Goal: Task Accomplishment & Management: Use online tool/utility

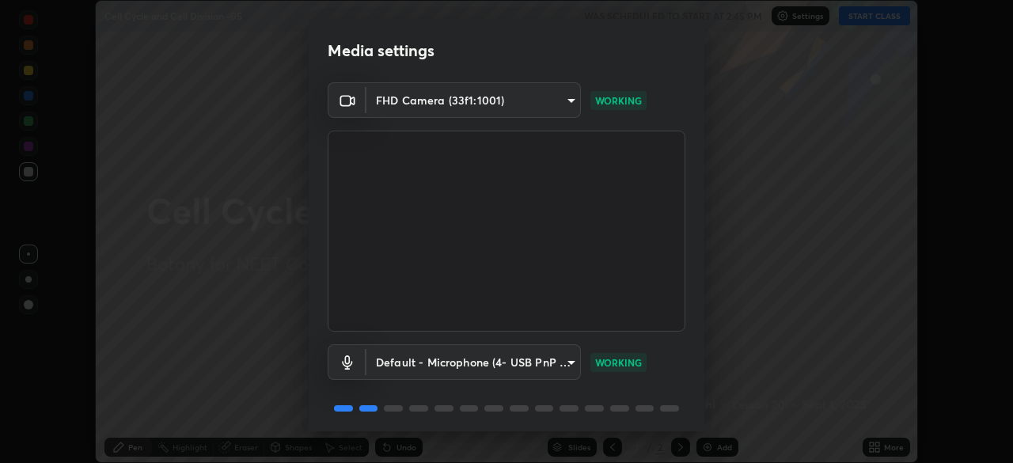
scroll to position [56, 0]
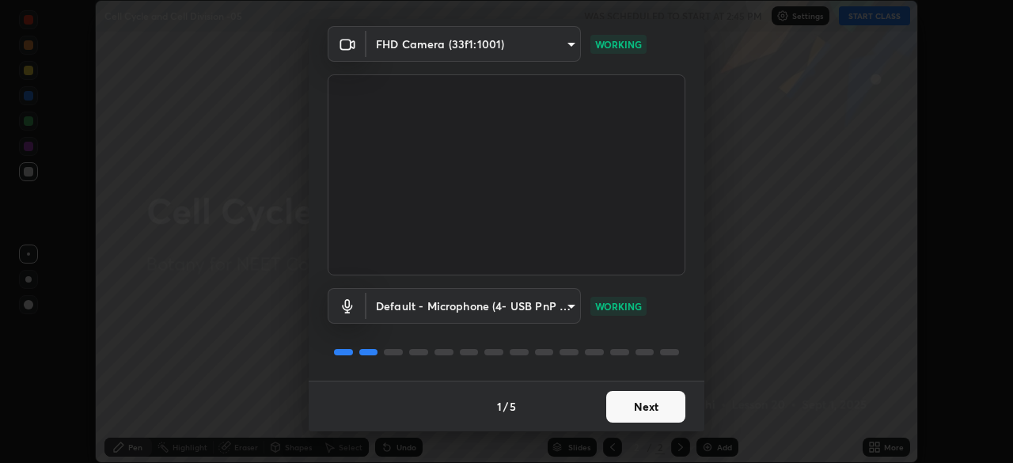
click at [641, 391] on button "Next" at bounding box center [645, 407] width 79 height 32
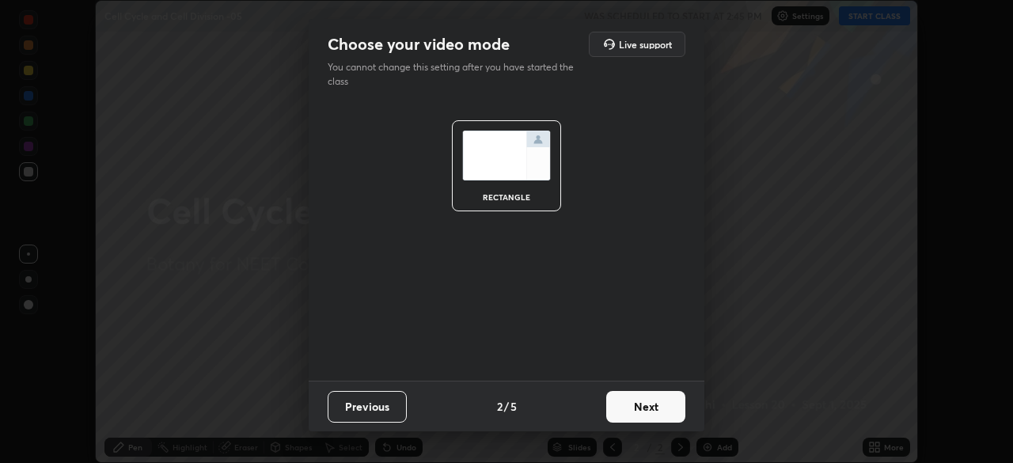
scroll to position [0, 0]
click at [646, 403] on button "Next" at bounding box center [645, 407] width 79 height 32
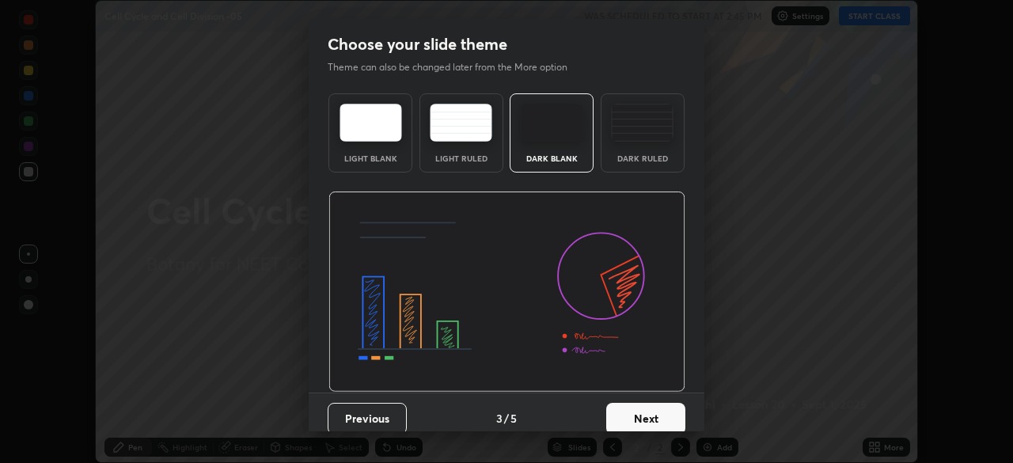
click at [661, 411] on button "Next" at bounding box center [645, 419] width 79 height 32
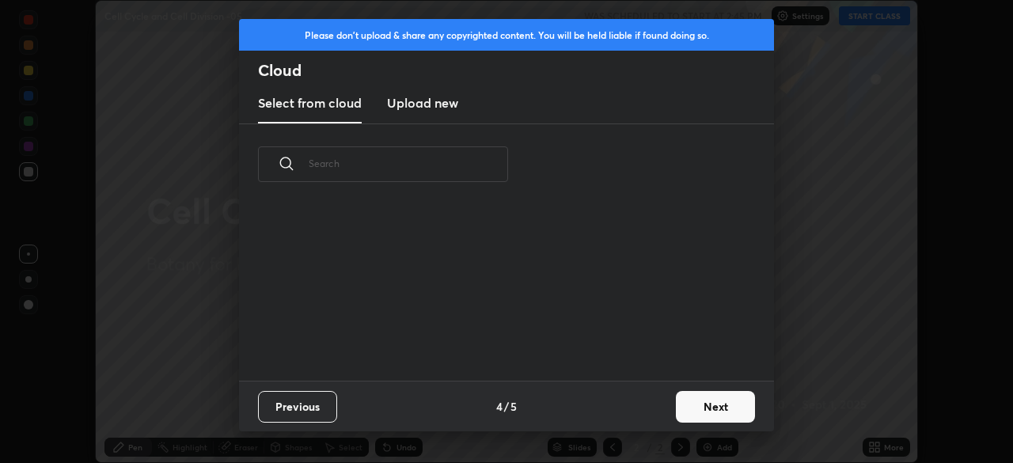
click at [689, 413] on button "Next" at bounding box center [715, 407] width 79 height 32
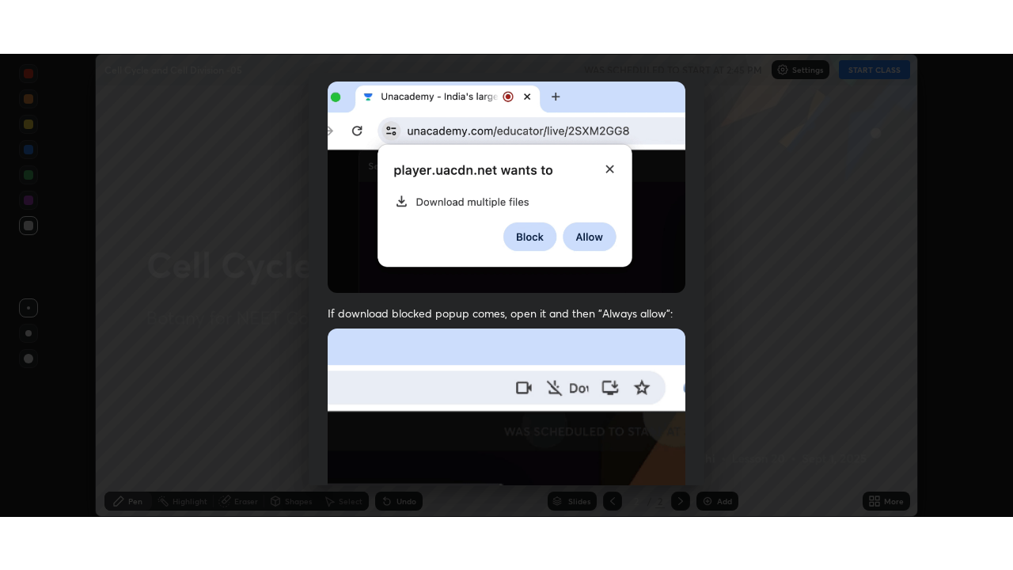
scroll to position [379, 0]
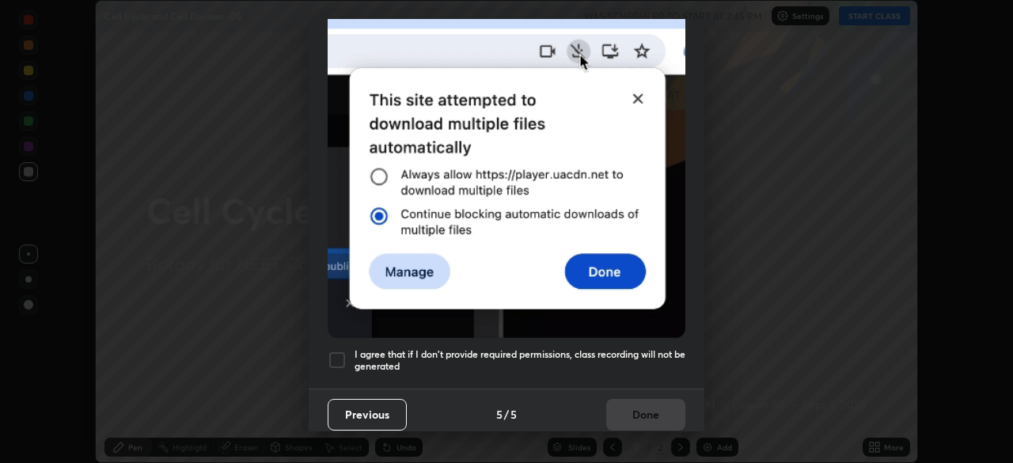
click at [343, 352] on div at bounding box center [337, 359] width 19 height 19
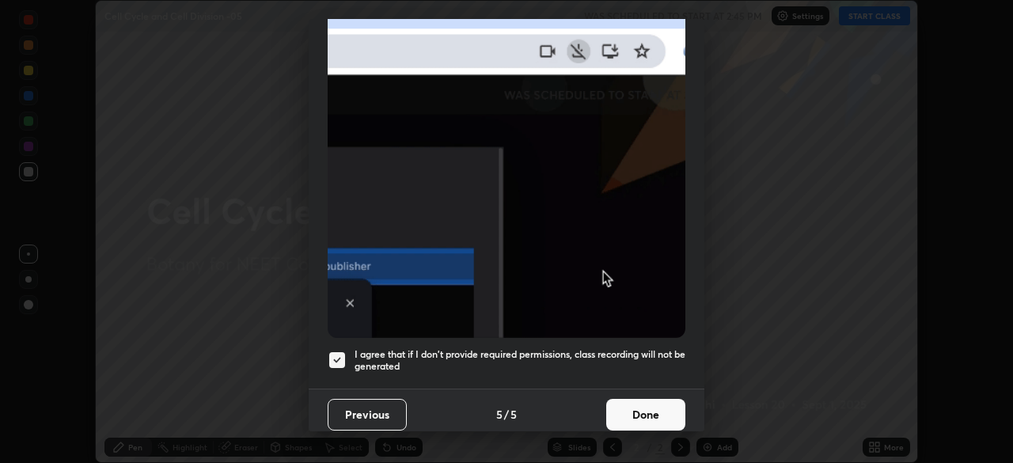
click at [641, 406] on button "Done" at bounding box center [645, 415] width 79 height 32
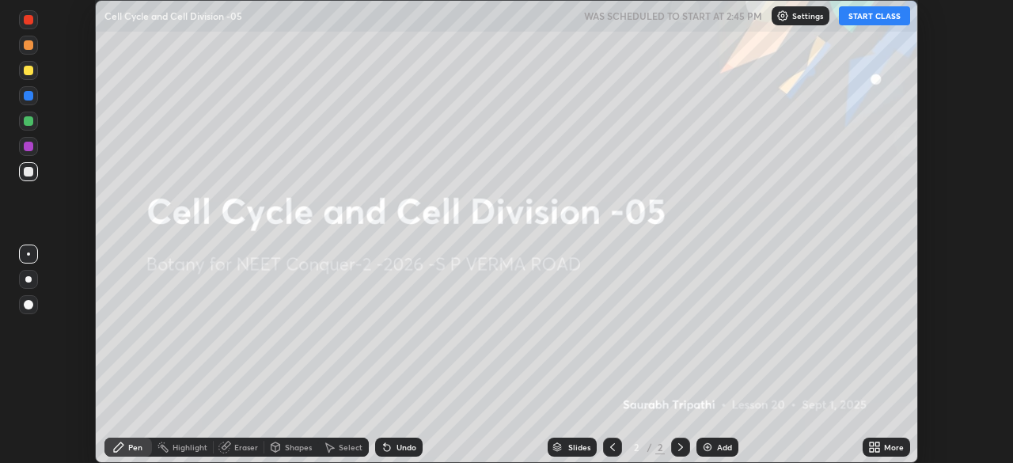
click at [877, 447] on icon at bounding box center [874, 447] width 13 height 13
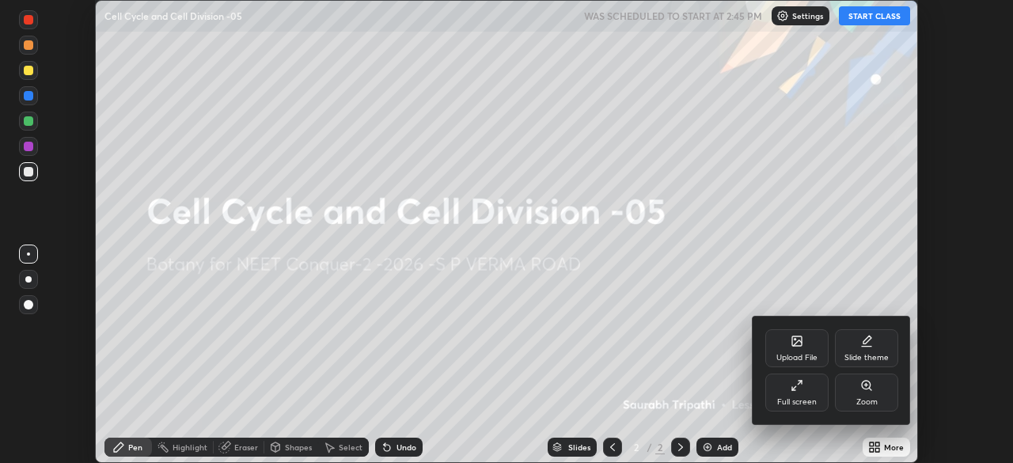
click at [803, 393] on div "Full screen" at bounding box center [796, 392] width 63 height 38
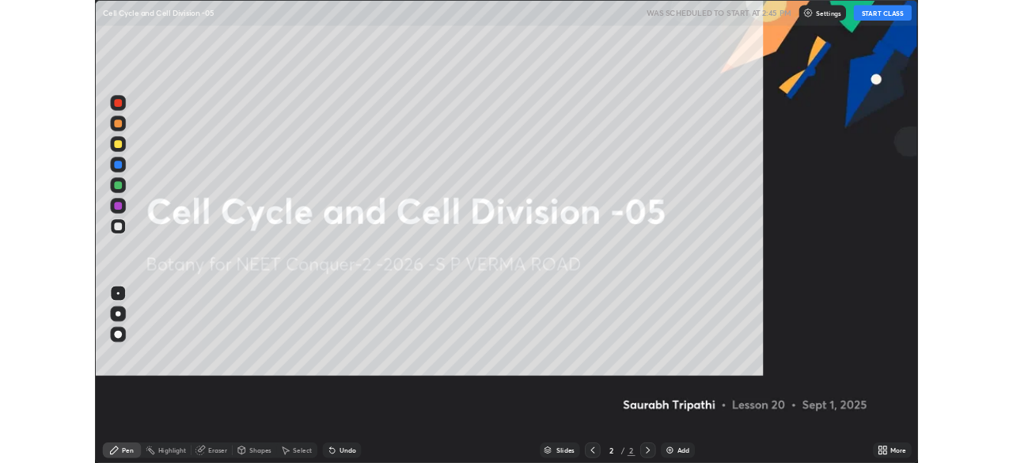
scroll to position [570, 1013]
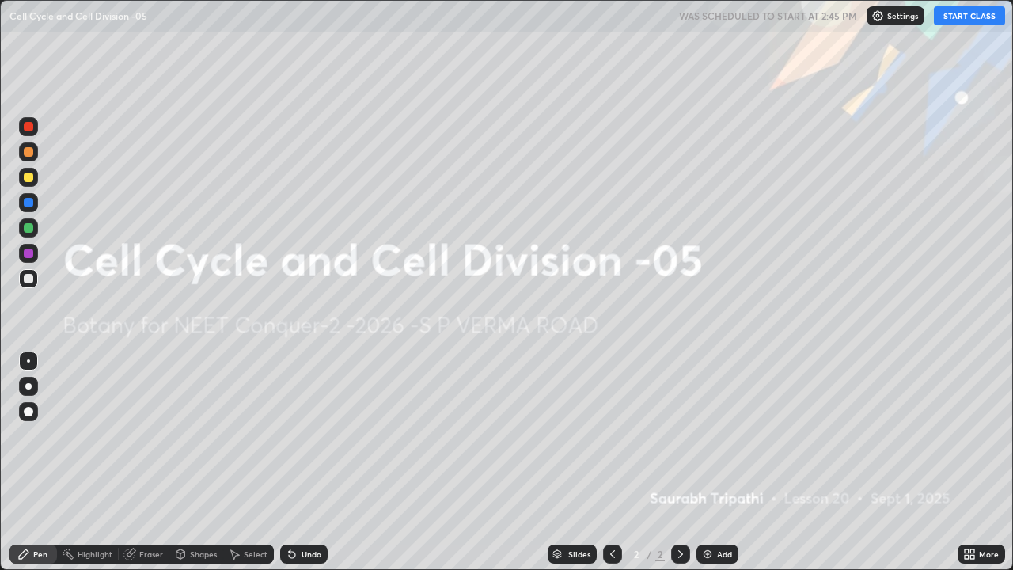
click at [975, 12] on button "START CLASS" at bounding box center [969, 15] width 71 height 19
click at [983, 462] on div "More" at bounding box center [989, 554] width 20 height 8
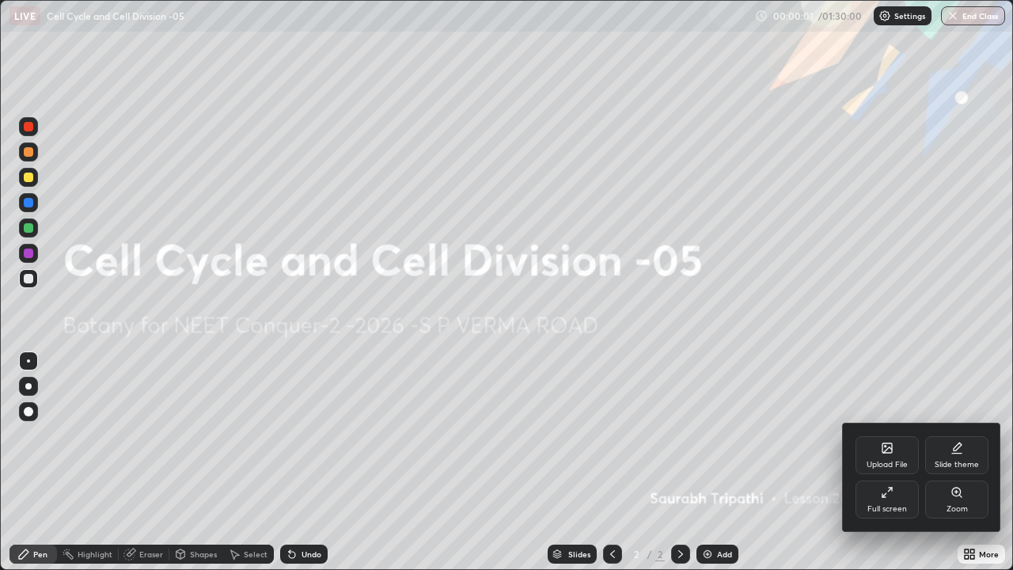
click at [885, 462] on div "Full screen" at bounding box center [886, 499] width 63 height 38
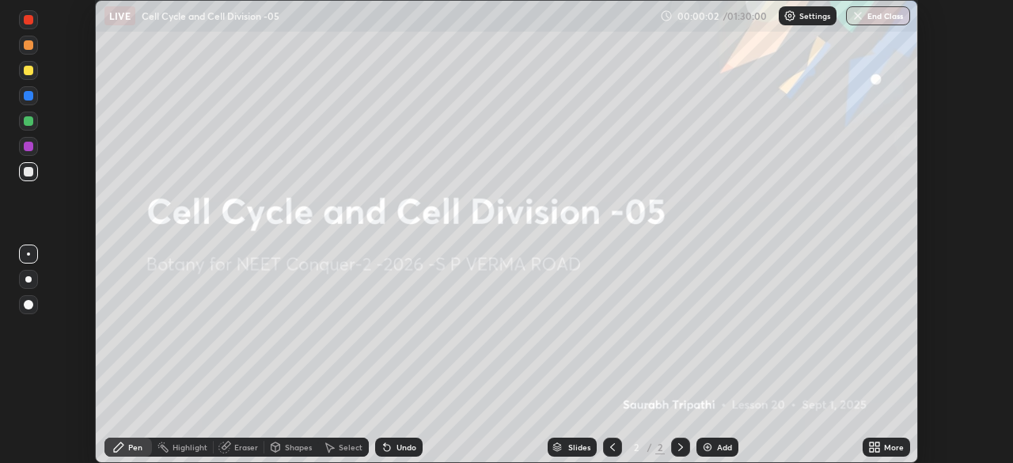
scroll to position [78652, 78102]
click at [884, 443] on div "More" at bounding box center [894, 447] width 20 height 8
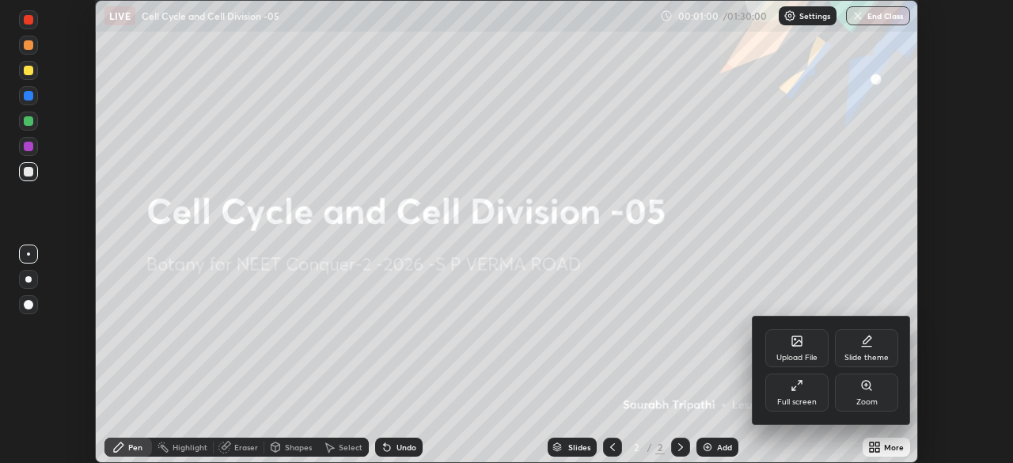
click at [794, 349] on div "Upload File" at bounding box center [796, 348] width 63 height 38
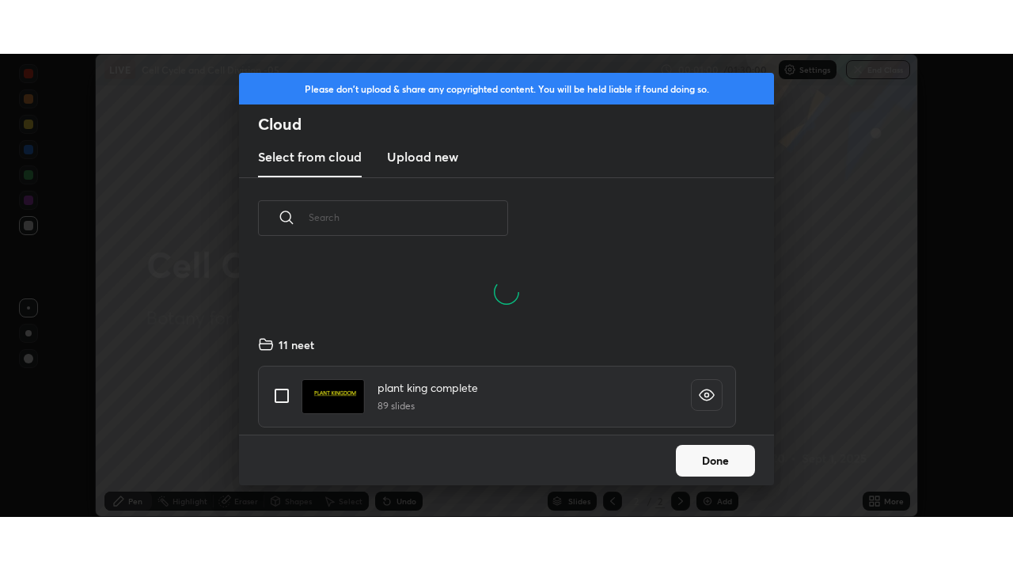
scroll to position [6, 9]
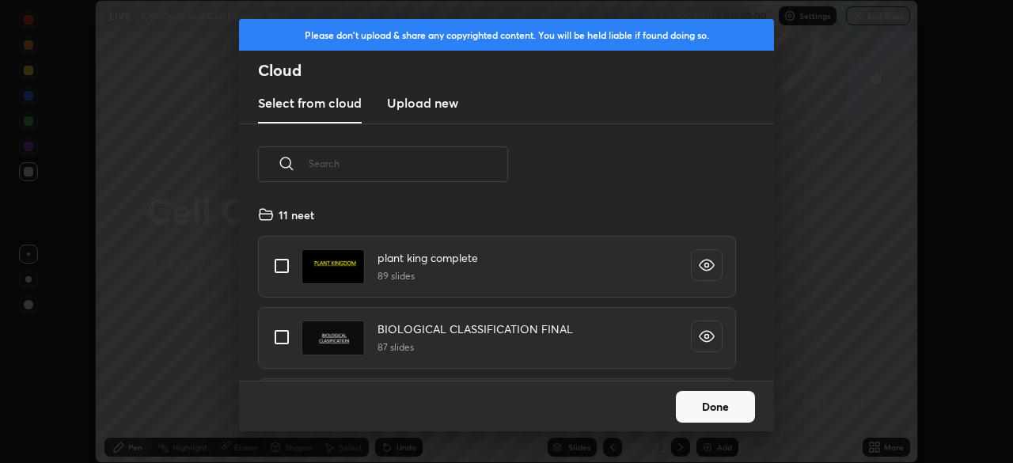
click at [434, 103] on h3 "Upload new" at bounding box center [422, 102] width 71 height 19
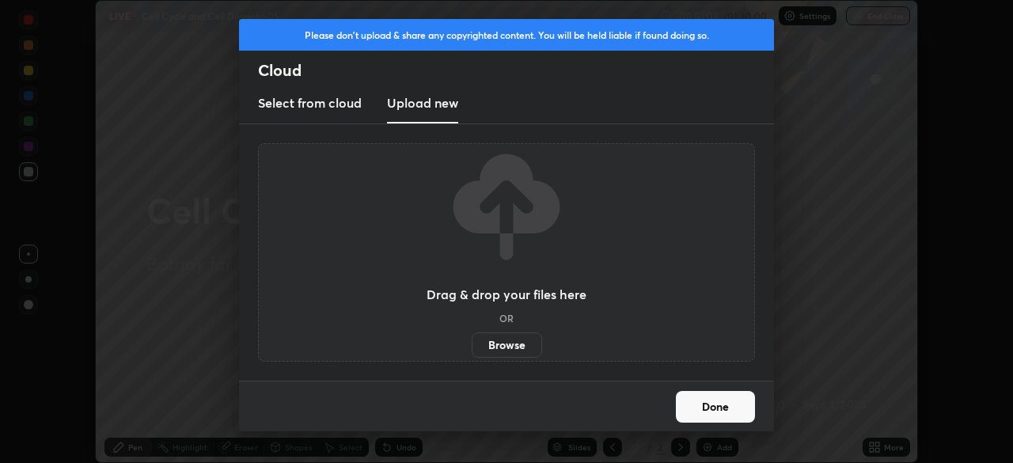
click at [510, 338] on label "Browse" at bounding box center [507, 344] width 70 height 25
click at [472, 338] on input "Browse" at bounding box center [472, 344] width 0 height 25
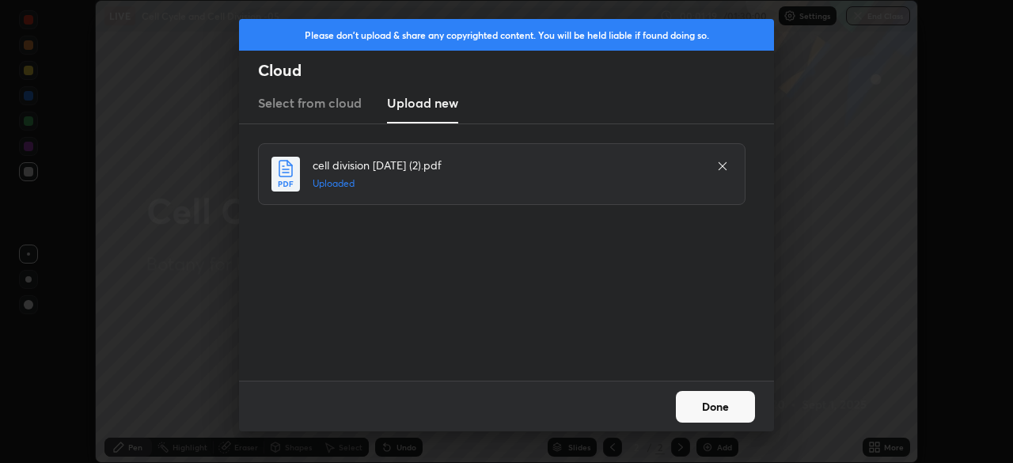
click at [714, 403] on button "Done" at bounding box center [715, 407] width 79 height 32
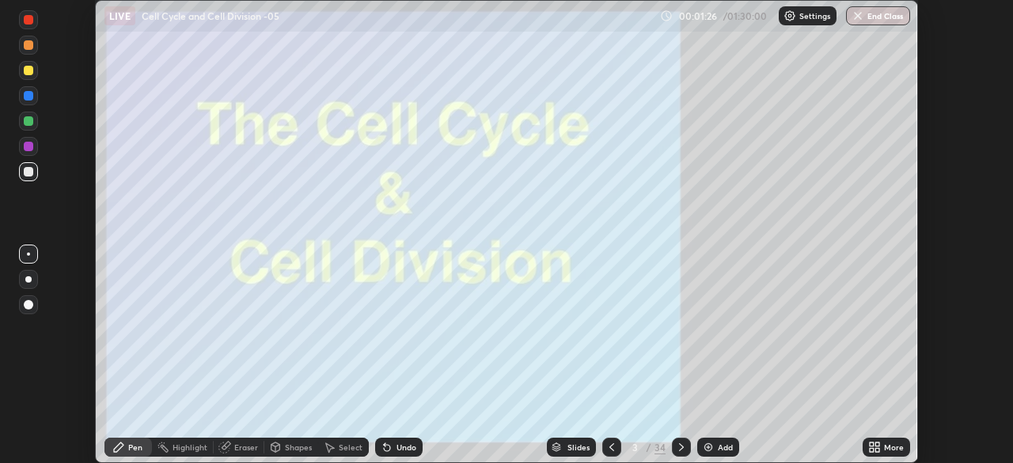
click at [896, 445] on div "More" at bounding box center [894, 447] width 20 height 8
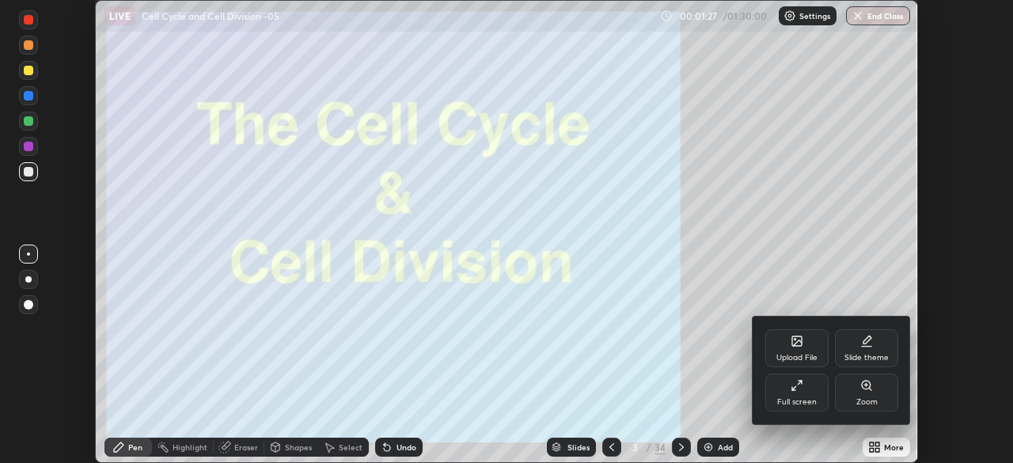
click at [797, 398] on div "Full screen" at bounding box center [797, 402] width 40 height 8
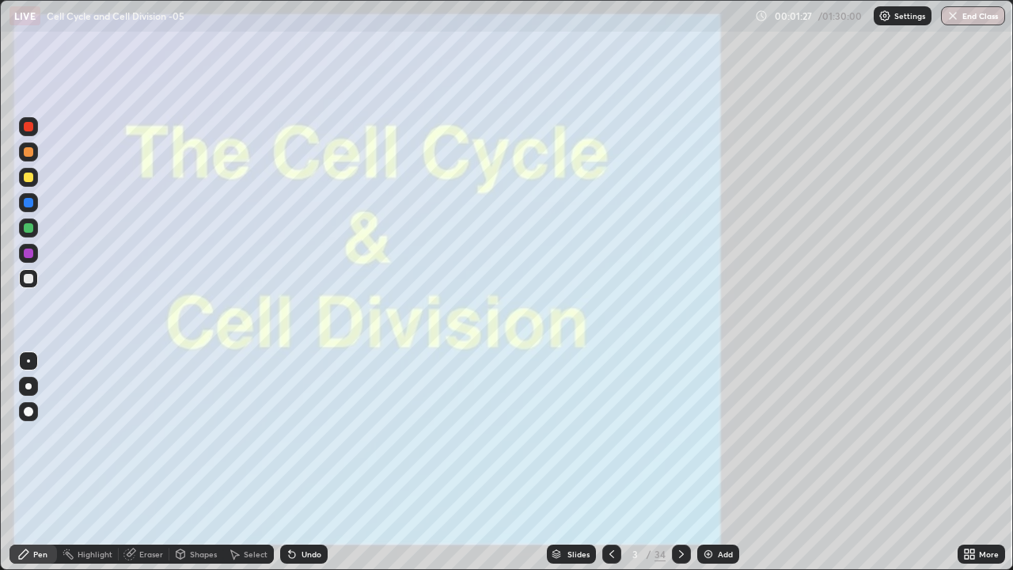
scroll to position [570, 1013]
click at [571, 462] on div "Slides" at bounding box center [571, 553] width 49 height 19
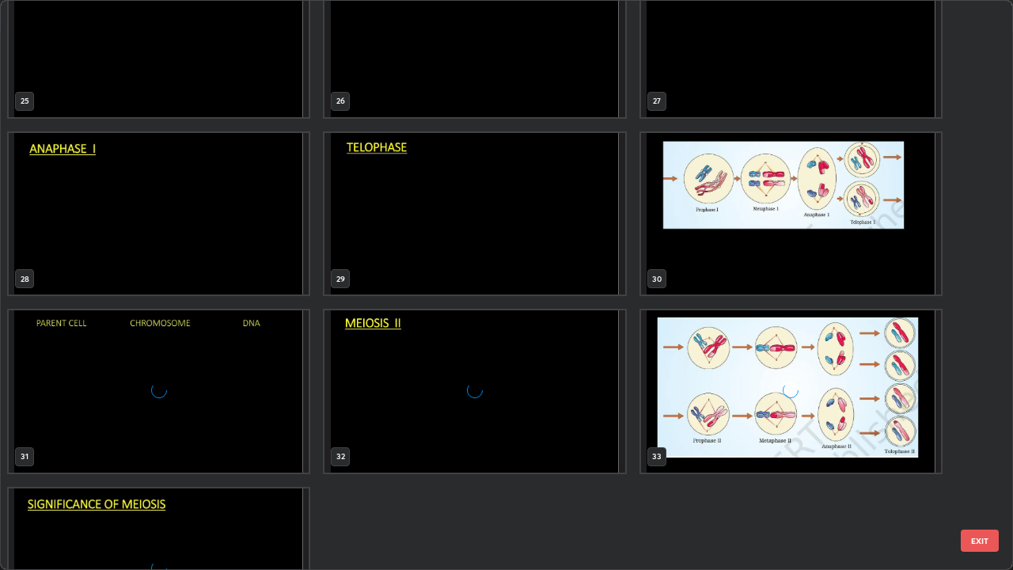
scroll to position [1564, 0]
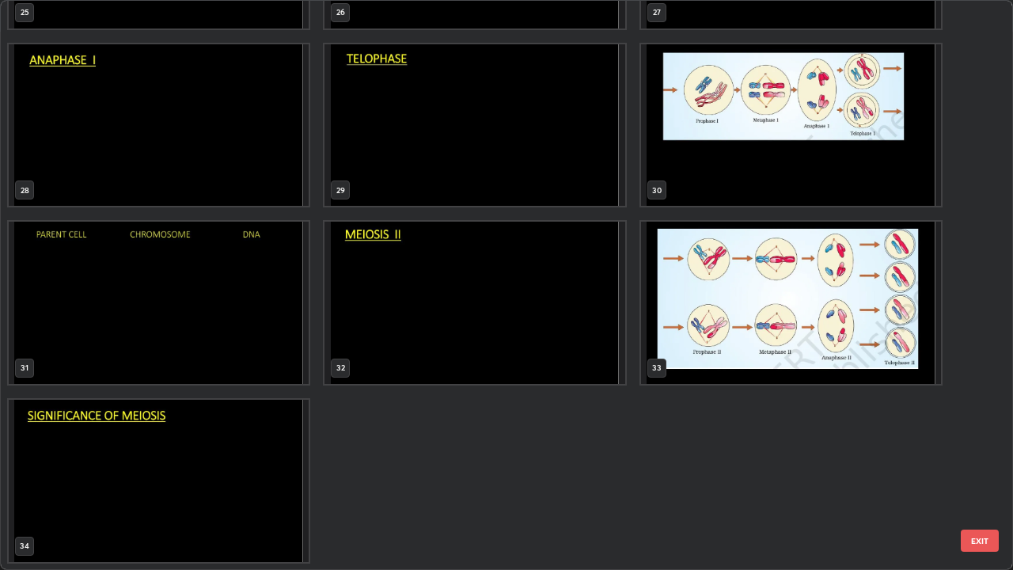
click at [198, 329] on img "grid" at bounding box center [159, 303] width 300 height 162
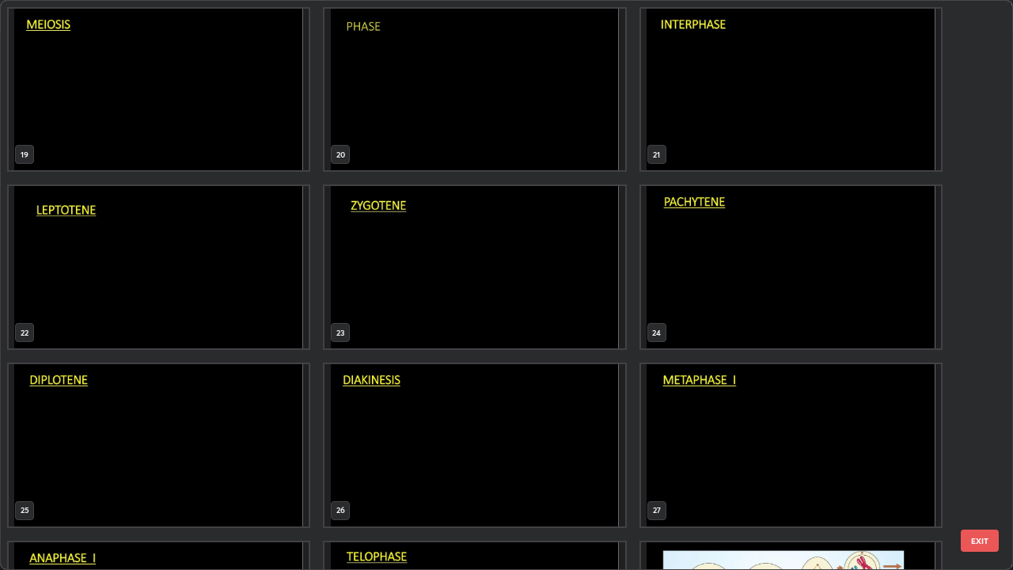
scroll to position [1068, 0]
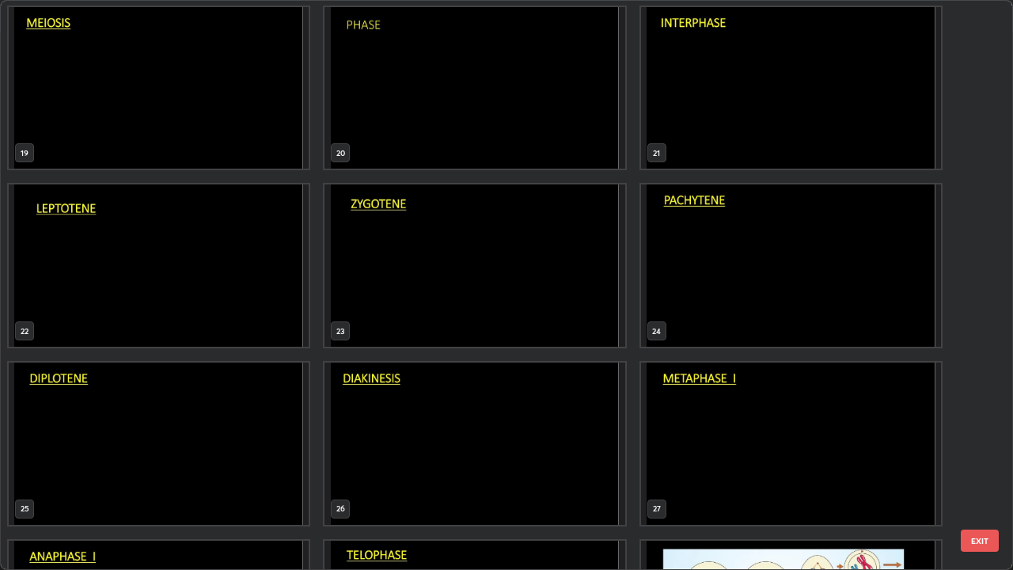
click at [195, 422] on img "grid" at bounding box center [159, 443] width 300 height 162
click at [194, 422] on img "grid" at bounding box center [159, 443] width 300 height 162
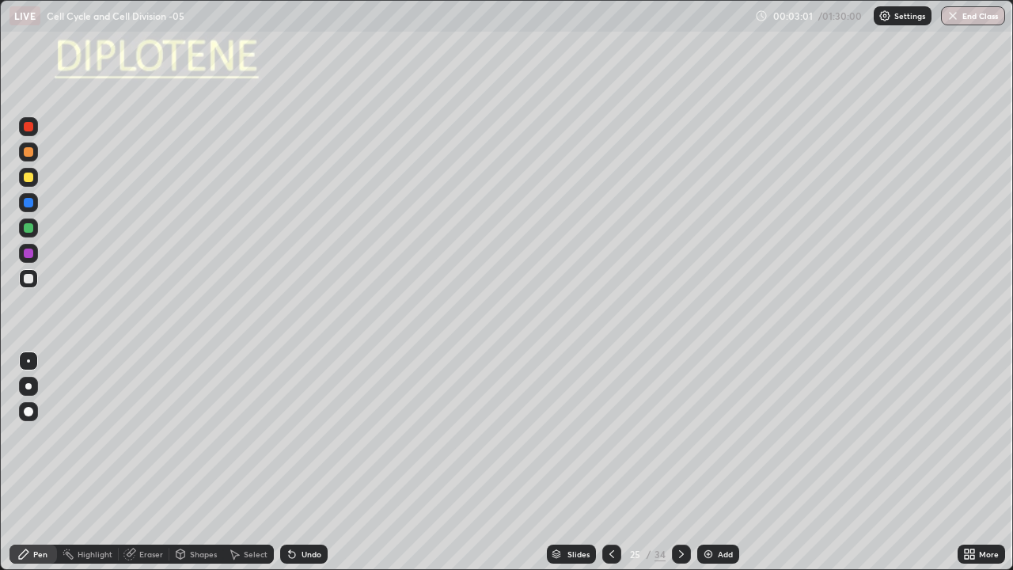
click at [680, 462] on icon at bounding box center [681, 553] width 13 height 13
click at [206, 462] on div "Shapes" at bounding box center [203, 554] width 27 height 8
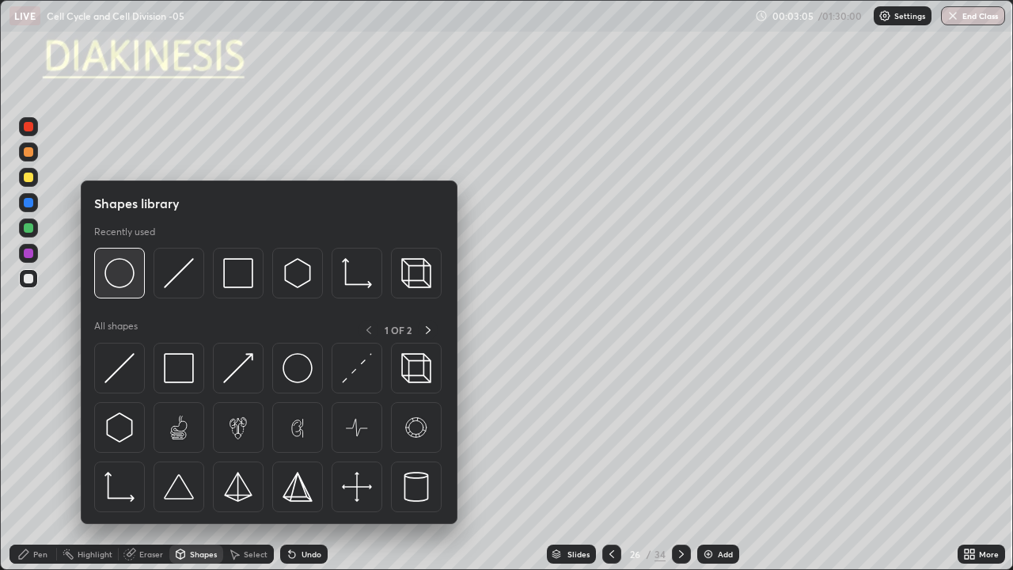
click at [132, 279] on img at bounding box center [119, 273] width 30 height 30
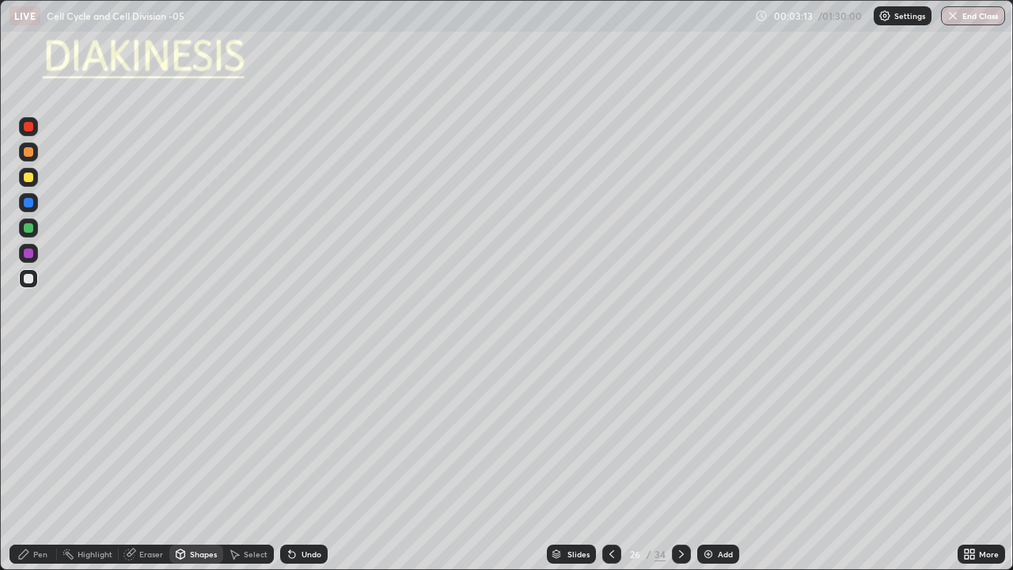
click at [55, 462] on div "Pen" at bounding box center [32, 553] width 47 height 19
click at [28, 386] on div at bounding box center [28, 386] width 6 height 6
click at [32, 279] on div at bounding box center [28, 278] width 9 height 9
click at [301, 462] on div "Undo" at bounding box center [311, 554] width 20 height 8
click at [306, 462] on div "Undo" at bounding box center [303, 553] width 47 height 19
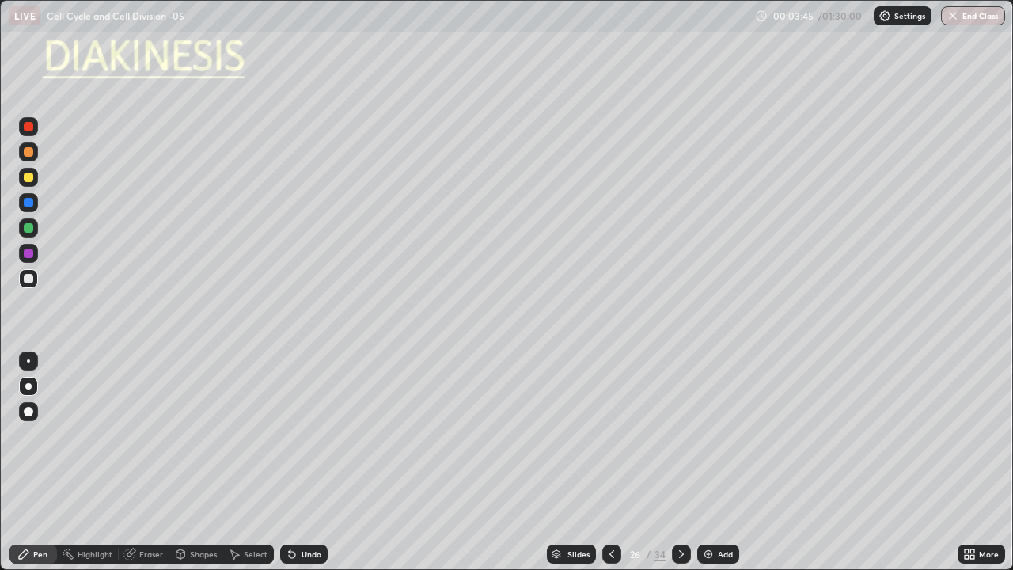
click at [309, 462] on div "Undo" at bounding box center [303, 553] width 47 height 19
click at [32, 176] on div at bounding box center [28, 176] width 9 height 9
click at [28, 409] on div at bounding box center [28, 411] width 9 height 9
click at [29, 206] on div at bounding box center [28, 202] width 9 height 9
click at [35, 228] on div at bounding box center [28, 227] width 19 height 19
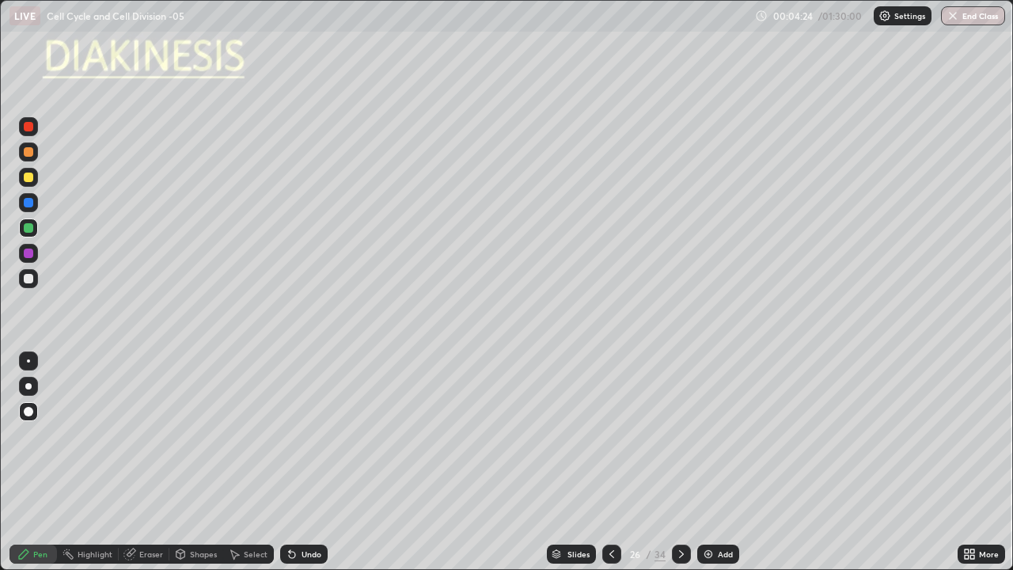
click at [35, 259] on div at bounding box center [28, 253] width 19 height 19
click at [34, 278] on div at bounding box center [28, 278] width 19 height 19
click at [36, 125] on div at bounding box center [28, 126] width 19 height 19
click at [30, 278] on div at bounding box center [28, 278] width 9 height 9
click at [27, 383] on div at bounding box center [28, 386] width 6 height 6
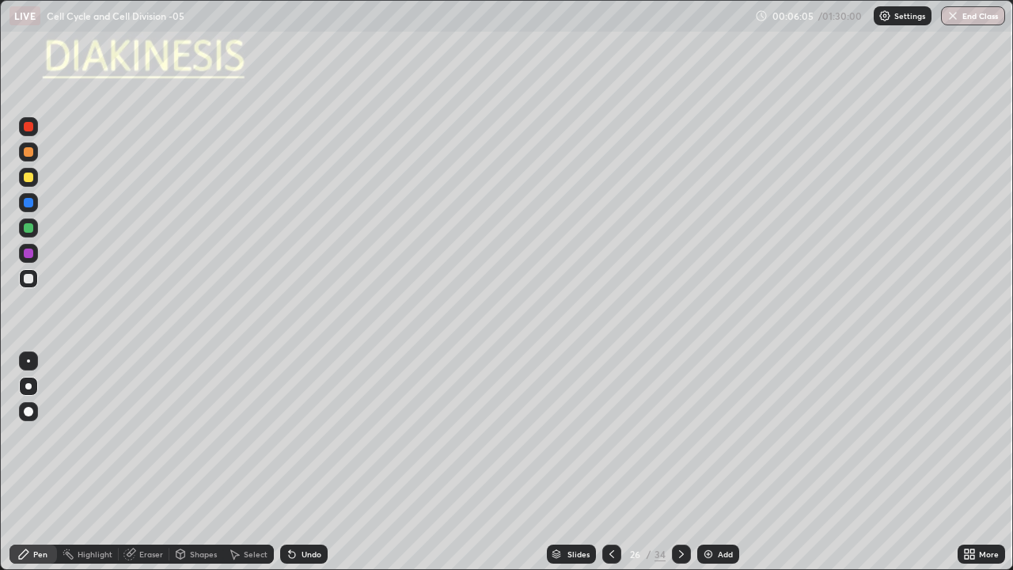
click at [309, 462] on div "Undo" at bounding box center [311, 554] width 20 height 8
click at [324, 462] on div "Undo" at bounding box center [303, 553] width 47 height 19
click at [313, 462] on div "Undo" at bounding box center [311, 554] width 20 height 8
click at [861, 183] on button "Undo" at bounding box center [882, 177] width 46 height 19
click at [140, 462] on div "Eraser" at bounding box center [151, 554] width 24 height 8
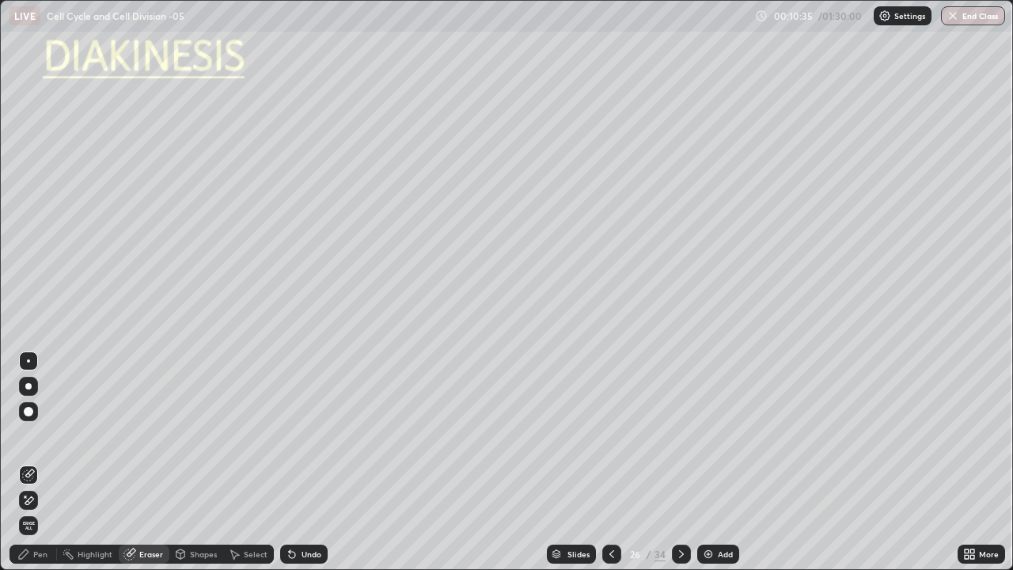
click at [25, 462] on icon at bounding box center [26, 496] width 2 height 2
click at [44, 462] on div "Pen" at bounding box center [40, 554] width 14 height 8
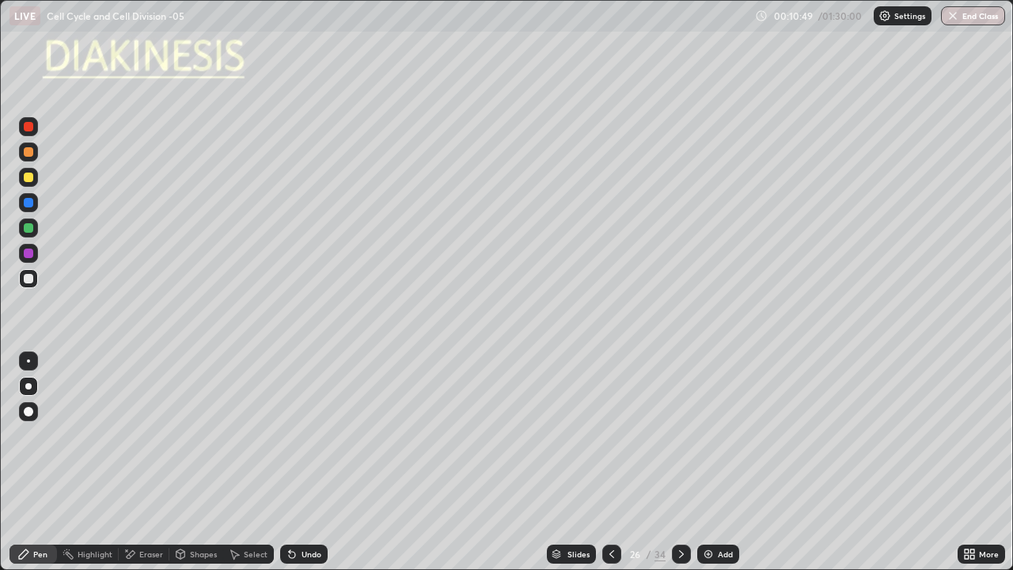
click at [30, 415] on div at bounding box center [28, 411] width 9 height 9
click at [31, 384] on div at bounding box center [28, 386] width 19 height 19
click at [34, 279] on div at bounding box center [28, 278] width 19 height 19
click at [679, 462] on icon at bounding box center [681, 553] width 13 height 13
click at [200, 462] on div "Shapes" at bounding box center [203, 554] width 27 height 8
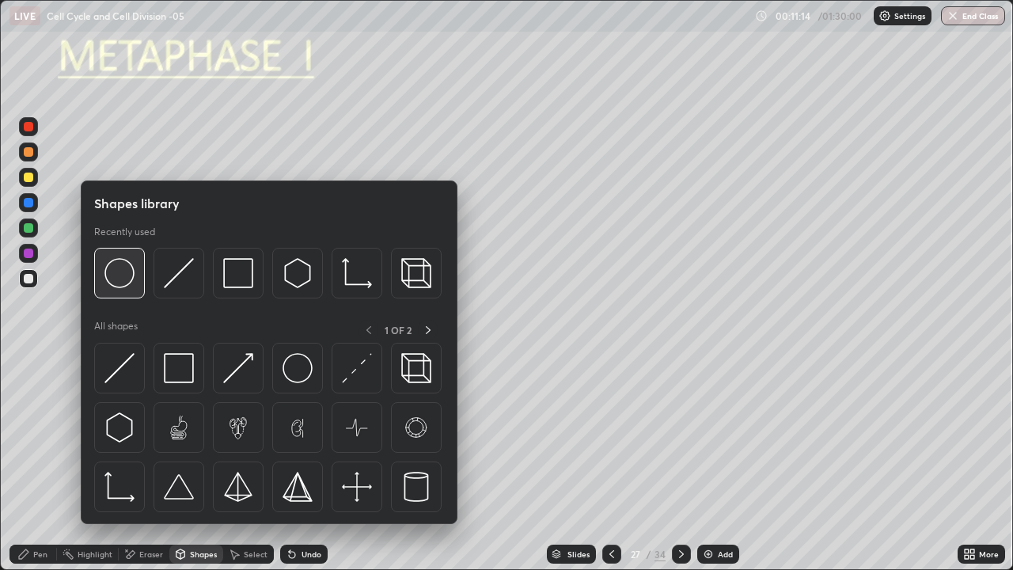
click at [131, 285] on img at bounding box center [119, 273] width 30 height 30
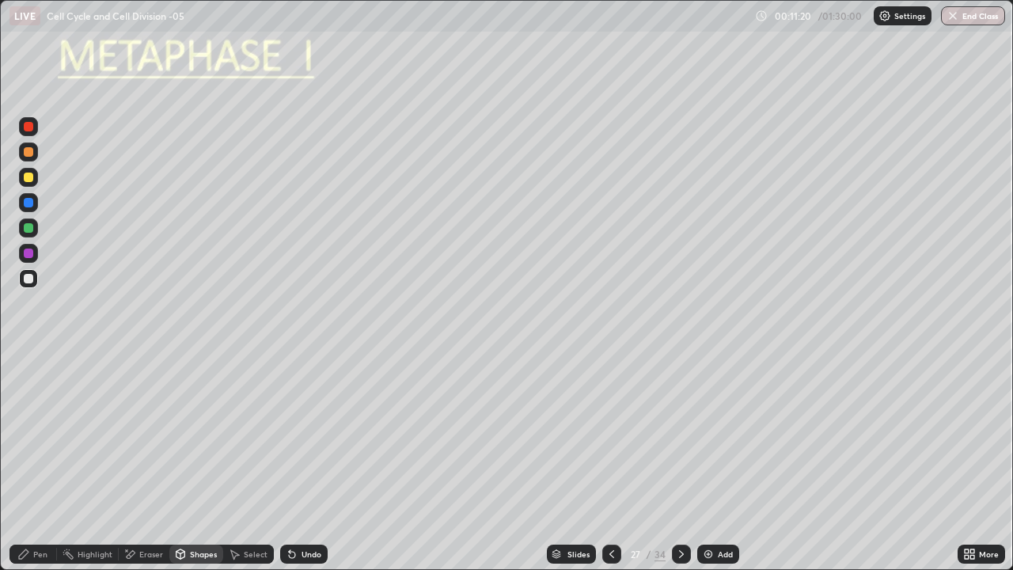
click at [32, 180] on div at bounding box center [28, 176] width 9 height 9
click at [48, 462] on div "Pen" at bounding box center [32, 553] width 47 height 19
click at [28, 415] on div at bounding box center [28, 411] width 9 height 9
click at [28, 179] on div at bounding box center [28, 176] width 9 height 9
click at [31, 204] on div at bounding box center [28, 202] width 9 height 9
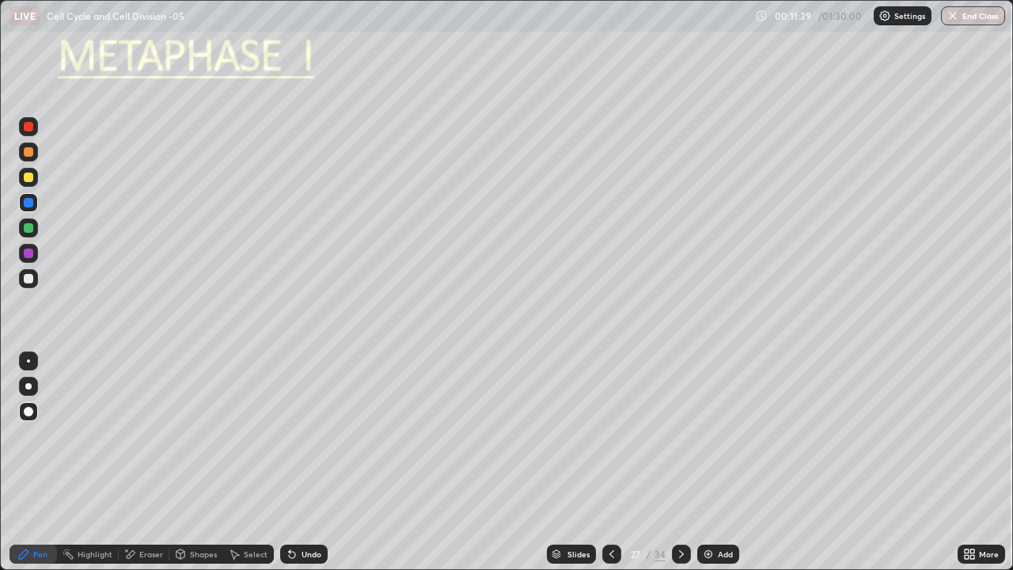
click at [34, 225] on div at bounding box center [28, 227] width 19 height 19
click at [29, 253] on div at bounding box center [28, 252] width 9 height 9
click at [28, 361] on div at bounding box center [28, 360] width 3 height 3
click at [32, 285] on div at bounding box center [28, 278] width 19 height 19
click at [36, 363] on div at bounding box center [28, 360] width 19 height 19
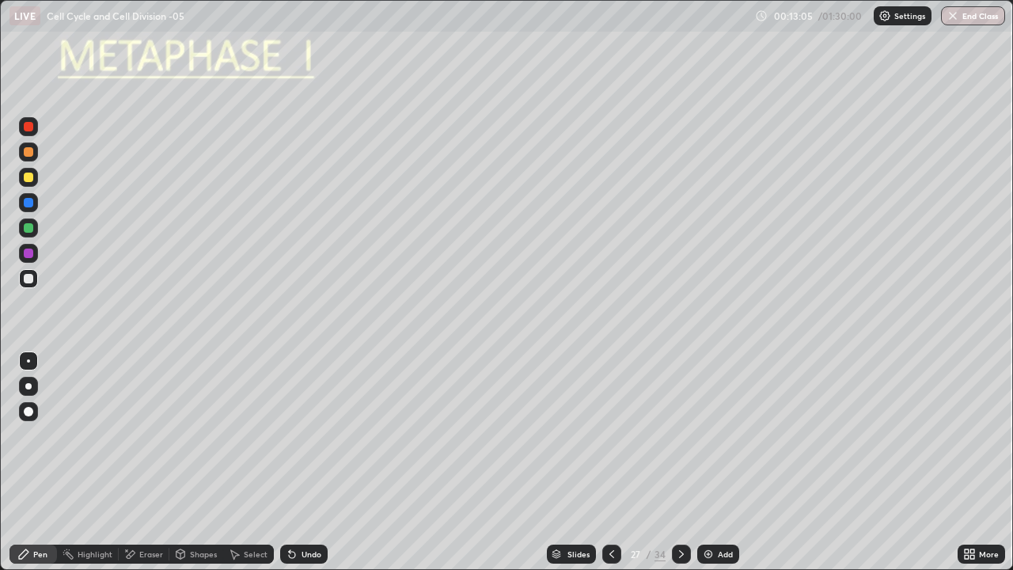
click at [35, 282] on div at bounding box center [28, 278] width 19 height 19
click at [28, 386] on div at bounding box center [28, 386] width 6 height 6
click at [29, 232] on div at bounding box center [28, 227] width 9 height 9
click at [28, 361] on div at bounding box center [28, 360] width 3 height 3
click at [30, 130] on div at bounding box center [28, 126] width 9 height 9
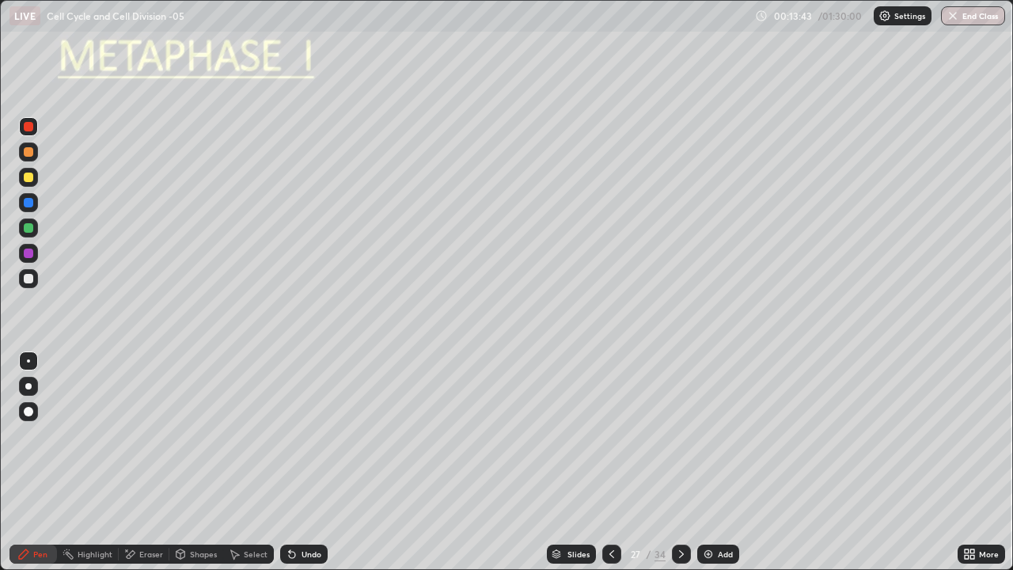
click at [29, 278] on div at bounding box center [28, 278] width 9 height 9
click at [28, 386] on div at bounding box center [28, 386] width 6 height 6
click at [36, 203] on div at bounding box center [28, 202] width 19 height 19
click at [36, 179] on div at bounding box center [28, 177] width 19 height 19
click at [29, 249] on div at bounding box center [28, 252] width 9 height 9
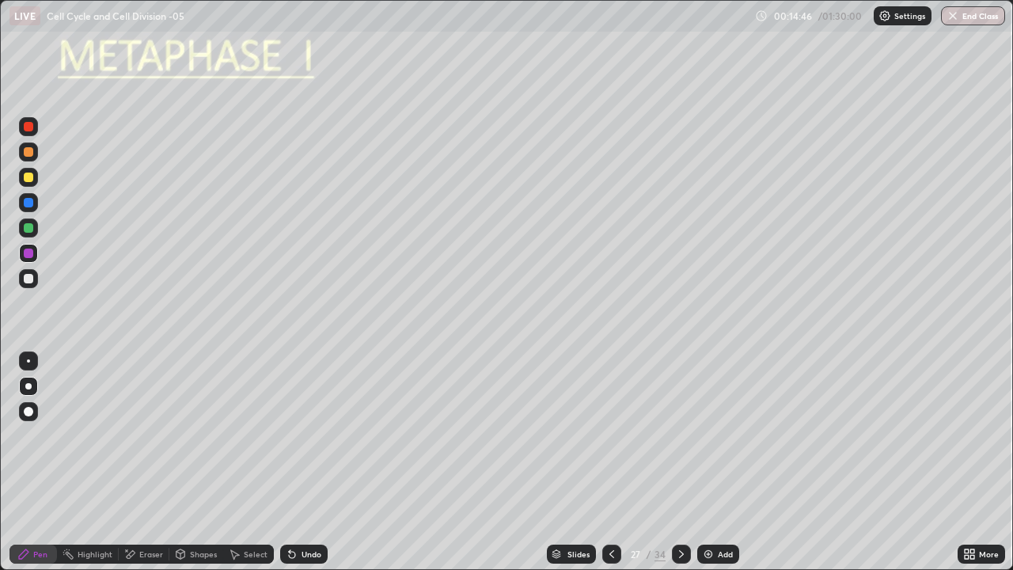
click at [35, 232] on div at bounding box center [28, 227] width 19 height 19
click at [610, 462] on icon at bounding box center [611, 553] width 13 height 13
click at [679, 462] on icon at bounding box center [681, 553] width 13 height 13
click at [36, 179] on div at bounding box center [28, 177] width 19 height 19
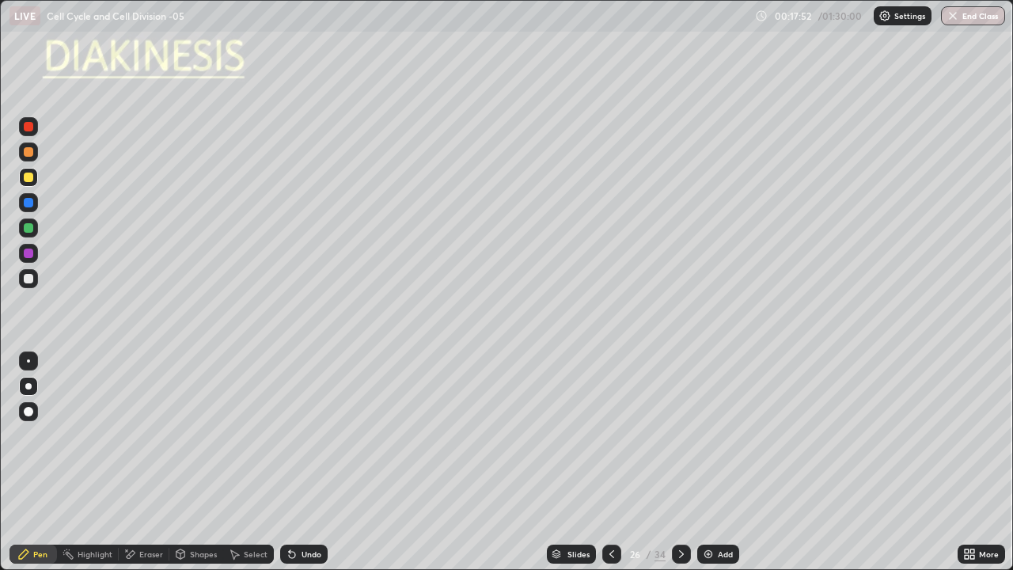
click at [681, 462] on icon at bounding box center [681, 553] width 13 height 13
click at [679, 462] on icon at bounding box center [681, 553] width 13 height 13
click at [607, 462] on icon at bounding box center [611, 553] width 13 height 13
click at [252, 462] on div "Select" at bounding box center [256, 554] width 24 height 8
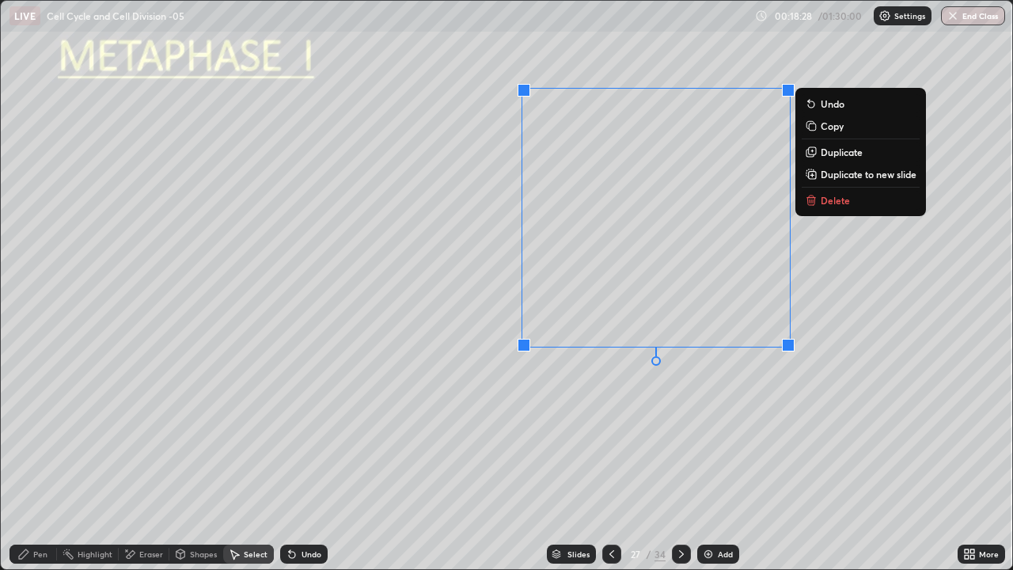
click at [828, 126] on p "Copy" at bounding box center [831, 125] width 23 height 13
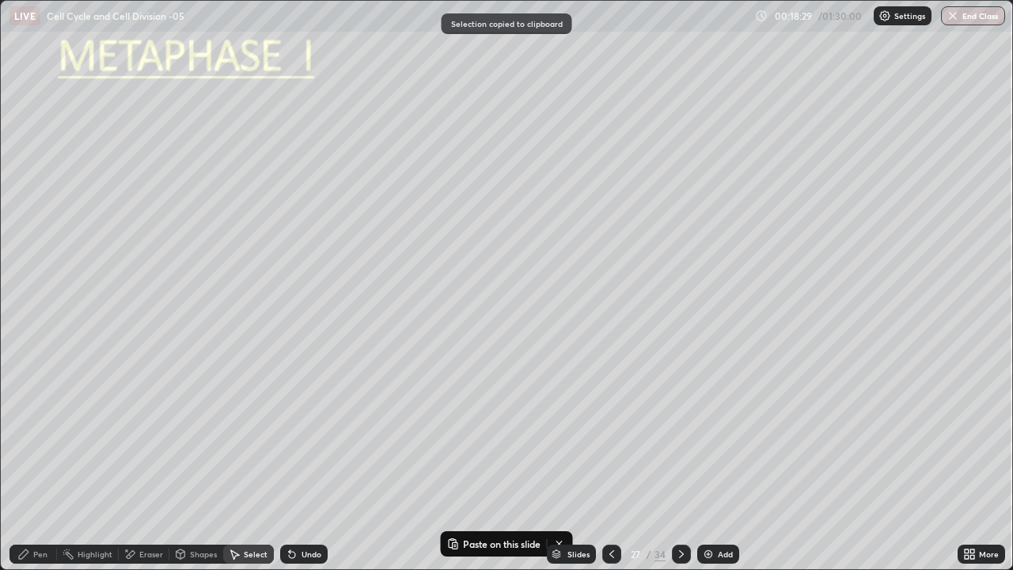
click at [676, 462] on icon at bounding box center [681, 553] width 13 height 13
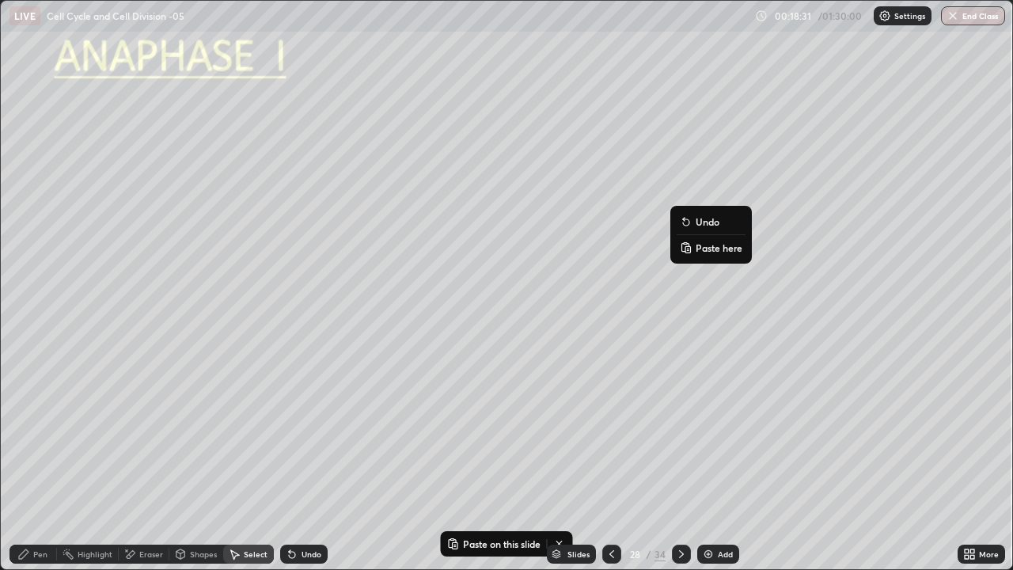
click at [712, 248] on p "Paste here" at bounding box center [718, 247] width 47 height 13
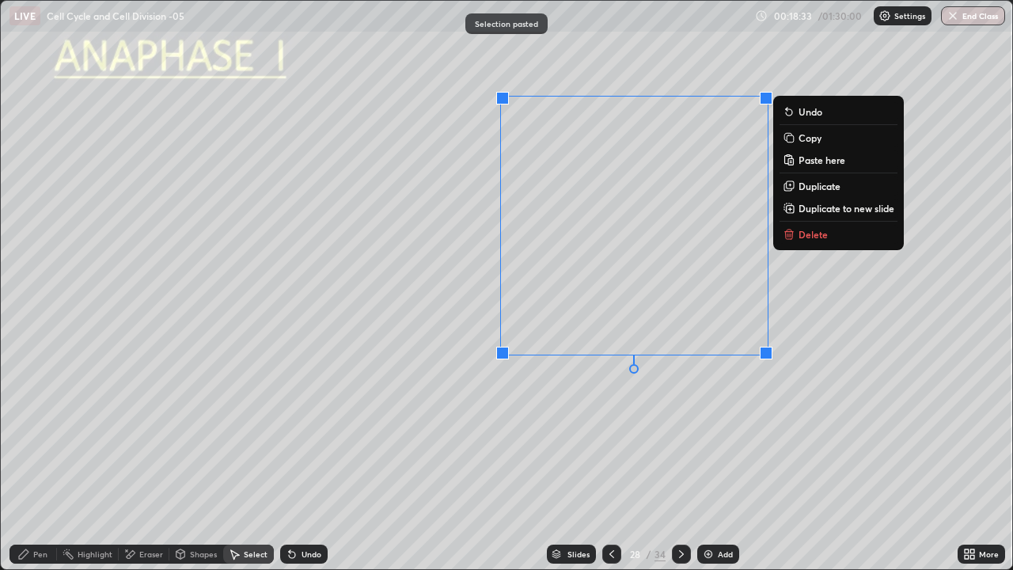
click at [564, 424] on div "0 ° Undo Copy Paste here Duplicate Duplicate to new slide Delete" at bounding box center [506, 285] width 1011 height 568
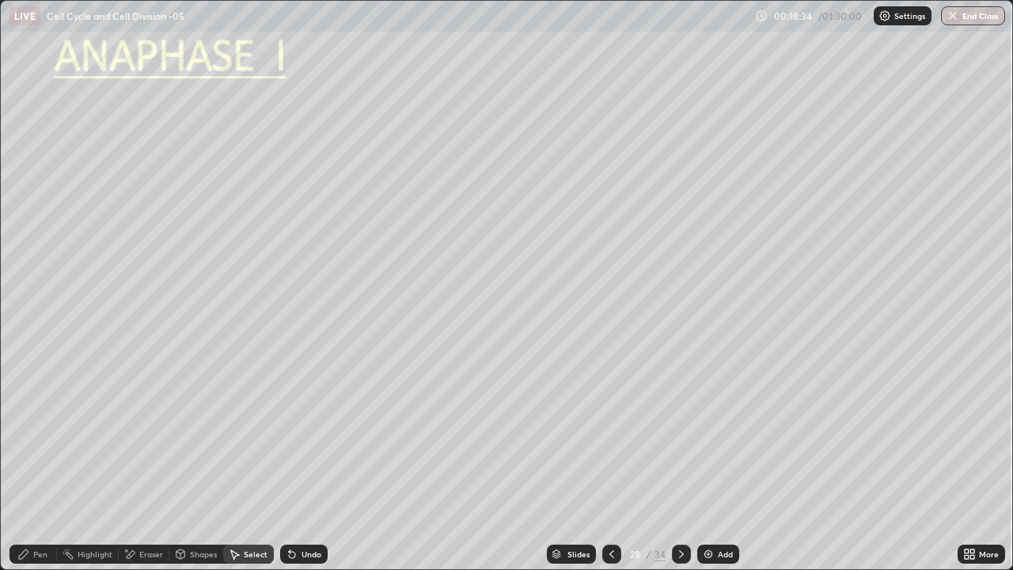
click at [141, 462] on div "Eraser" at bounding box center [151, 554] width 24 height 8
click at [32, 462] on icon at bounding box center [28, 474] width 13 height 13
click at [43, 462] on div "Pen" at bounding box center [32, 553] width 47 height 19
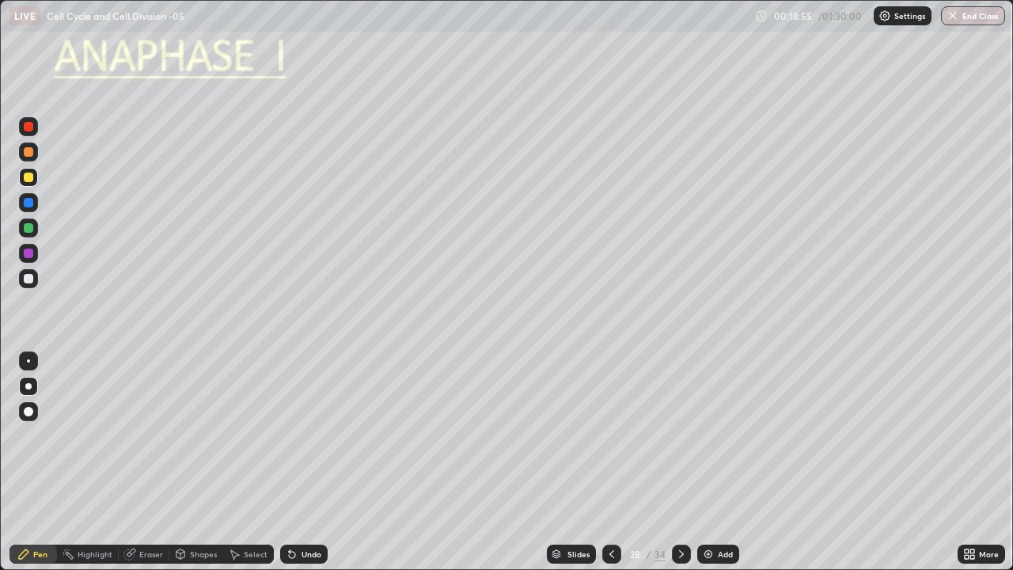
click at [31, 407] on div at bounding box center [28, 411] width 9 height 9
click at [32, 180] on div at bounding box center [28, 176] width 9 height 9
click at [32, 205] on div at bounding box center [28, 202] width 9 height 9
click at [320, 462] on div "Undo" at bounding box center [303, 553] width 47 height 19
click at [316, 462] on div "Undo" at bounding box center [311, 554] width 20 height 8
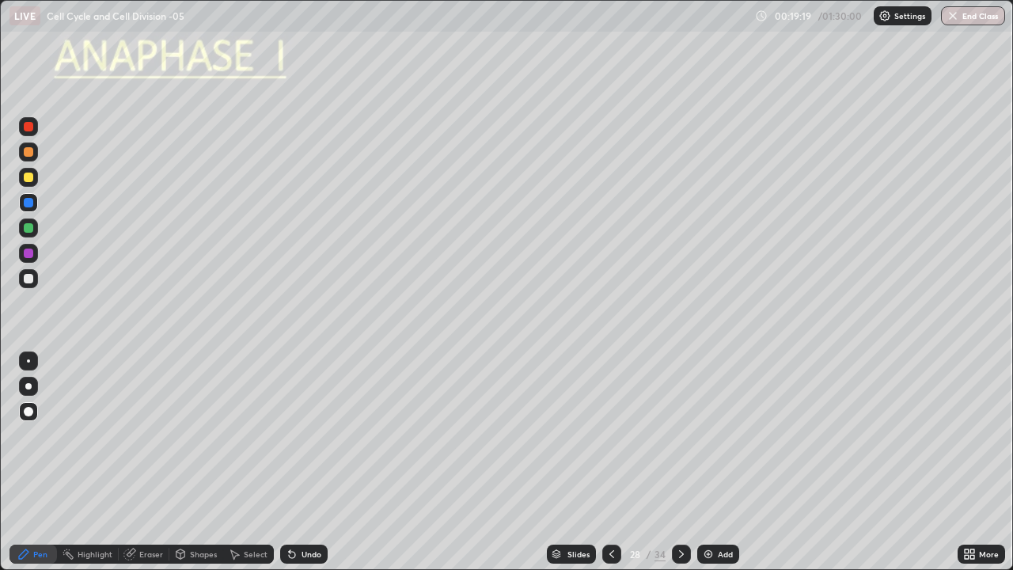
click at [319, 462] on div "Undo" at bounding box center [311, 554] width 20 height 8
click at [32, 180] on div at bounding box center [28, 176] width 9 height 9
click at [30, 206] on div at bounding box center [28, 202] width 9 height 9
click at [36, 178] on div at bounding box center [28, 177] width 19 height 19
click at [36, 229] on div at bounding box center [28, 227] width 19 height 19
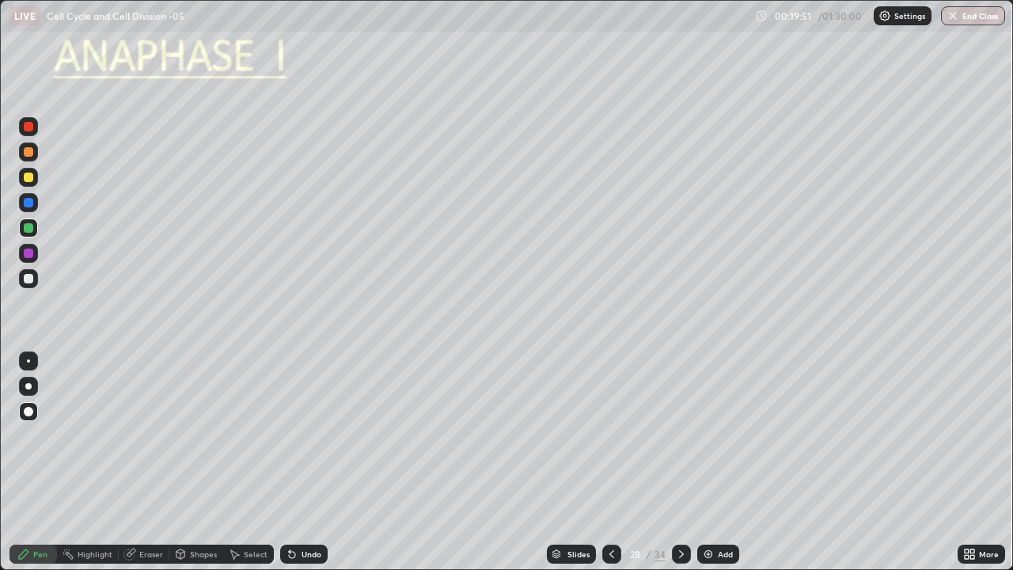
click at [36, 256] on div at bounding box center [28, 253] width 19 height 19
click at [320, 462] on div "Undo" at bounding box center [303, 553] width 47 height 19
click at [28, 361] on div at bounding box center [28, 360] width 3 height 3
click at [36, 282] on div at bounding box center [28, 278] width 19 height 19
click at [29, 250] on div at bounding box center [28, 252] width 9 height 9
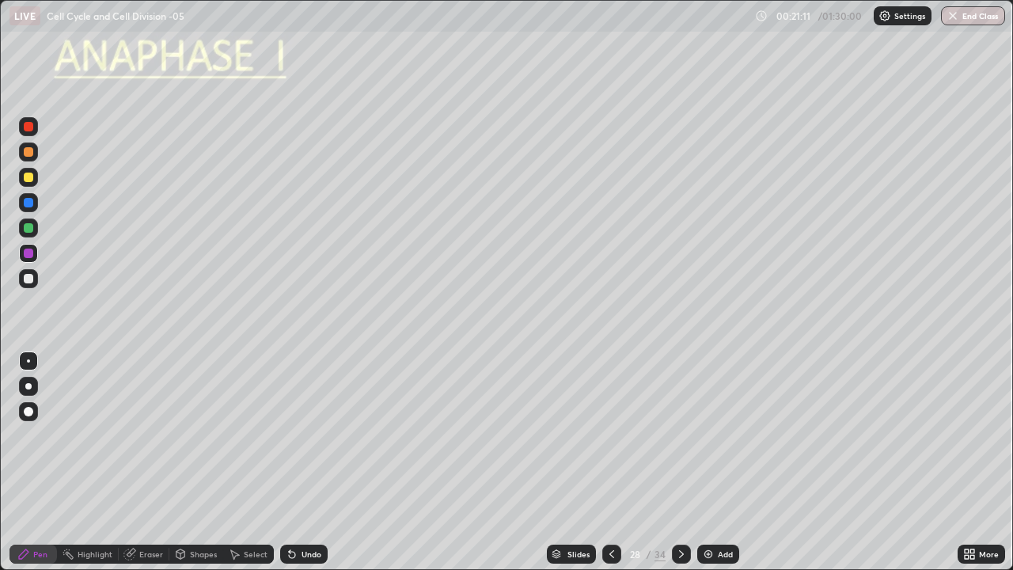
click at [32, 227] on div at bounding box center [28, 227] width 9 height 9
click at [34, 410] on div at bounding box center [28, 411] width 19 height 19
click at [32, 279] on div at bounding box center [28, 278] width 9 height 9
click at [301, 462] on div "Undo" at bounding box center [303, 553] width 47 height 19
click at [306, 462] on div "Undo" at bounding box center [311, 554] width 20 height 8
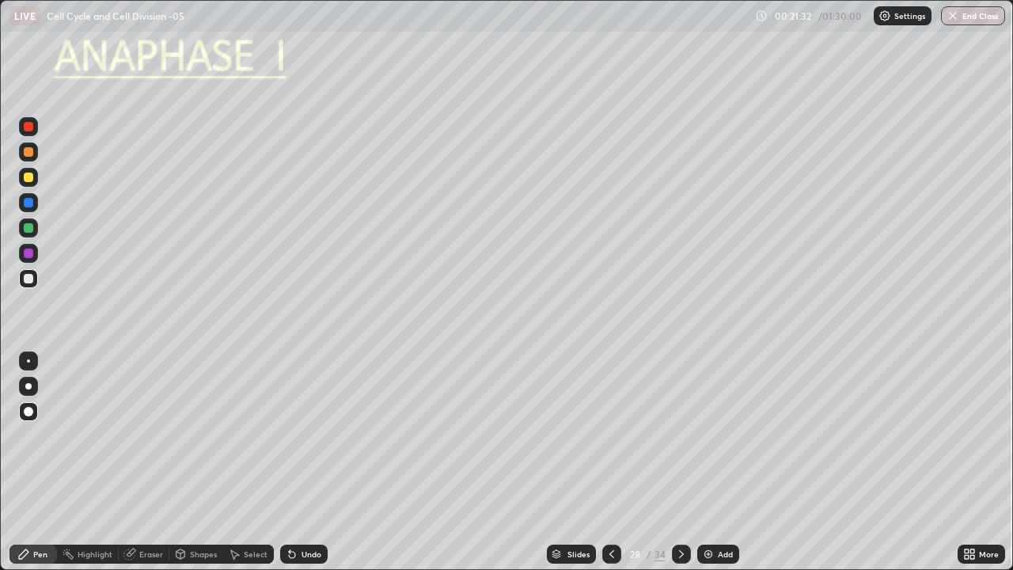
click at [308, 462] on div "Undo" at bounding box center [311, 554] width 20 height 8
click at [309, 462] on div "Undo" at bounding box center [311, 554] width 20 height 8
click at [679, 462] on icon at bounding box center [681, 553] width 13 height 13
click at [185, 462] on icon at bounding box center [180, 553] width 13 height 13
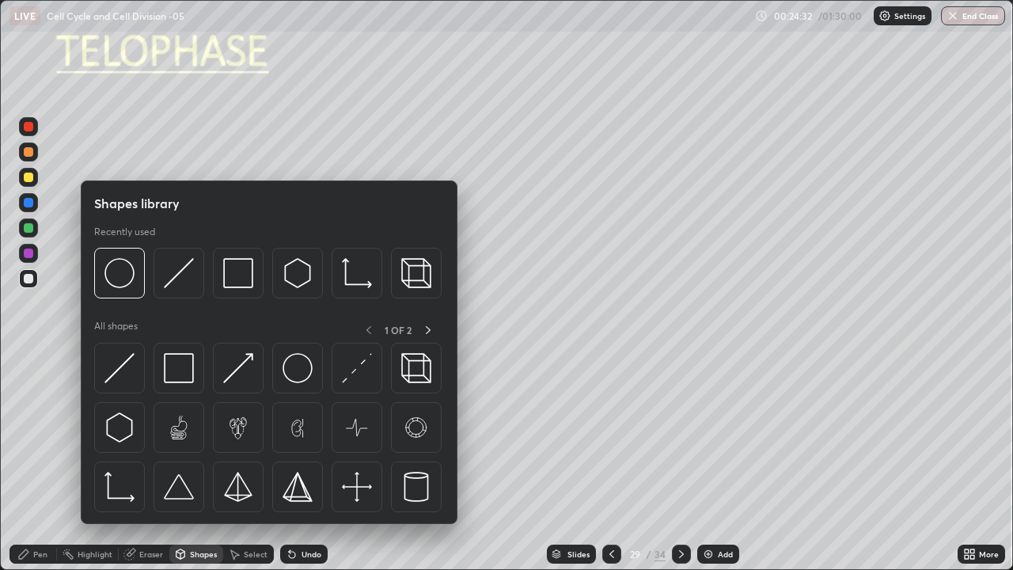
click at [29, 278] on div at bounding box center [28, 278] width 9 height 9
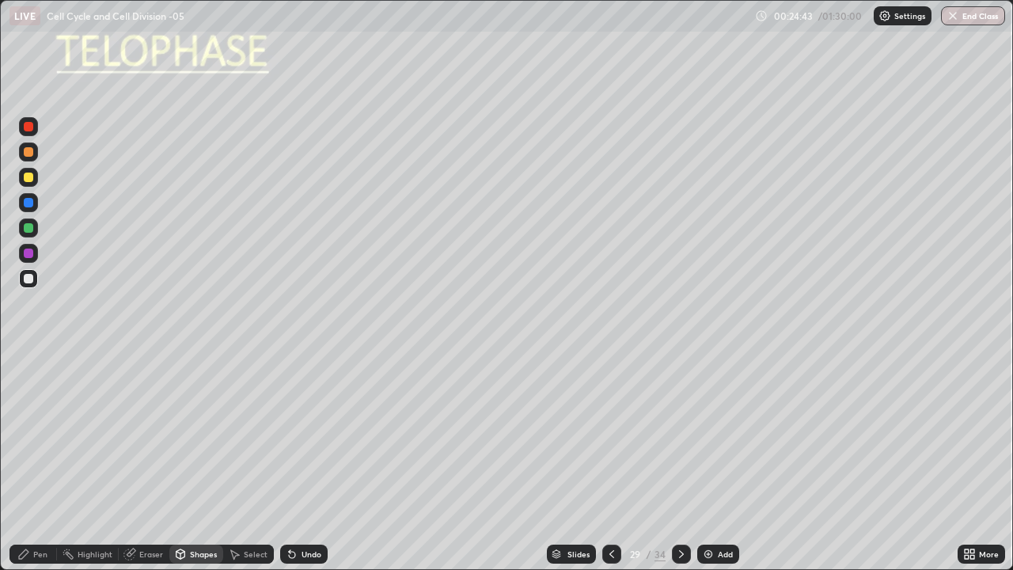
click at [247, 462] on div "Select" at bounding box center [256, 554] width 24 height 8
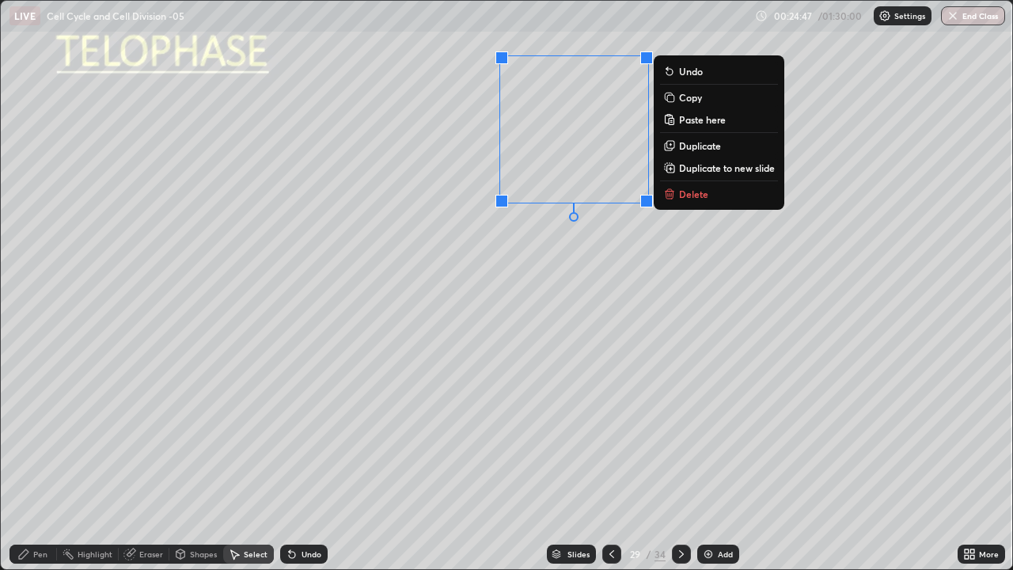
click at [680, 100] on p "Copy" at bounding box center [690, 97] width 23 height 13
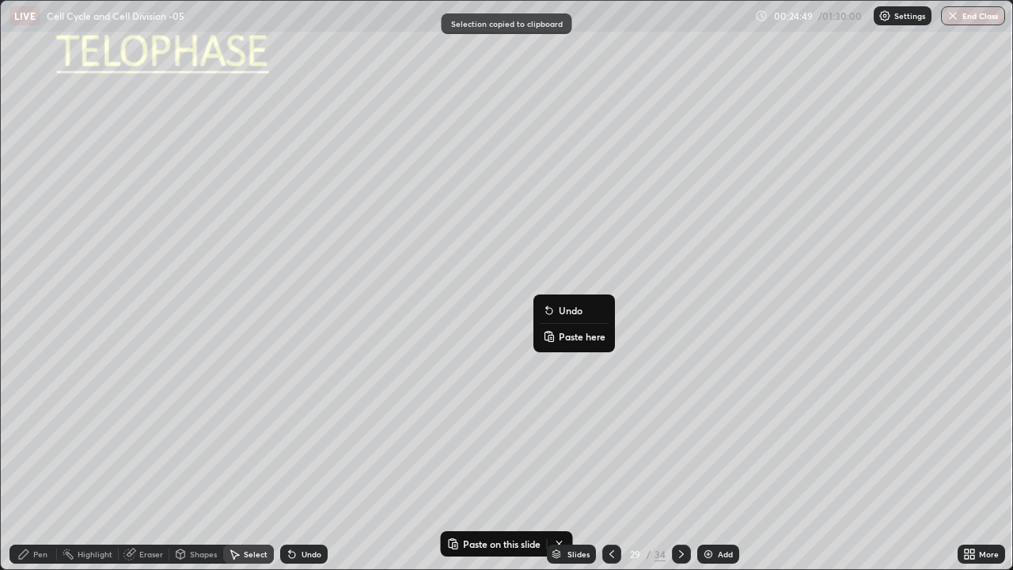
click at [568, 335] on p "Paste here" at bounding box center [582, 336] width 47 height 13
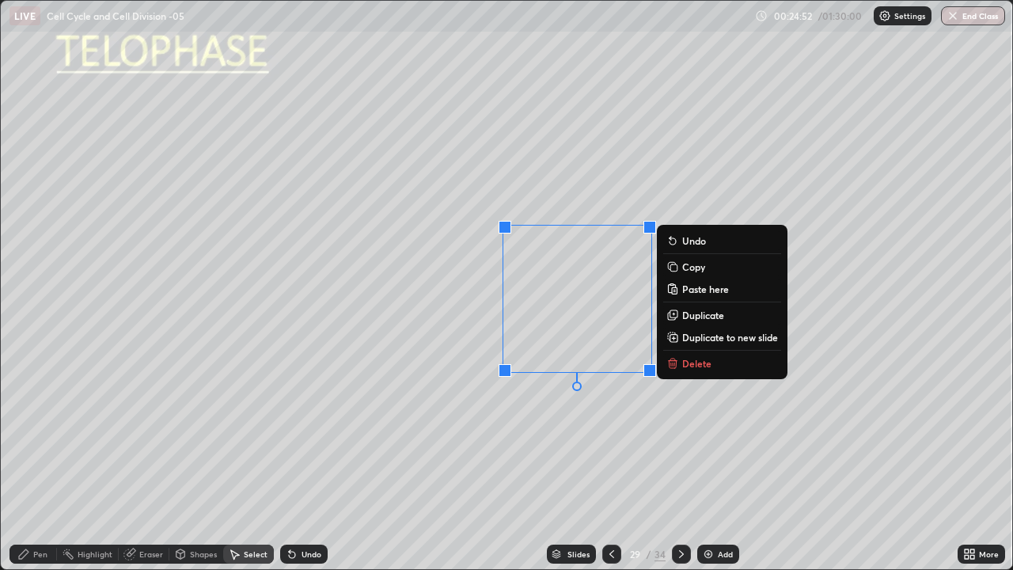
click at [494, 448] on div "0 ° Undo Copy Paste here Duplicate Duplicate to new slide Delete" at bounding box center [506, 285] width 1011 height 568
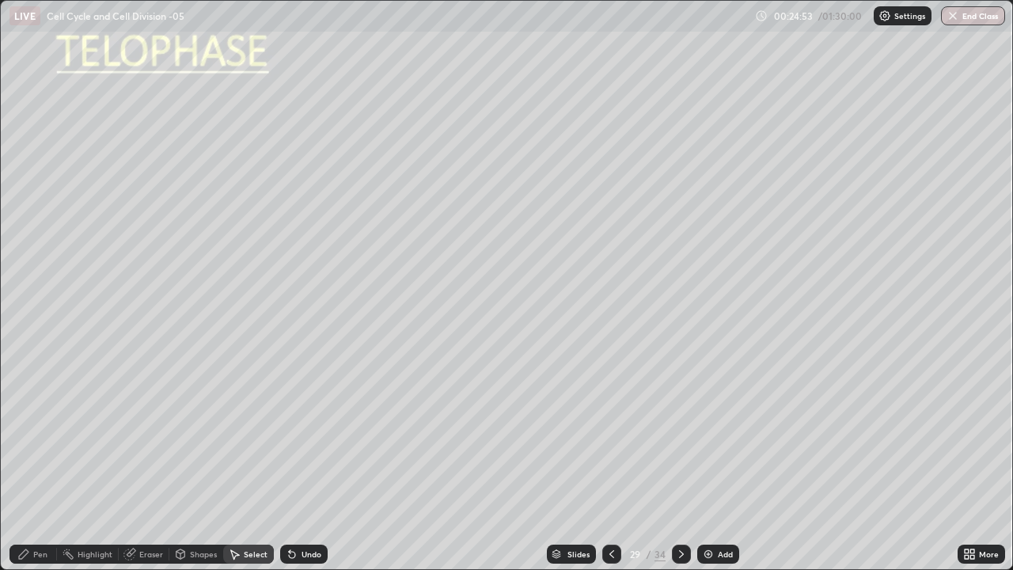
click at [42, 462] on div "Pen" at bounding box center [40, 554] width 14 height 8
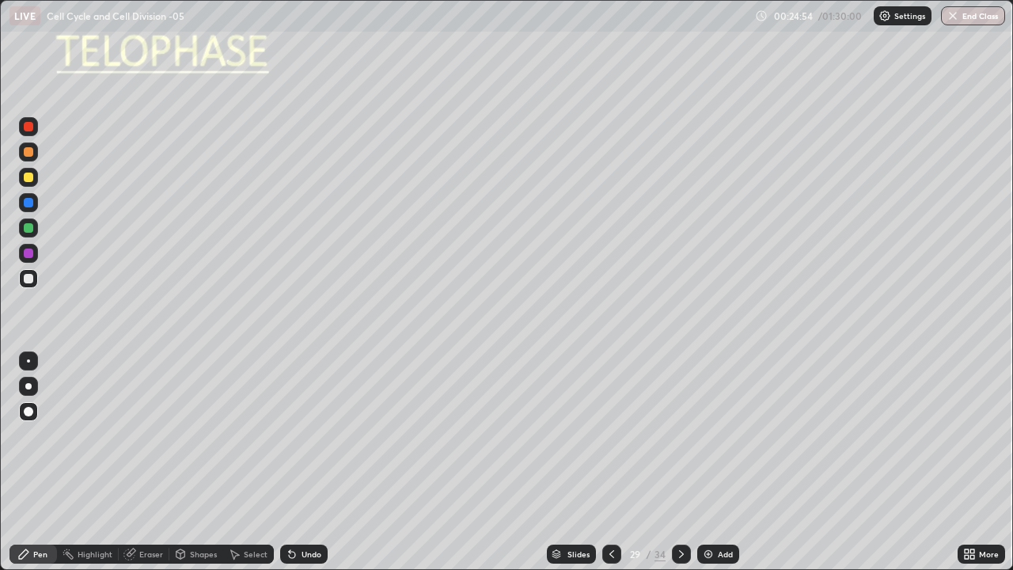
click at [612, 462] on icon at bounding box center [611, 553] width 13 height 13
click at [675, 462] on icon at bounding box center [681, 553] width 13 height 13
click at [35, 407] on div at bounding box center [28, 411] width 19 height 19
click at [30, 184] on div at bounding box center [28, 177] width 19 height 19
click at [32, 225] on div at bounding box center [28, 227] width 9 height 9
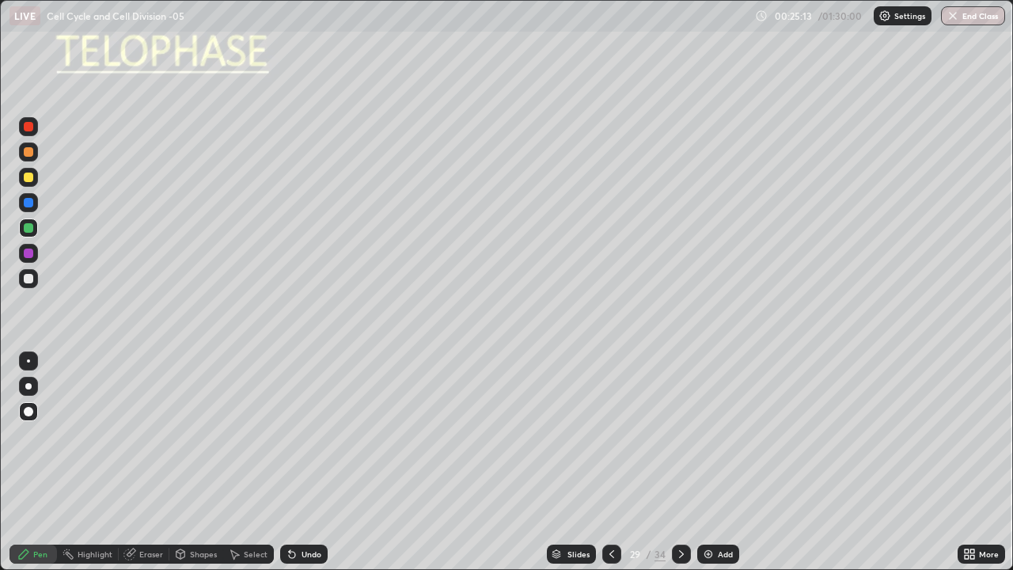
click at [35, 205] on div at bounding box center [28, 202] width 19 height 19
click at [35, 255] on div at bounding box center [28, 253] width 19 height 19
click at [32, 230] on div at bounding box center [28, 227] width 9 height 9
click at [31, 254] on div at bounding box center [28, 252] width 9 height 9
click at [35, 235] on div at bounding box center [28, 227] width 19 height 19
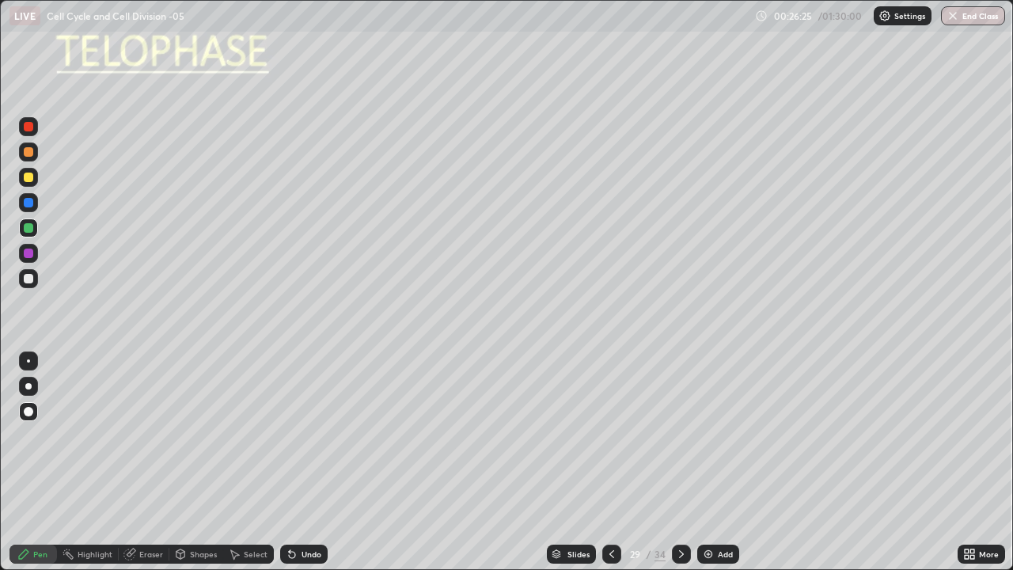
click at [32, 204] on div at bounding box center [28, 202] width 9 height 9
click at [29, 249] on div at bounding box center [28, 252] width 9 height 9
click at [310, 462] on div "Undo" at bounding box center [311, 554] width 20 height 8
click at [308, 462] on div "Undo" at bounding box center [311, 554] width 20 height 8
click at [30, 178] on div at bounding box center [28, 176] width 9 height 9
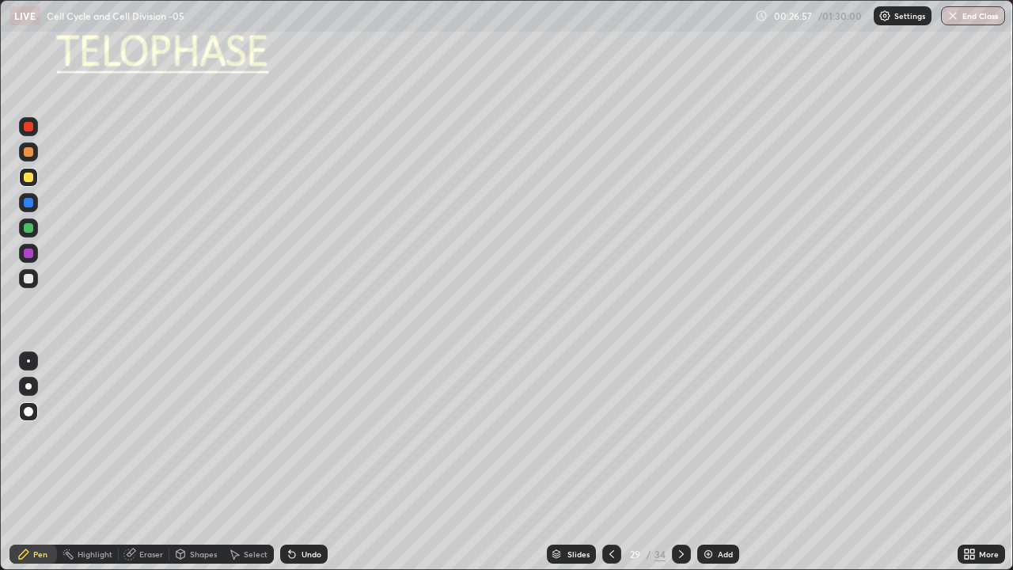
click at [28, 229] on div at bounding box center [28, 227] width 9 height 9
click at [32, 278] on div at bounding box center [28, 278] width 9 height 9
click at [305, 462] on div "Undo" at bounding box center [311, 554] width 20 height 8
click at [304, 462] on div "Undo" at bounding box center [311, 554] width 20 height 8
click at [305, 462] on div "Undo" at bounding box center [311, 554] width 20 height 8
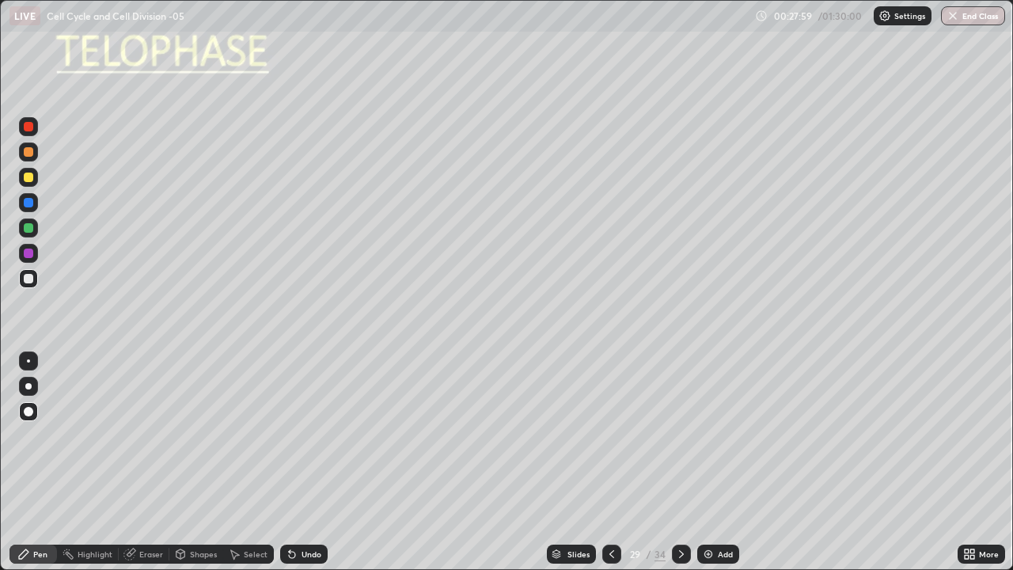
click at [32, 278] on div at bounding box center [28, 278] width 9 height 9
click at [31, 179] on div at bounding box center [28, 176] width 9 height 9
click at [29, 393] on div at bounding box center [28, 386] width 19 height 19
click at [32, 285] on div at bounding box center [28, 278] width 19 height 19
click at [28, 386] on div at bounding box center [28, 386] width 6 height 6
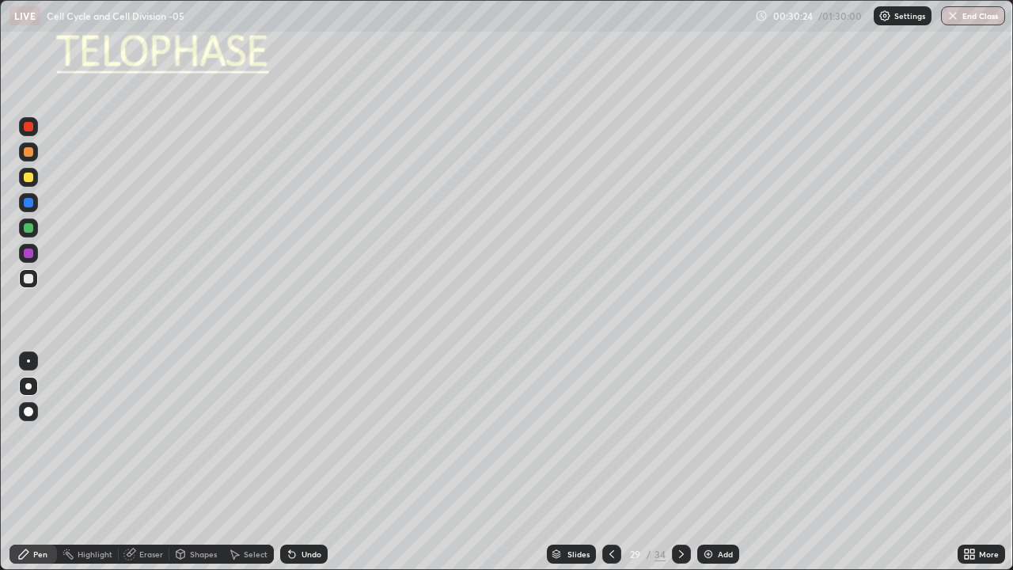
click at [155, 462] on div "Eraser" at bounding box center [151, 554] width 24 height 8
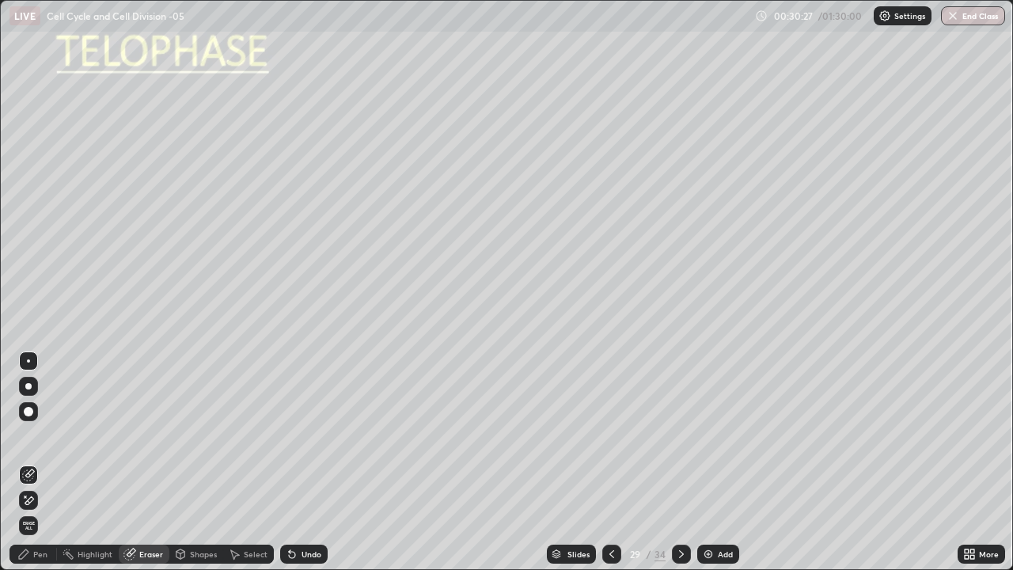
click at [43, 462] on div "Pen" at bounding box center [40, 554] width 14 height 8
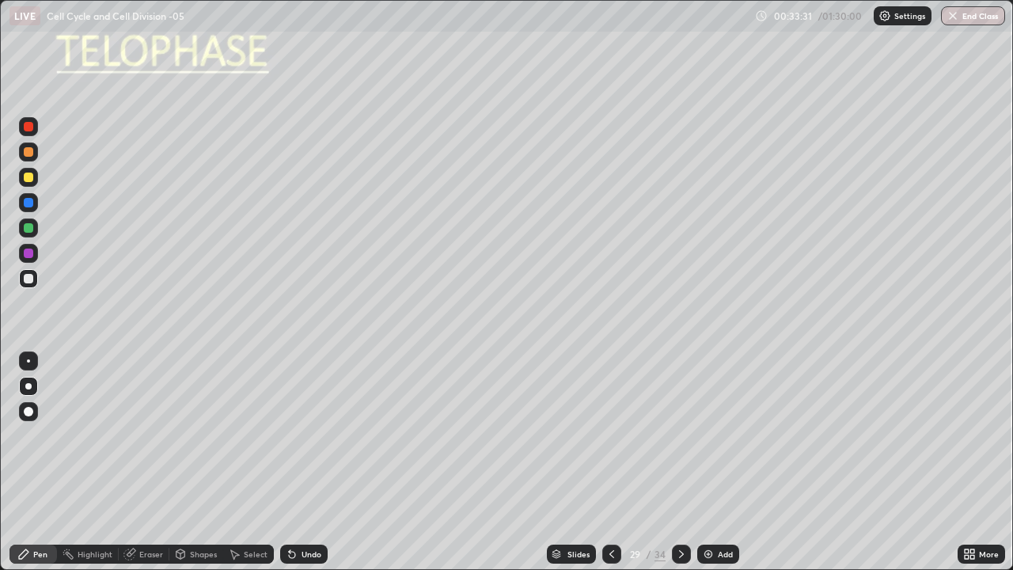
click at [148, 462] on div "Eraser" at bounding box center [151, 554] width 24 height 8
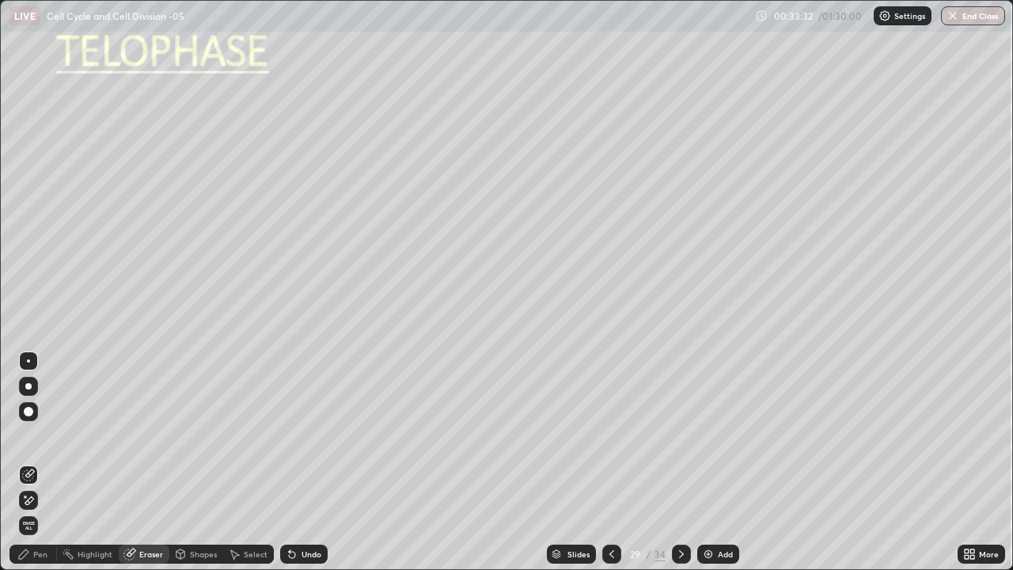
click at [32, 462] on icon at bounding box center [28, 474] width 13 height 13
click at [681, 462] on icon at bounding box center [681, 554] width 5 height 8
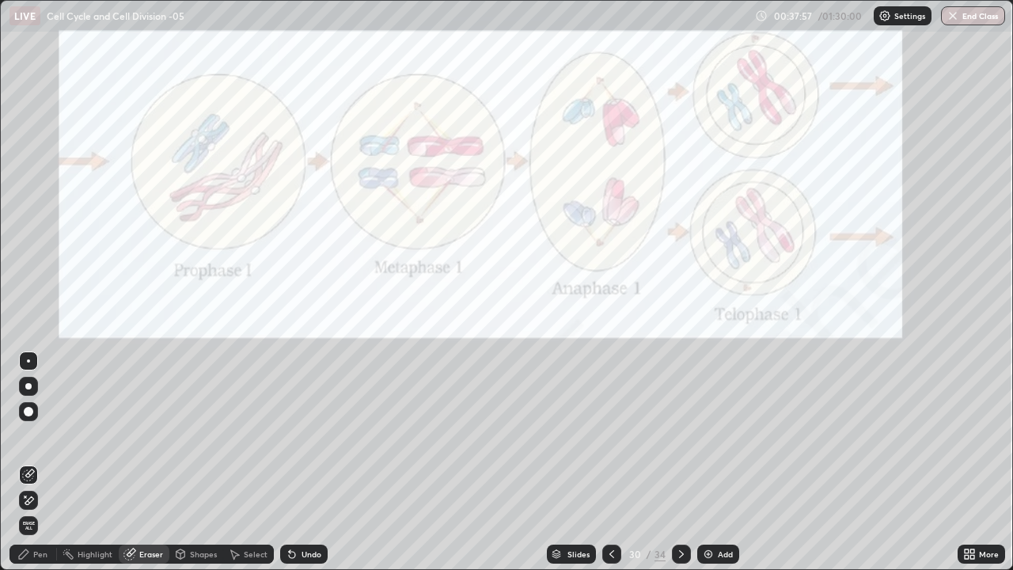
click at [28, 386] on div at bounding box center [28, 386] width 6 height 6
click at [44, 462] on div "Pen" at bounding box center [40, 554] width 14 height 8
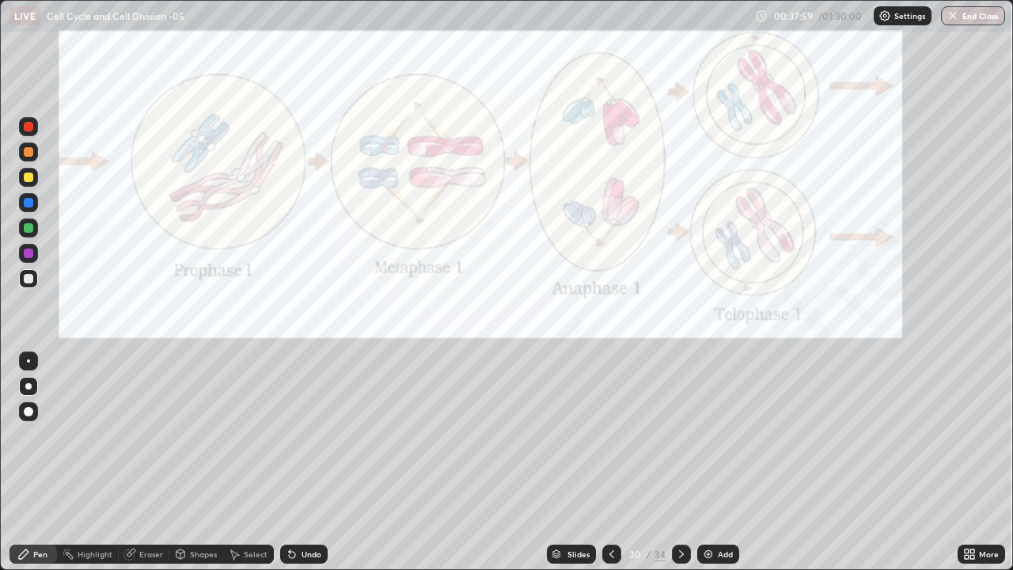
click at [35, 258] on div at bounding box center [28, 253] width 19 height 19
click at [678, 462] on icon at bounding box center [681, 553] width 13 height 13
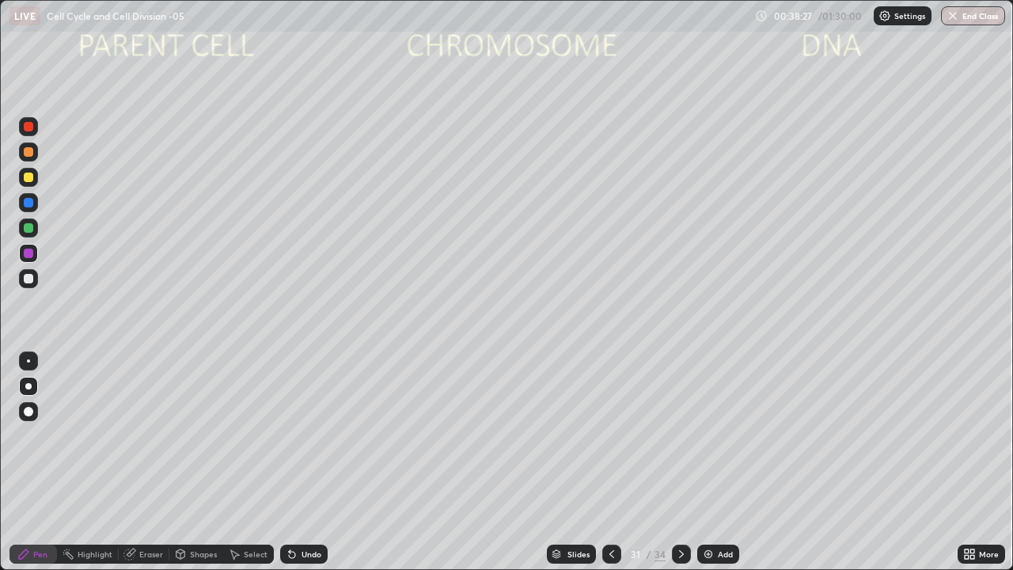
click at [36, 411] on div at bounding box center [28, 411] width 19 height 19
click at [29, 278] on div at bounding box center [28, 278] width 9 height 9
click at [195, 462] on div "Shapes" at bounding box center [203, 554] width 27 height 8
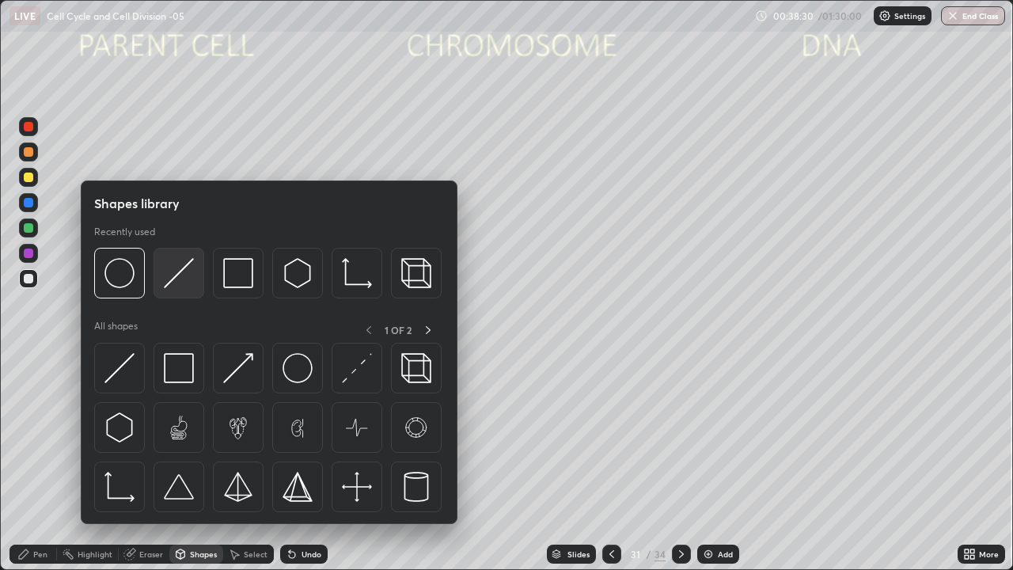
click at [174, 278] on img at bounding box center [179, 273] width 30 height 30
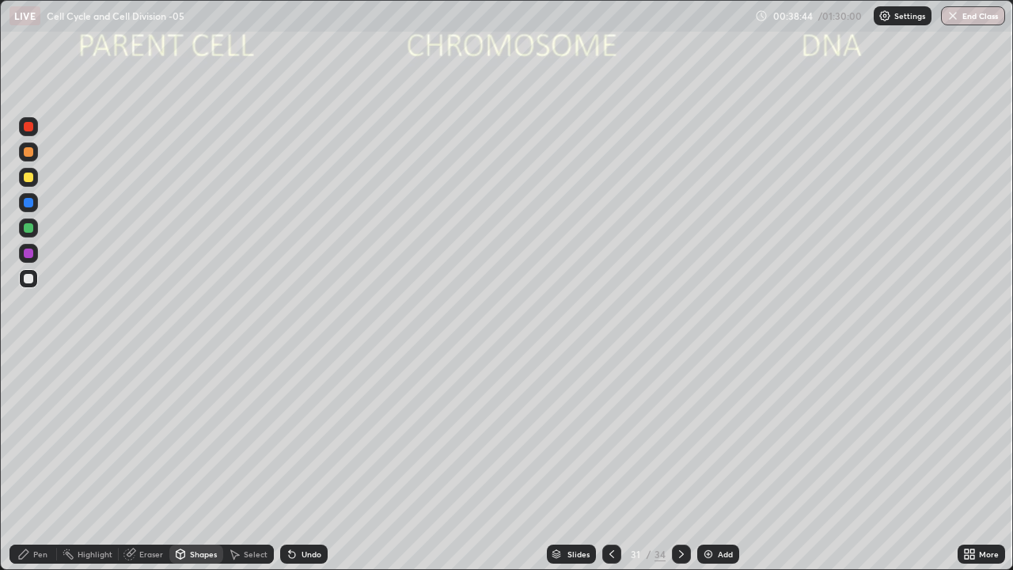
click at [28, 279] on div at bounding box center [28, 278] width 9 height 9
click at [30, 178] on div at bounding box center [28, 176] width 9 height 9
click at [301, 462] on div "Undo" at bounding box center [311, 554] width 20 height 8
click at [35, 462] on div "Pen" at bounding box center [40, 554] width 14 height 8
click at [28, 408] on div at bounding box center [28, 411] width 9 height 9
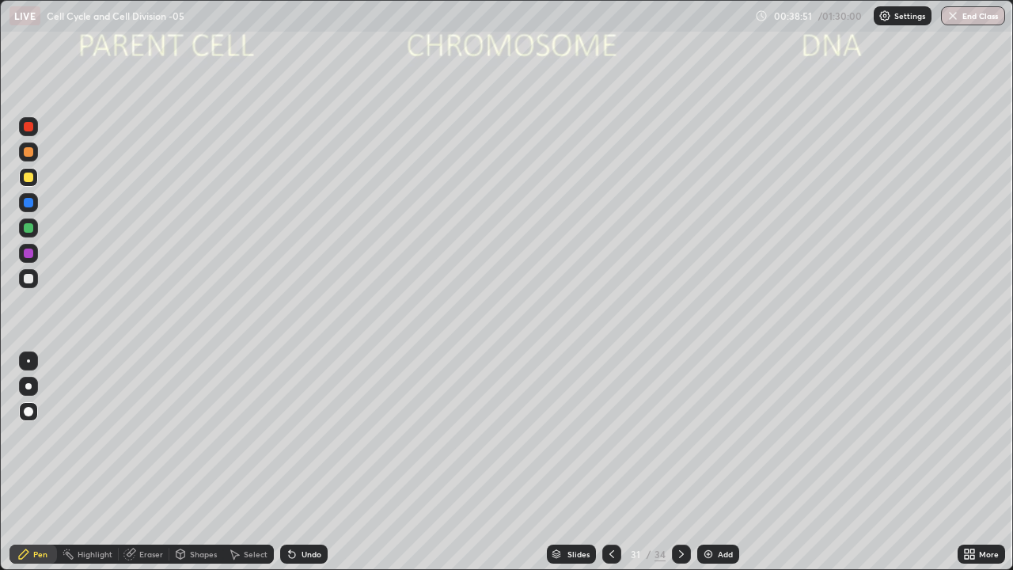
click at [29, 279] on div at bounding box center [28, 278] width 9 height 9
click at [29, 177] on div at bounding box center [28, 176] width 9 height 9
click at [31, 203] on div at bounding box center [28, 202] width 9 height 9
click at [29, 228] on div at bounding box center [28, 227] width 9 height 9
click at [34, 279] on div at bounding box center [28, 278] width 19 height 19
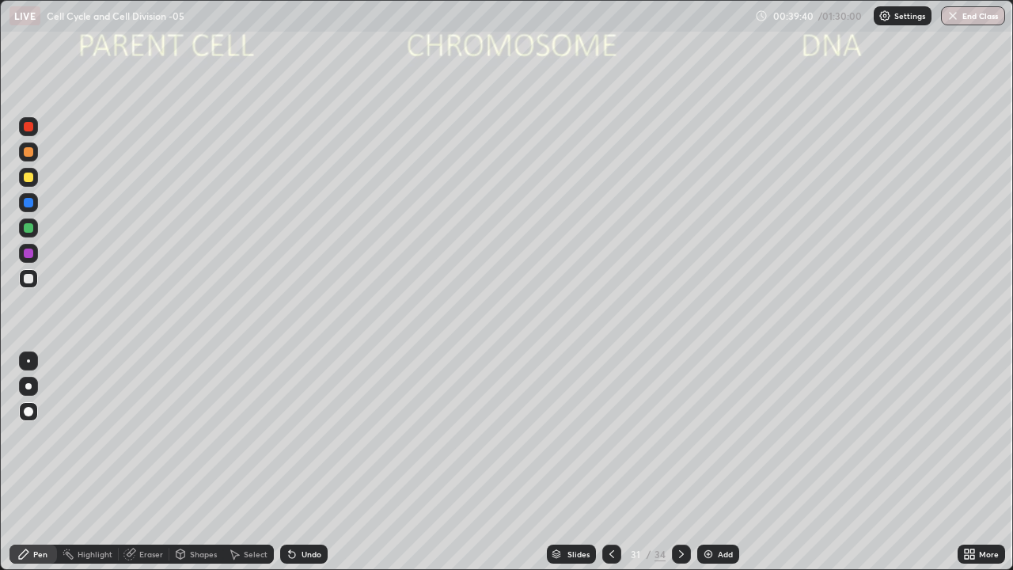
click at [30, 179] on div at bounding box center [28, 176] width 9 height 9
click at [31, 226] on div at bounding box center [28, 227] width 9 height 9
click at [32, 280] on div at bounding box center [28, 278] width 9 height 9
click at [679, 462] on icon at bounding box center [681, 553] width 13 height 13
click at [610, 462] on icon at bounding box center [611, 553] width 13 height 13
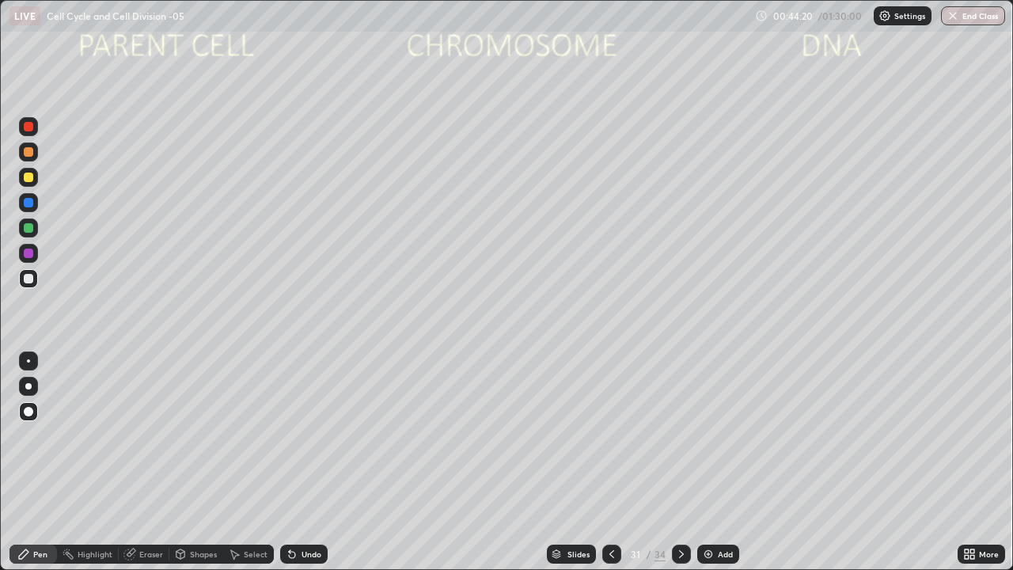
click at [28, 417] on div at bounding box center [28, 411] width 19 height 19
click at [35, 282] on div at bounding box center [28, 278] width 19 height 19
click at [718, 462] on div "Add" at bounding box center [725, 554] width 15 height 8
click at [36, 277] on div at bounding box center [28, 278] width 19 height 19
click at [34, 182] on div at bounding box center [28, 177] width 19 height 19
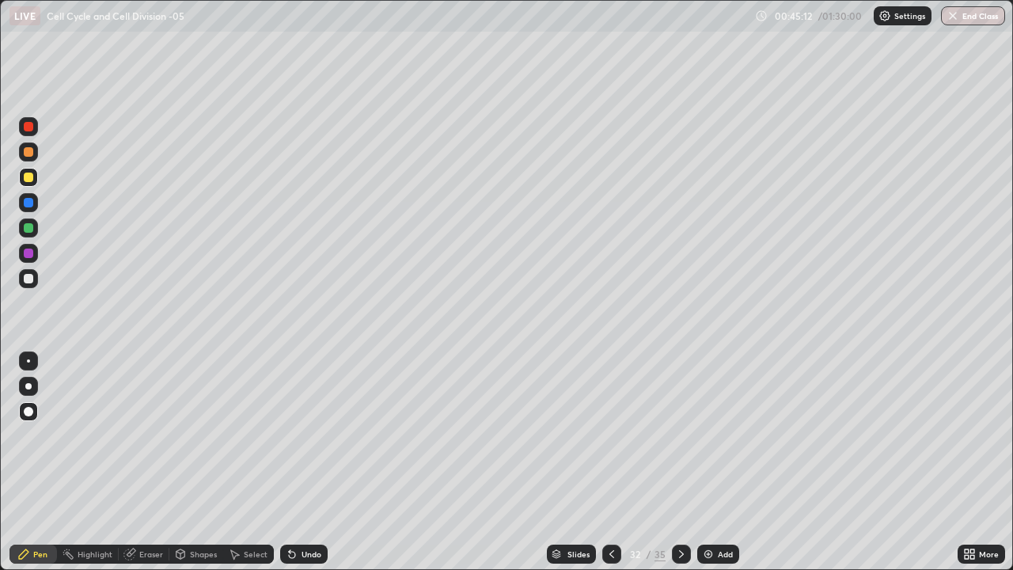
click at [30, 276] on div at bounding box center [28, 278] width 9 height 9
click at [35, 180] on div at bounding box center [28, 177] width 19 height 19
click at [32, 180] on div at bounding box center [28, 177] width 19 height 19
click at [679, 462] on icon at bounding box center [681, 553] width 13 height 13
click at [36, 408] on div at bounding box center [28, 411] width 19 height 19
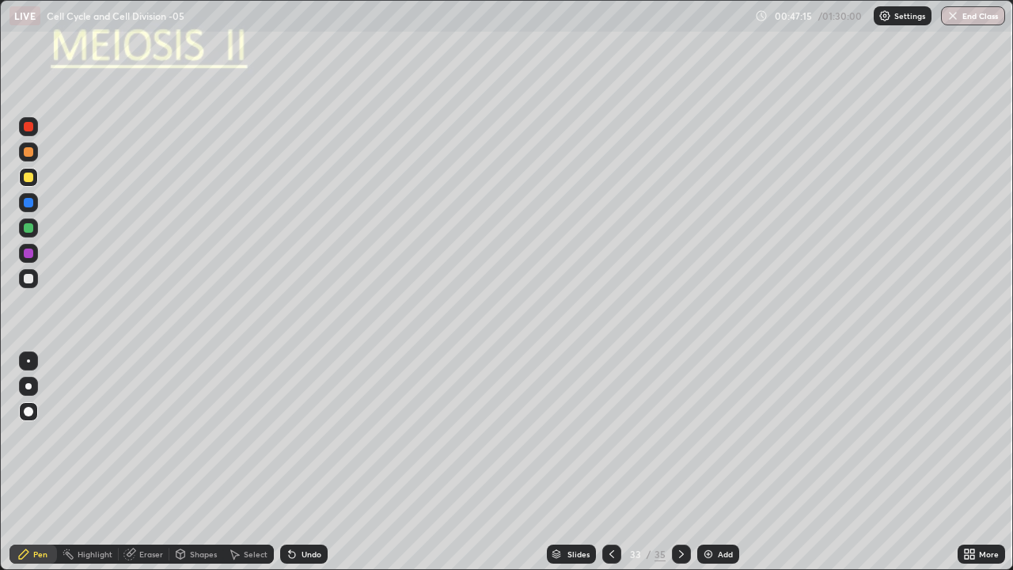
click at [32, 179] on div at bounding box center [28, 176] width 9 height 9
click at [301, 462] on div "Undo" at bounding box center [311, 554] width 20 height 8
click at [309, 462] on div "Undo" at bounding box center [311, 554] width 20 height 8
click at [312, 462] on div "Undo" at bounding box center [311, 554] width 20 height 8
click at [610, 462] on icon at bounding box center [611, 553] width 13 height 13
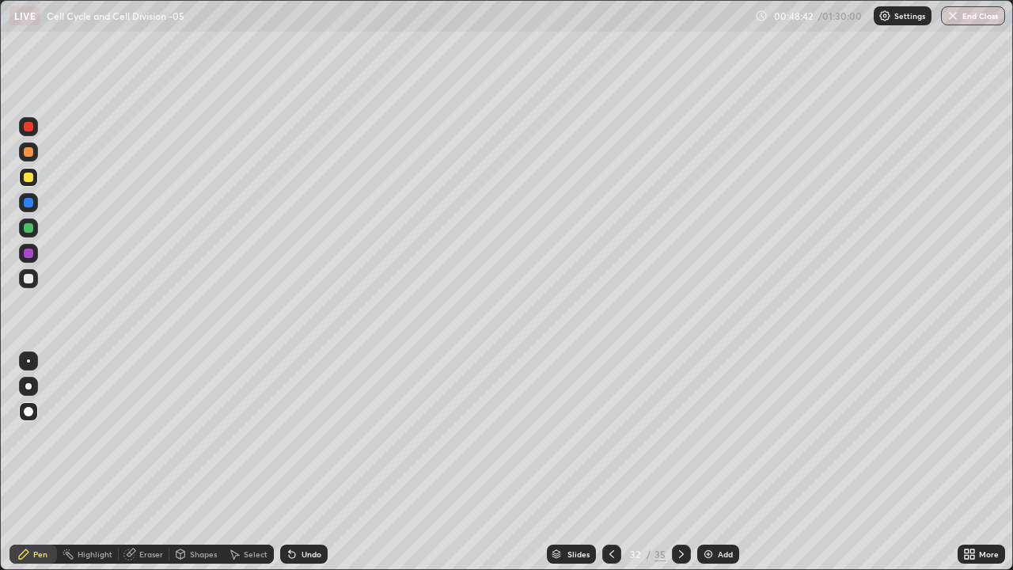
click at [610, 462] on icon at bounding box center [611, 553] width 13 height 13
click at [611, 462] on div at bounding box center [611, 553] width 19 height 19
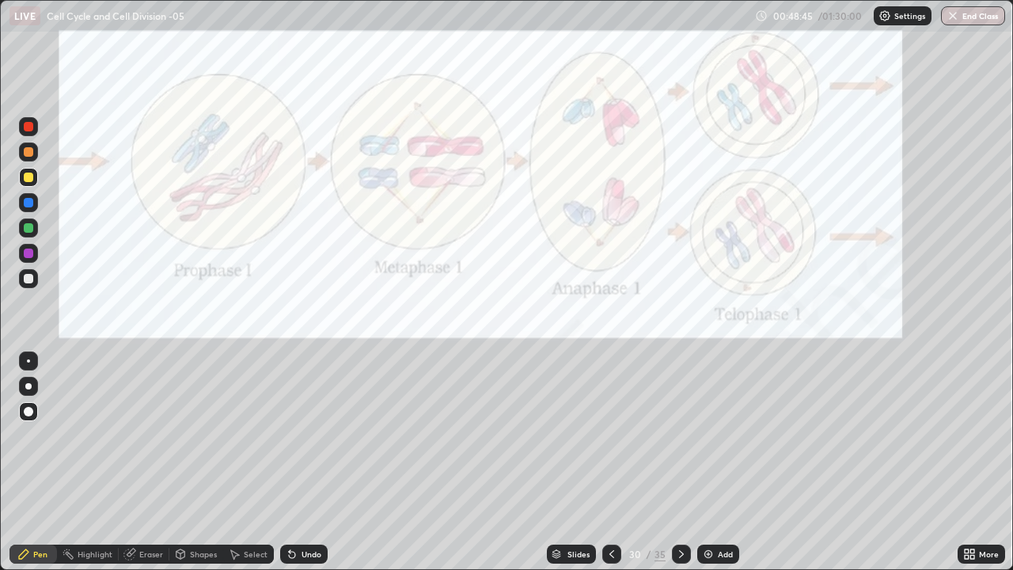
click at [612, 462] on icon at bounding box center [611, 553] width 13 height 13
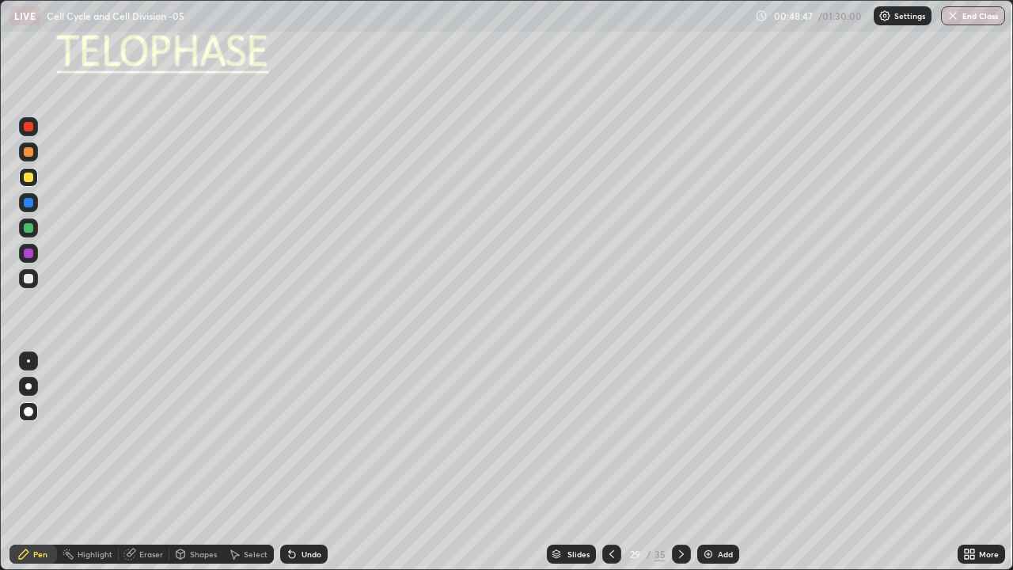
click at [244, 462] on div "Select" at bounding box center [248, 553] width 51 height 19
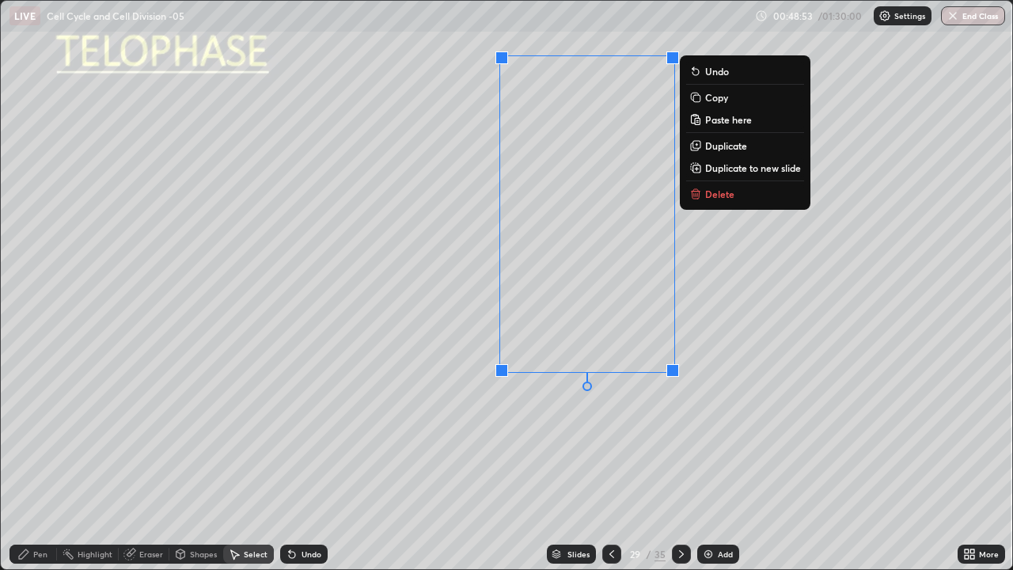
click at [713, 100] on p "Copy" at bounding box center [716, 97] width 23 height 13
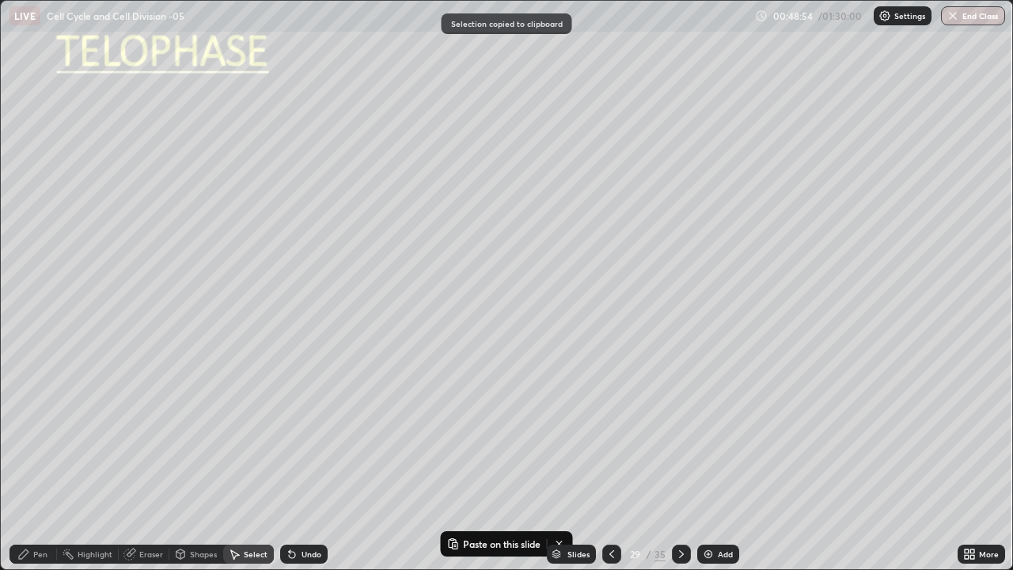
click at [680, 462] on icon at bounding box center [681, 553] width 13 height 13
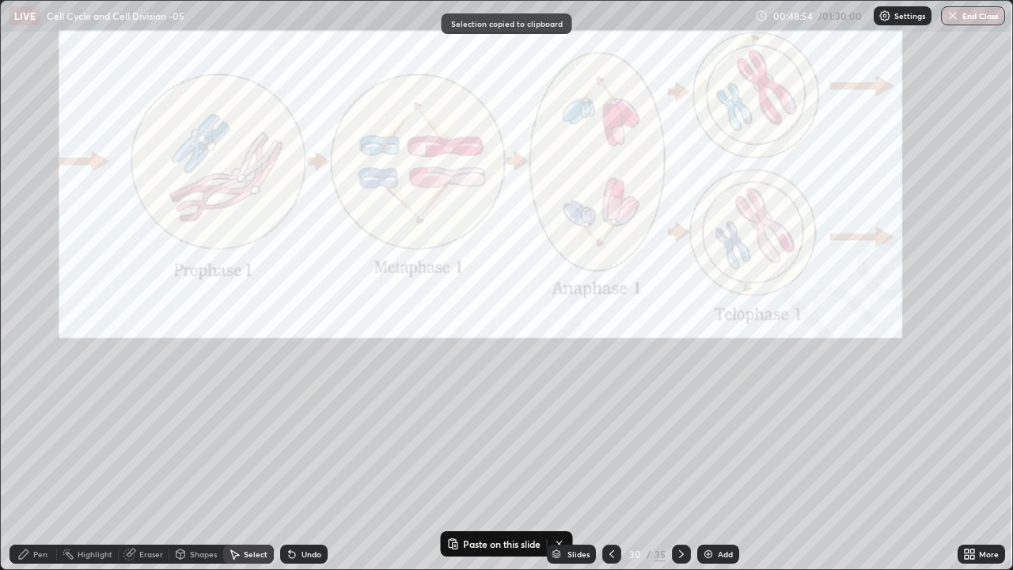
click at [681, 462] on icon at bounding box center [681, 553] width 13 height 13
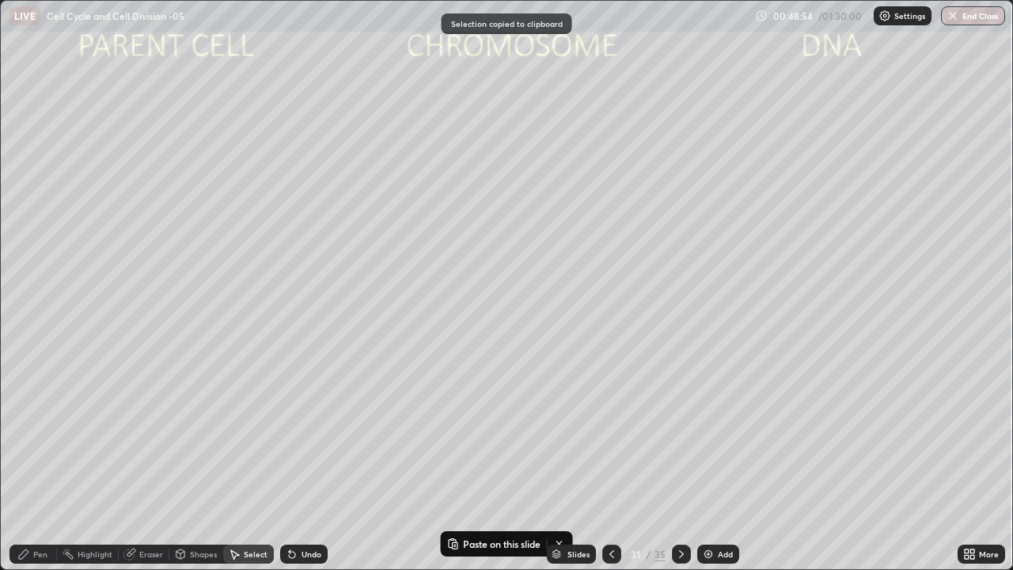
click at [680, 462] on icon at bounding box center [681, 554] width 5 height 8
click at [683, 462] on icon at bounding box center [681, 553] width 13 height 13
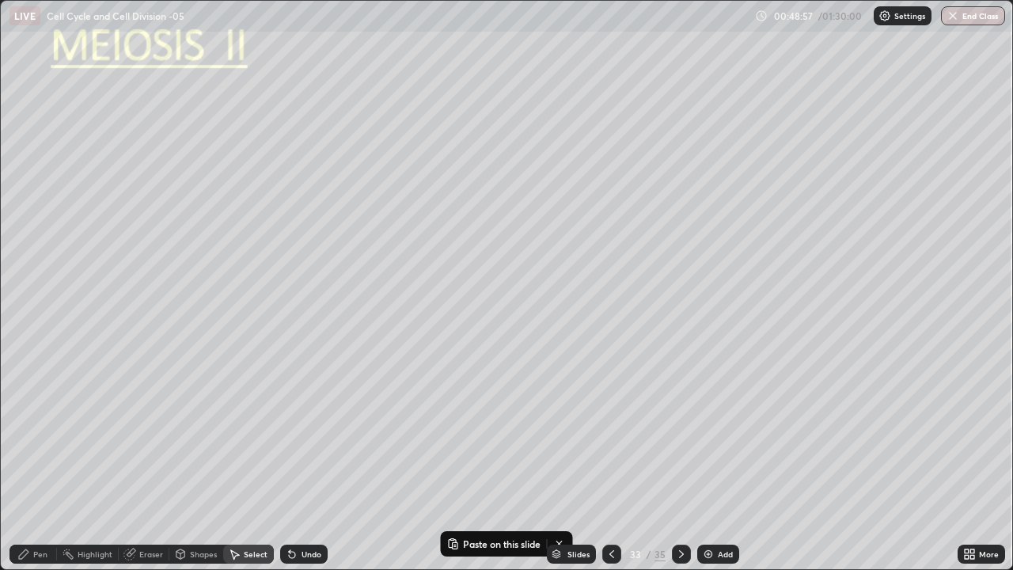
click at [679, 462] on icon at bounding box center [681, 553] width 13 height 13
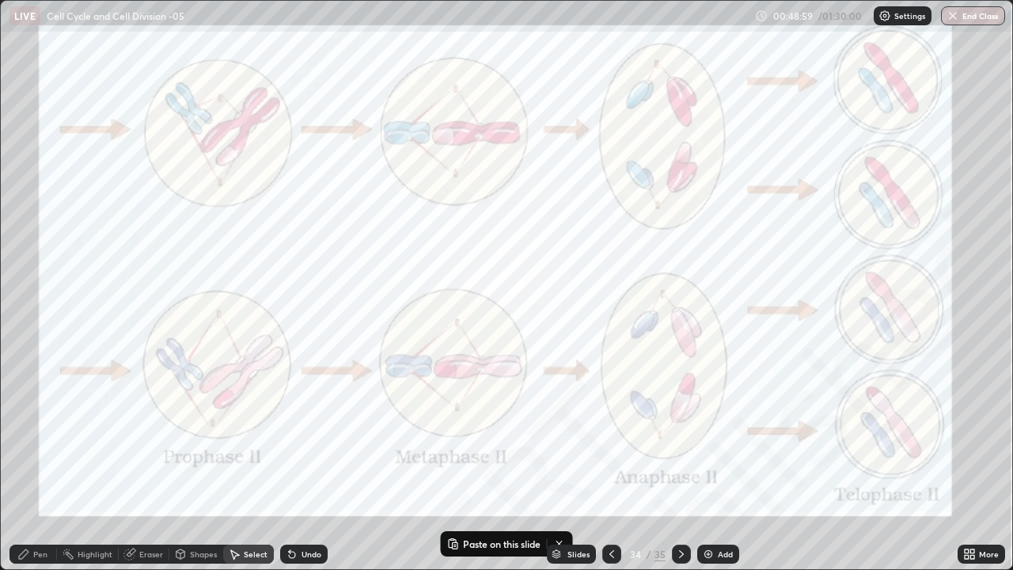
click at [610, 462] on icon at bounding box center [611, 553] width 13 height 13
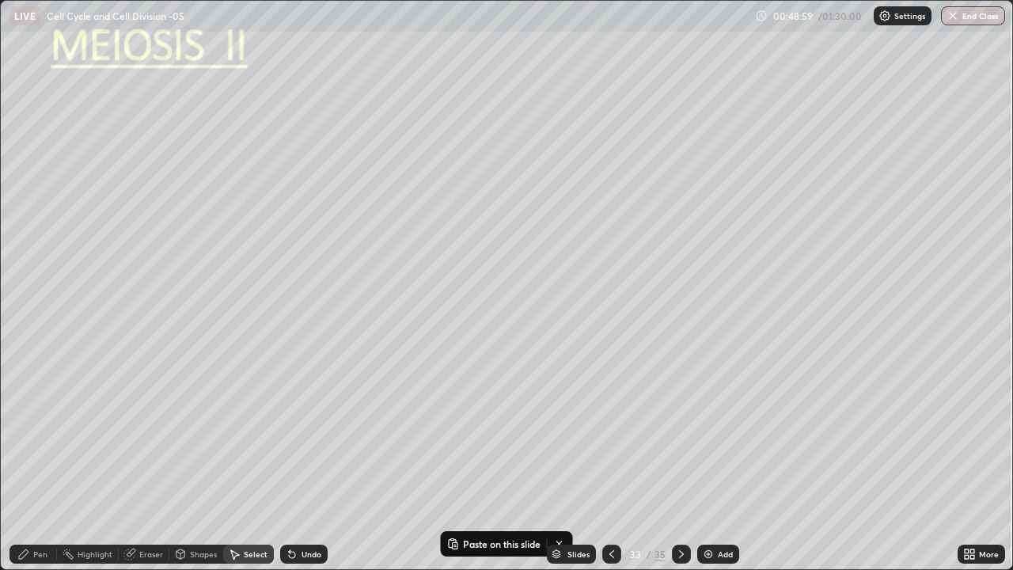
click at [714, 462] on div "Add" at bounding box center [718, 553] width 42 height 19
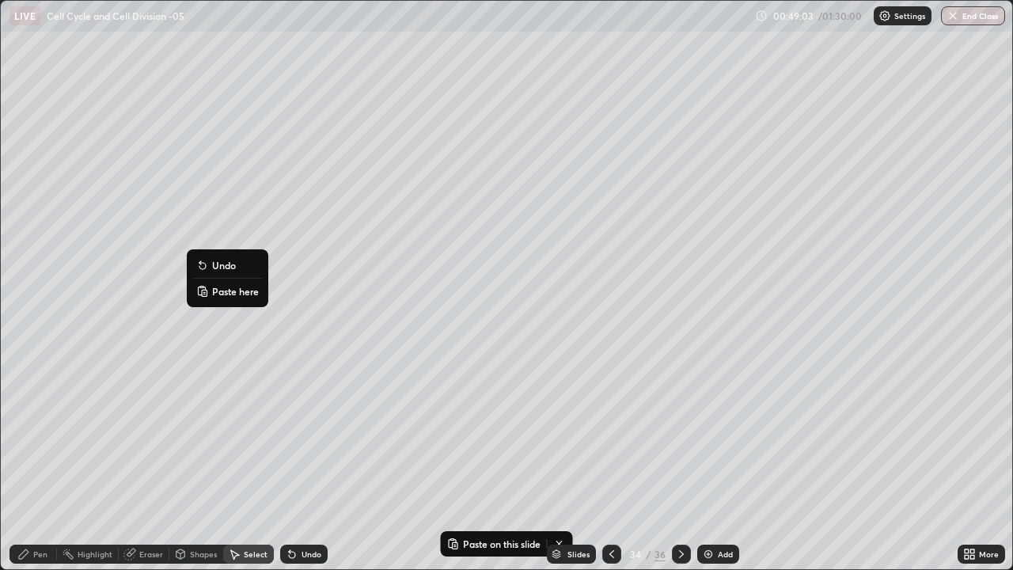
click at [225, 290] on p "Paste here" at bounding box center [235, 291] width 47 height 13
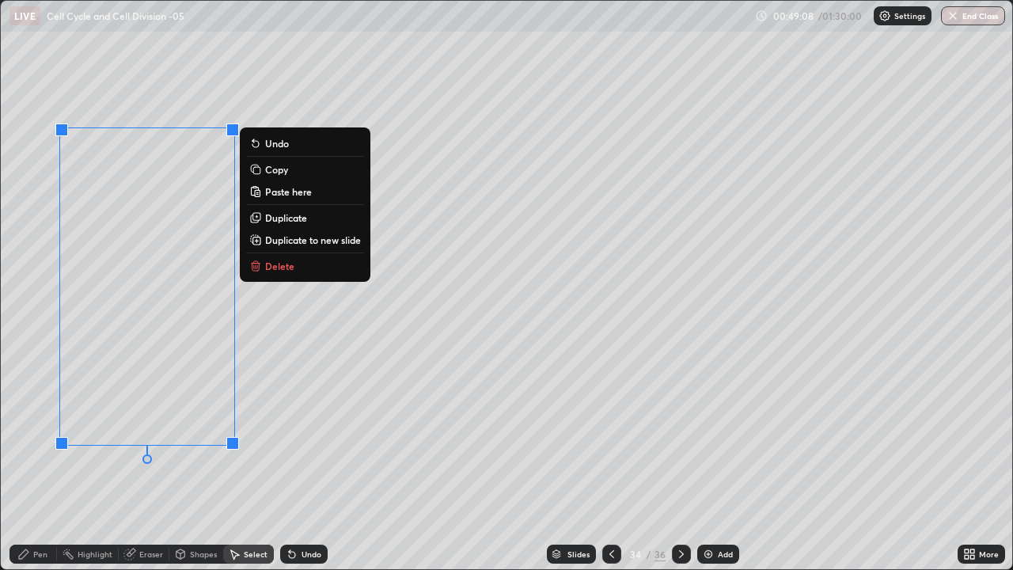
click at [352, 436] on div "0 ° Undo Copy Paste here Duplicate Duplicate to new slide Delete" at bounding box center [506, 285] width 1011 height 568
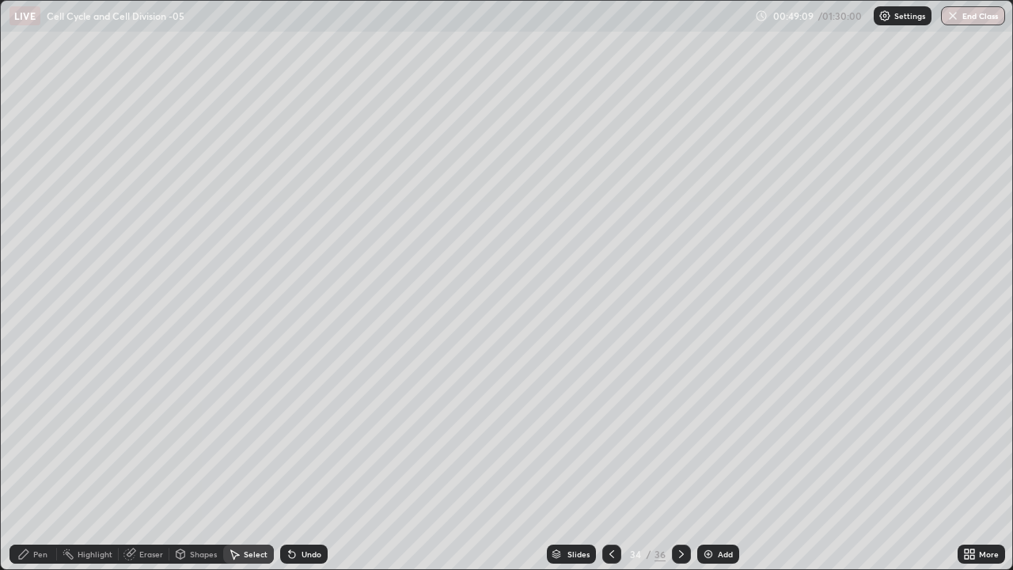
click at [40, 462] on div "Pen" at bounding box center [40, 554] width 14 height 8
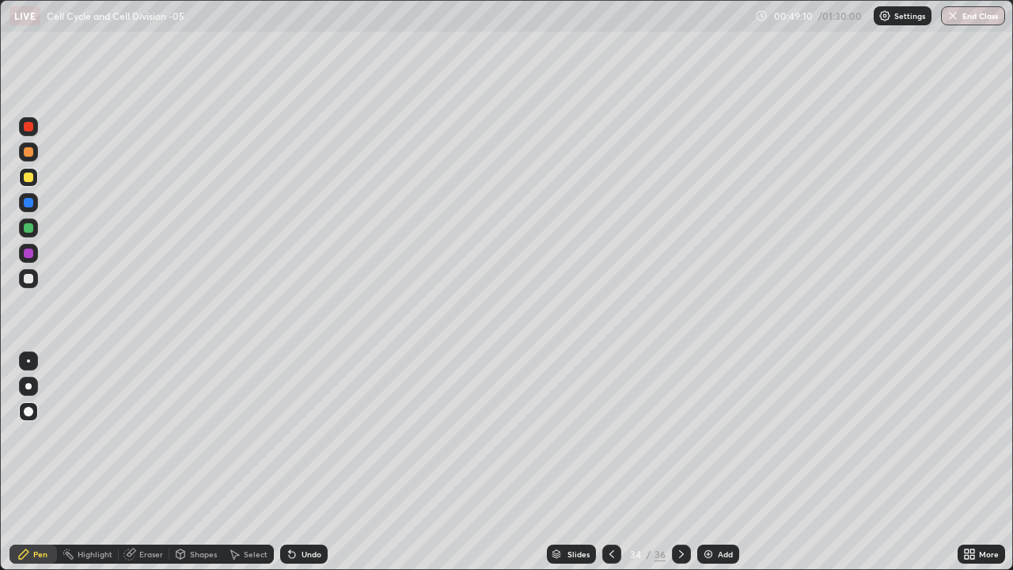
click at [27, 410] on div at bounding box center [28, 411] width 9 height 9
click at [32, 179] on div at bounding box center [28, 176] width 9 height 9
click at [186, 462] on div "Shapes" at bounding box center [196, 553] width 54 height 19
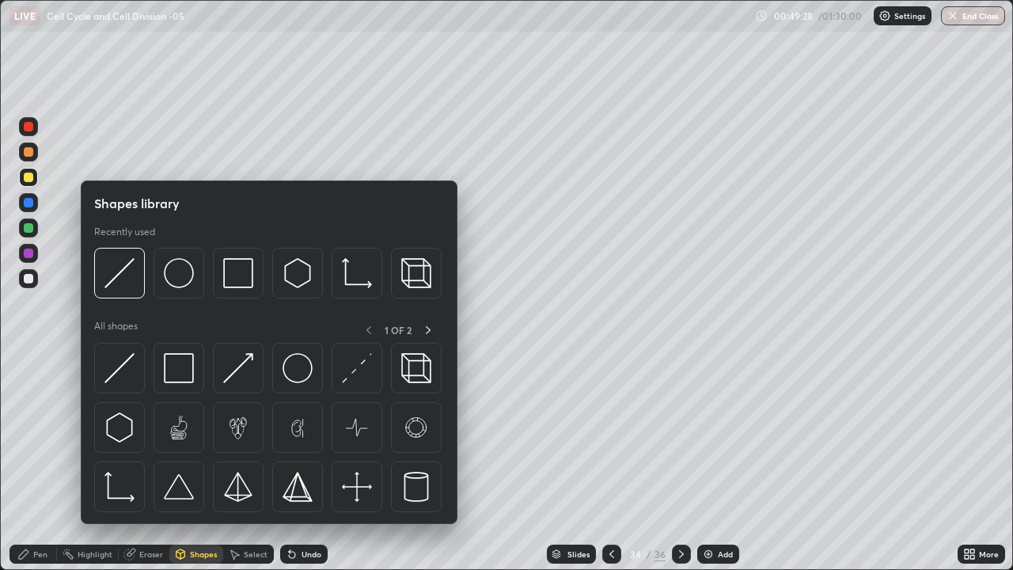
click at [147, 462] on div "Eraser" at bounding box center [151, 554] width 24 height 8
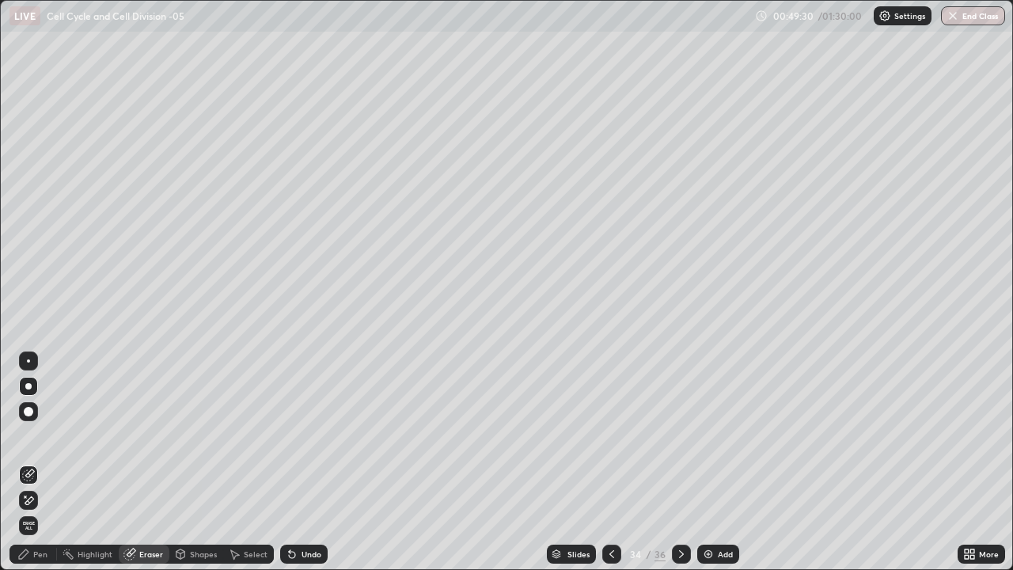
click at [30, 462] on icon at bounding box center [28, 474] width 13 height 13
click at [40, 462] on div "Pen" at bounding box center [32, 553] width 47 height 19
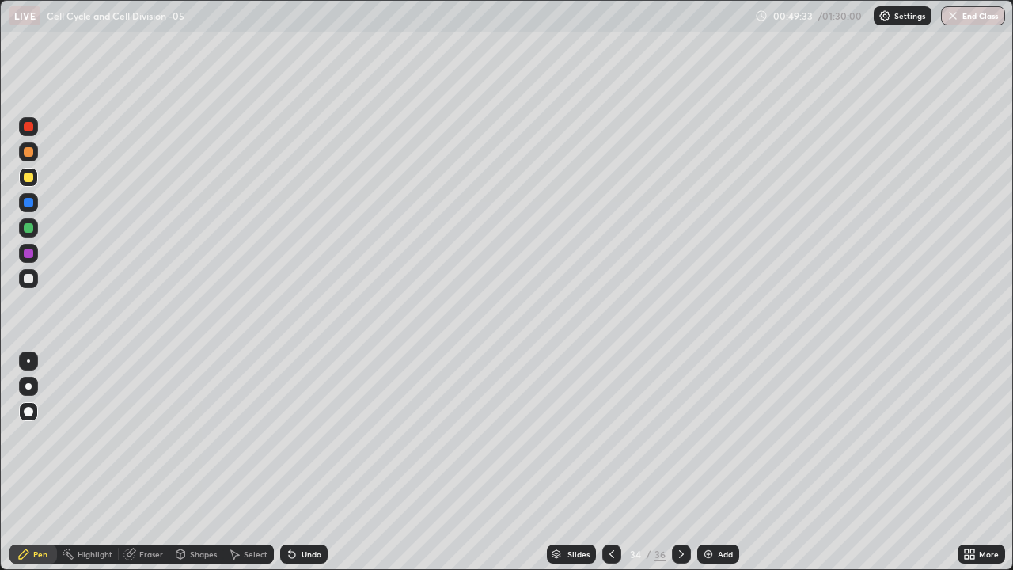
click at [28, 386] on div at bounding box center [28, 386] width 6 height 6
click at [32, 279] on div at bounding box center [28, 278] width 9 height 9
click at [610, 462] on icon at bounding box center [611, 553] width 13 height 13
click at [675, 462] on icon at bounding box center [681, 553] width 13 height 13
click at [253, 462] on div "Select" at bounding box center [256, 554] width 24 height 8
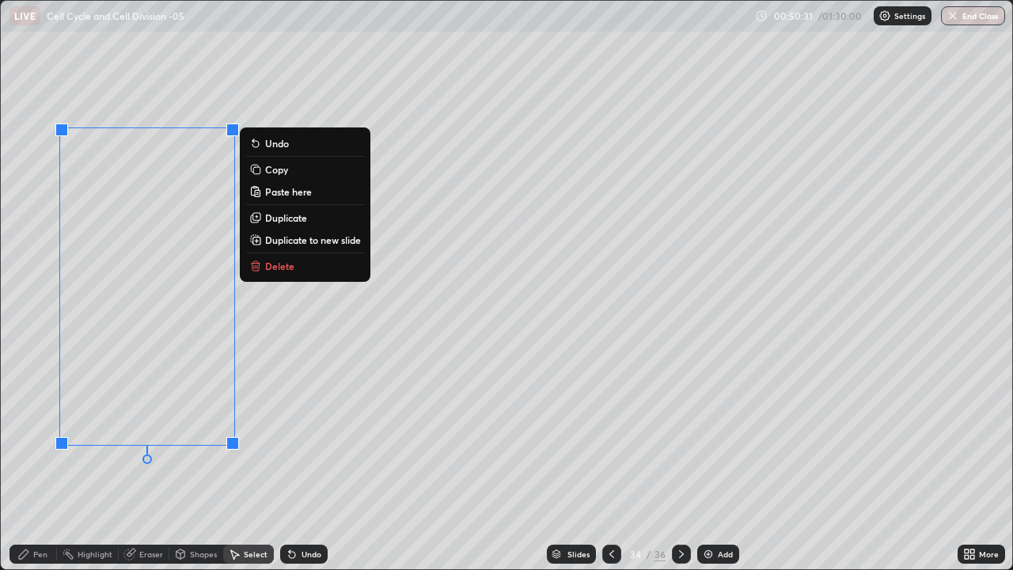
click at [282, 438] on div "0 ° Undo Copy Paste here Duplicate Duplicate to new slide Delete" at bounding box center [506, 285] width 1011 height 568
click at [277, 170] on p "Copy" at bounding box center [276, 169] width 23 height 13
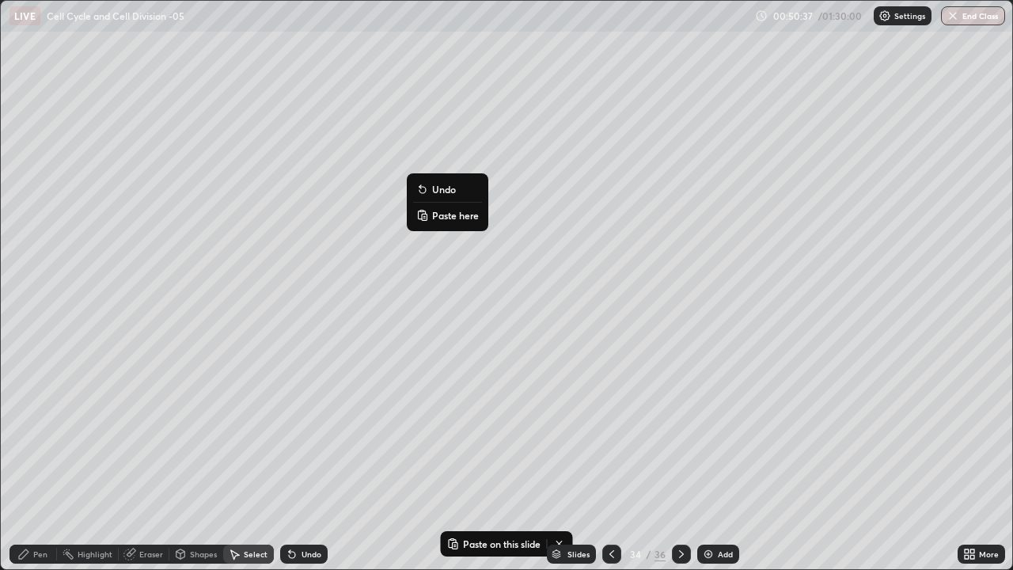
click at [449, 214] on p "Paste here" at bounding box center [455, 215] width 47 height 13
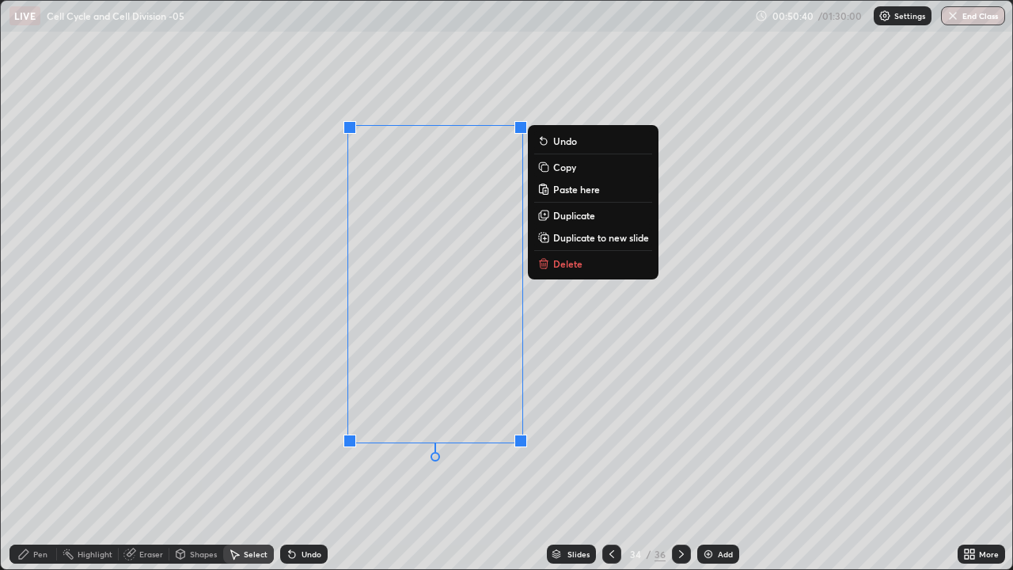
click at [561, 331] on div "0 ° Undo Copy Paste here Duplicate Duplicate to new slide Delete" at bounding box center [506, 285] width 1011 height 568
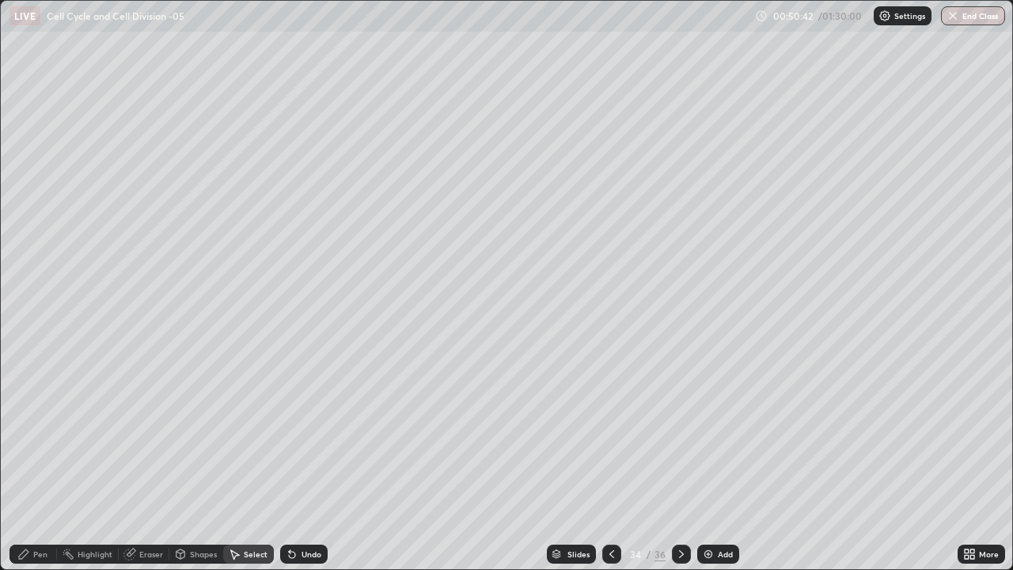
click at [150, 462] on div "Eraser" at bounding box center [151, 554] width 24 height 8
click at [34, 462] on icon at bounding box center [28, 500] width 13 height 13
click at [39, 462] on div "Pen" at bounding box center [40, 554] width 14 height 8
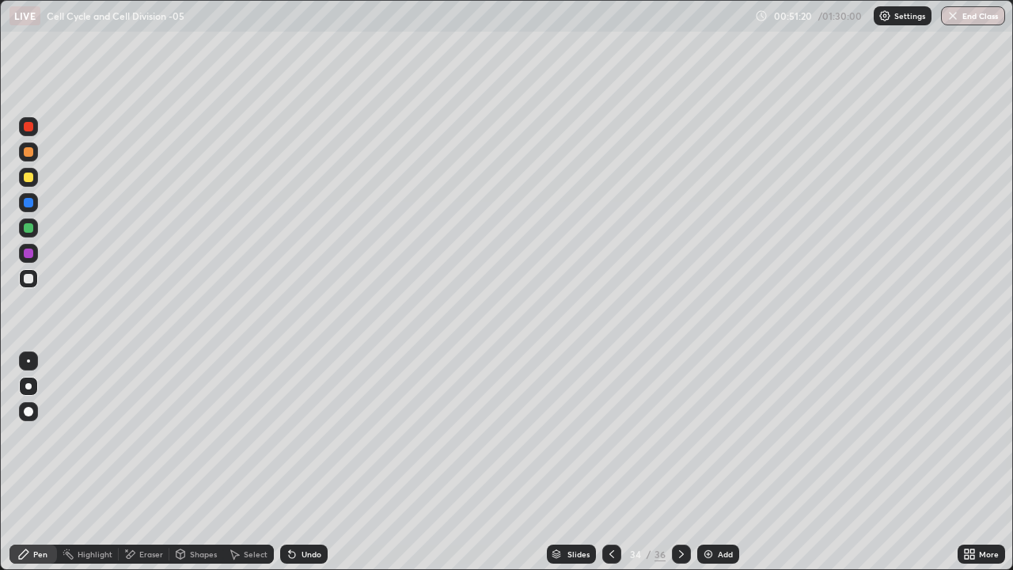
click at [34, 280] on div at bounding box center [28, 278] width 19 height 19
click at [310, 462] on div "Undo" at bounding box center [311, 554] width 20 height 8
click at [316, 462] on div "Undo" at bounding box center [303, 553] width 47 height 19
click at [28, 361] on div at bounding box center [28, 360] width 3 height 3
click at [680, 462] on icon at bounding box center [681, 554] width 5 height 8
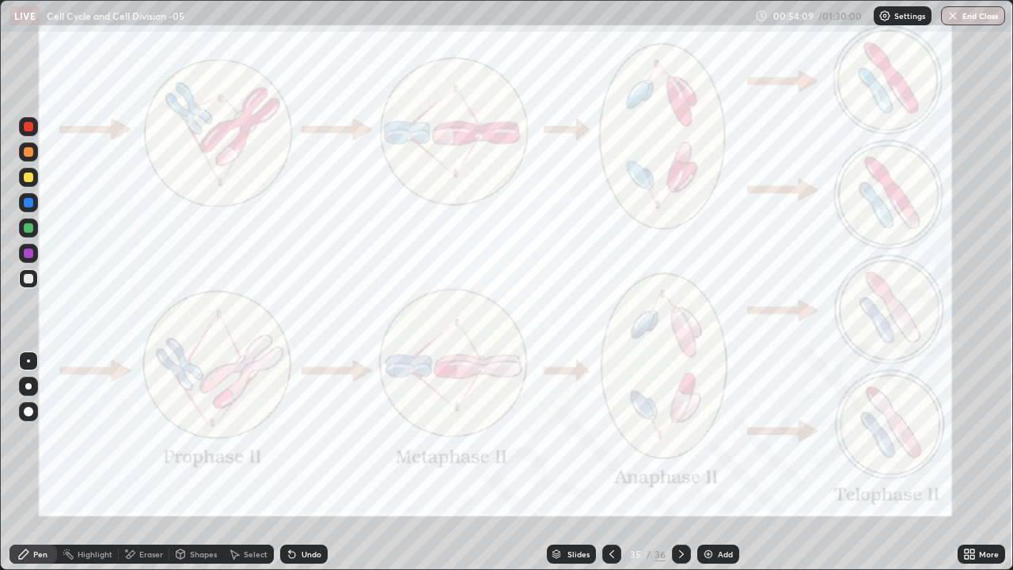
click at [612, 462] on icon at bounding box center [611, 553] width 13 height 13
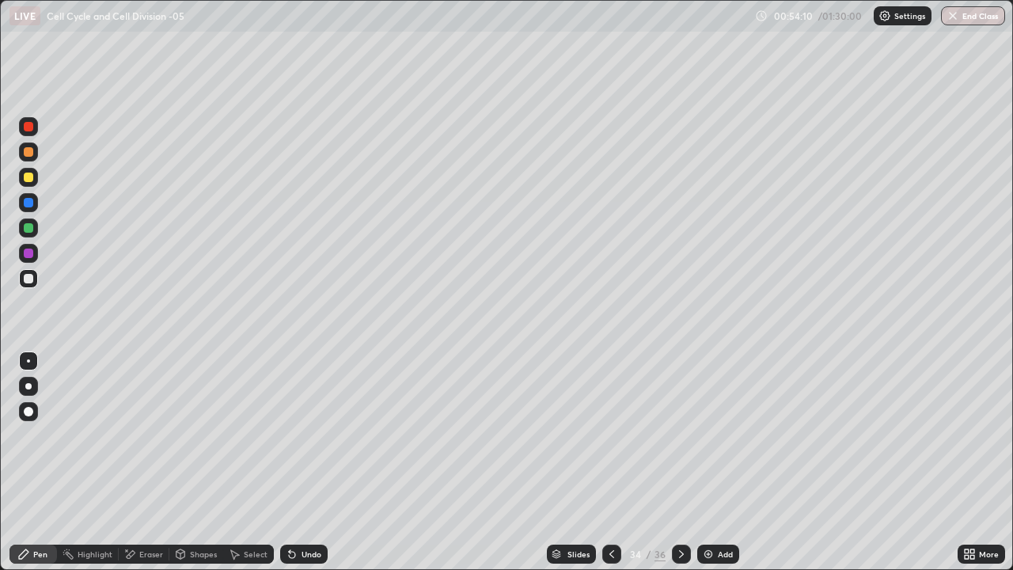
click at [720, 462] on div "Add" at bounding box center [725, 554] width 15 height 8
click at [206, 462] on div "Shapes" at bounding box center [203, 554] width 27 height 8
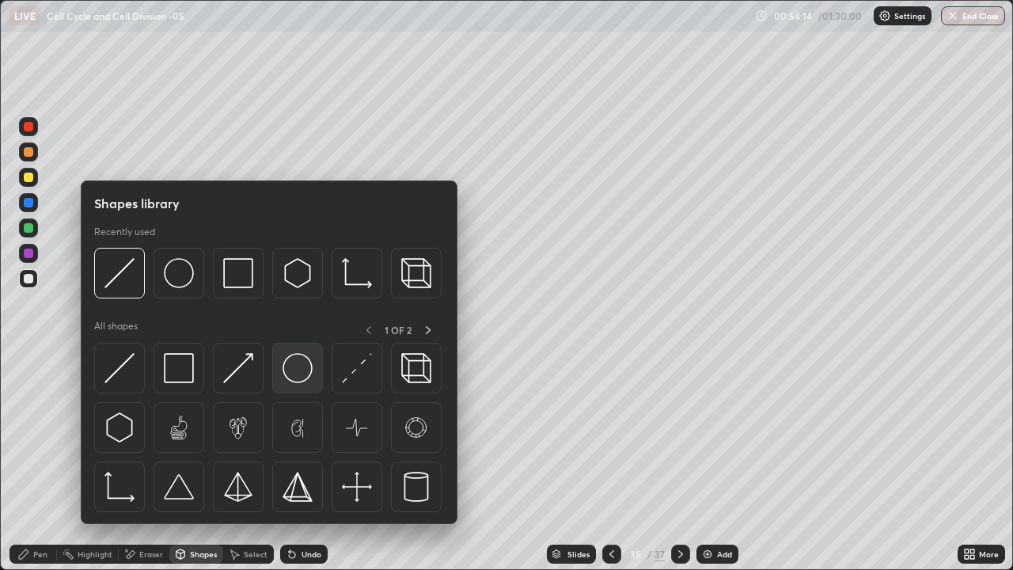
click at [290, 370] on img at bounding box center [297, 368] width 30 height 30
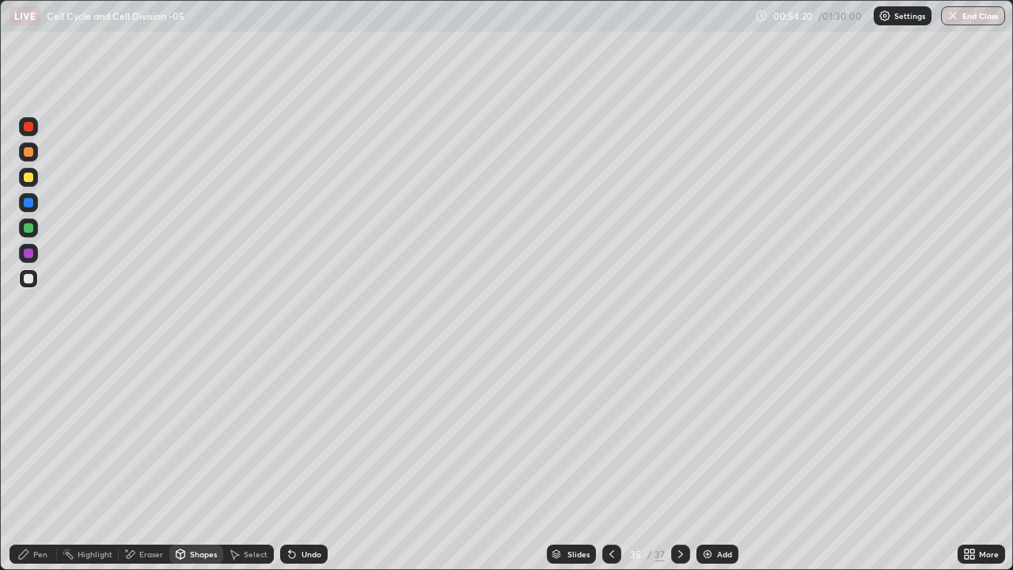
click at [308, 462] on div "Undo" at bounding box center [311, 554] width 20 height 8
click at [28, 178] on div at bounding box center [28, 176] width 9 height 9
click at [39, 462] on div "Pen" at bounding box center [40, 554] width 14 height 8
click at [25, 407] on div at bounding box center [28, 411] width 9 height 9
click at [29, 228] on div at bounding box center [28, 227] width 9 height 9
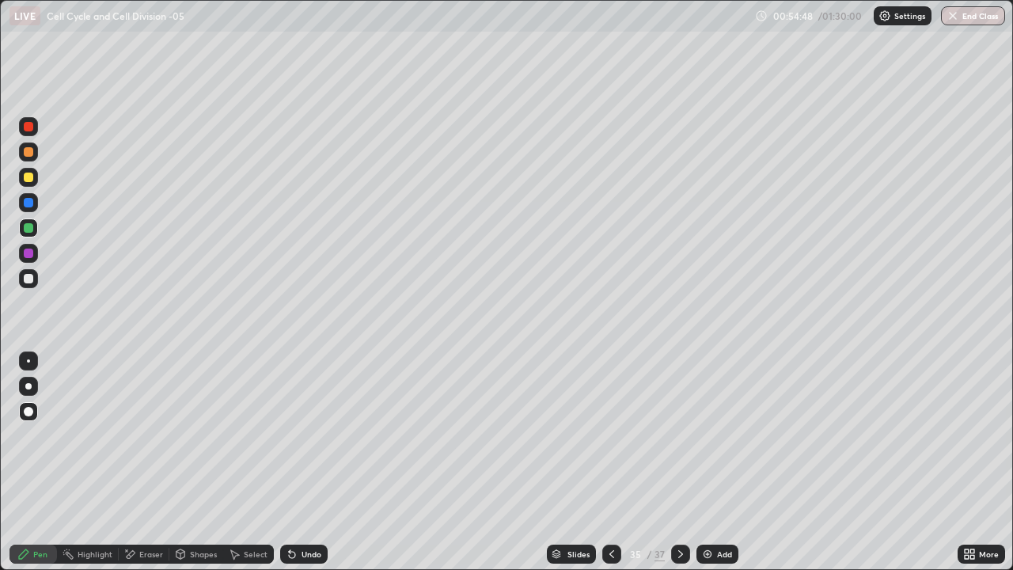
click at [29, 203] on div at bounding box center [28, 202] width 9 height 9
click at [31, 252] on div at bounding box center [28, 252] width 9 height 9
click at [32, 206] on div at bounding box center [28, 202] width 9 height 9
click at [32, 254] on div at bounding box center [28, 252] width 9 height 9
click at [29, 228] on div at bounding box center [28, 227] width 9 height 9
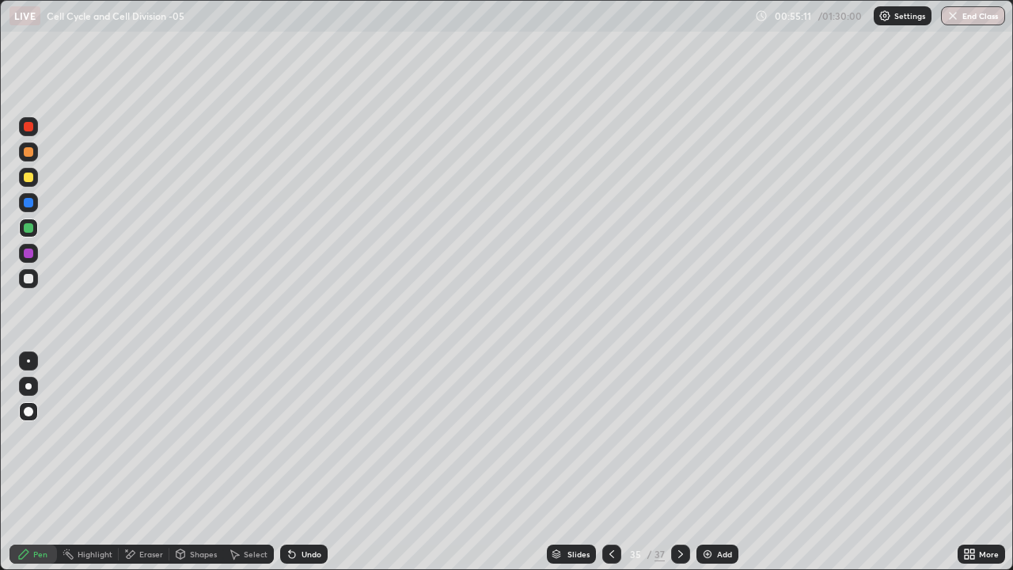
click at [29, 177] on div at bounding box center [28, 176] width 9 height 9
click at [32, 230] on div at bounding box center [28, 227] width 9 height 9
click at [28, 361] on div at bounding box center [28, 360] width 3 height 3
click at [27, 278] on div at bounding box center [28, 278] width 9 height 9
click at [32, 413] on div at bounding box center [28, 411] width 9 height 9
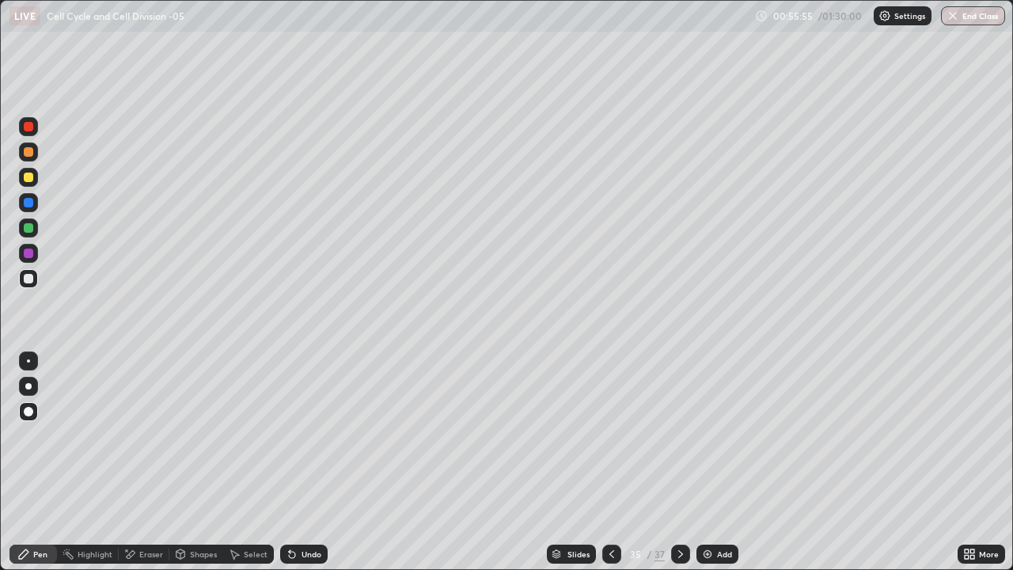
click at [307, 462] on div "Undo" at bounding box center [311, 554] width 20 height 8
click at [319, 462] on div "Undo" at bounding box center [303, 553] width 47 height 19
click at [324, 462] on div "Undo" at bounding box center [303, 553] width 47 height 19
click at [325, 462] on div "Undo" at bounding box center [303, 553] width 47 height 19
click at [340, 462] on div "Slides 35 / 37 Add" at bounding box center [643, 554] width 630 height 32
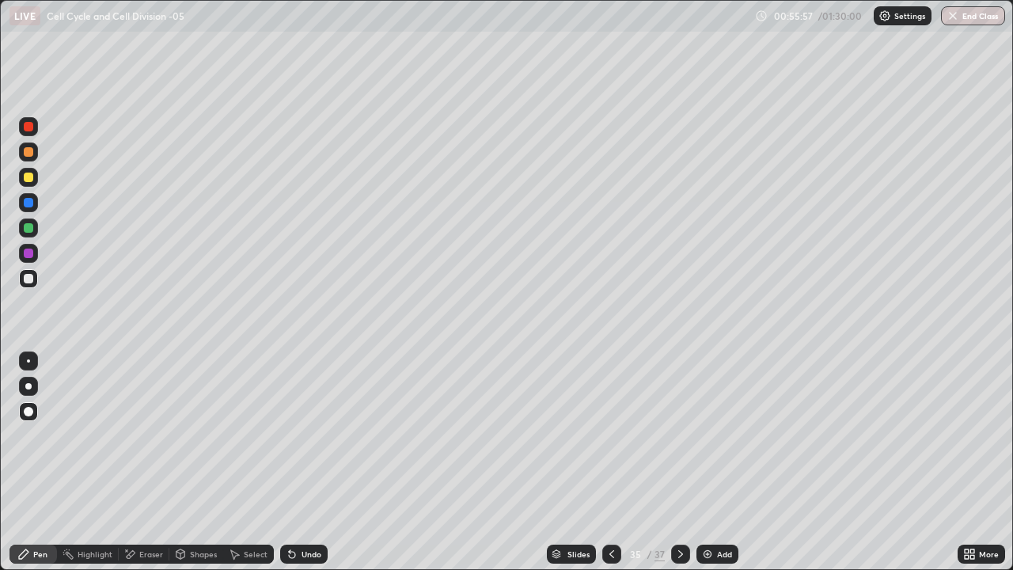
click at [334, 462] on div "Slides 35 / 37 Add" at bounding box center [643, 554] width 630 height 32
click at [335, 462] on div "Slides 35 / 37 Add" at bounding box center [643, 554] width 630 height 32
click at [334, 462] on div "Slides 35 / 37 Add" at bounding box center [643, 554] width 630 height 32
click at [313, 462] on div "Undo" at bounding box center [303, 553] width 47 height 19
click at [319, 462] on div "Undo" at bounding box center [311, 554] width 20 height 8
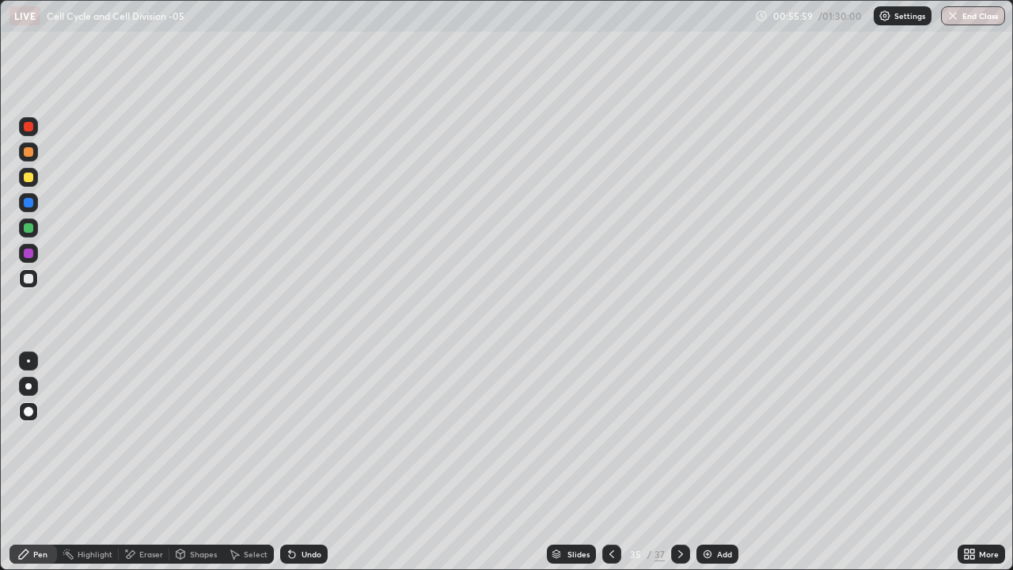
click at [318, 462] on div "Undo" at bounding box center [311, 554] width 20 height 8
click at [317, 462] on div "Undo" at bounding box center [311, 554] width 20 height 8
click at [320, 462] on div "Undo" at bounding box center [303, 553] width 47 height 19
click at [324, 462] on div "Undo" at bounding box center [303, 553] width 47 height 19
click at [325, 462] on div "Undo" at bounding box center [303, 553] width 47 height 19
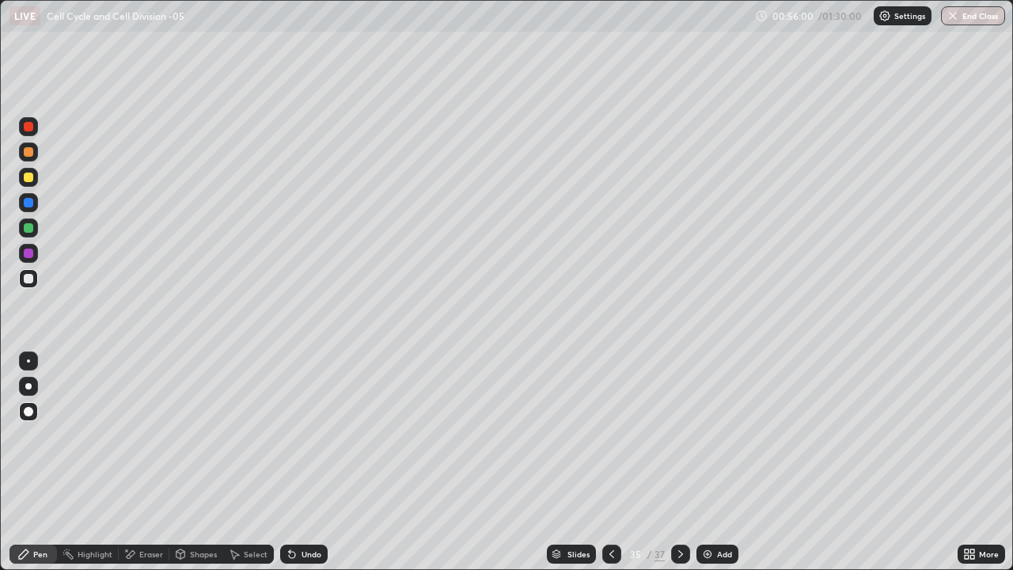
click at [322, 462] on div "Undo" at bounding box center [303, 553] width 47 height 19
click at [323, 462] on div "Undo" at bounding box center [303, 553] width 47 height 19
click at [32, 177] on div at bounding box center [28, 176] width 9 height 9
click at [707, 462] on img at bounding box center [707, 553] width 13 height 13
click at [34, 280] on div at bounding box center [28, 278] width 19 height 19
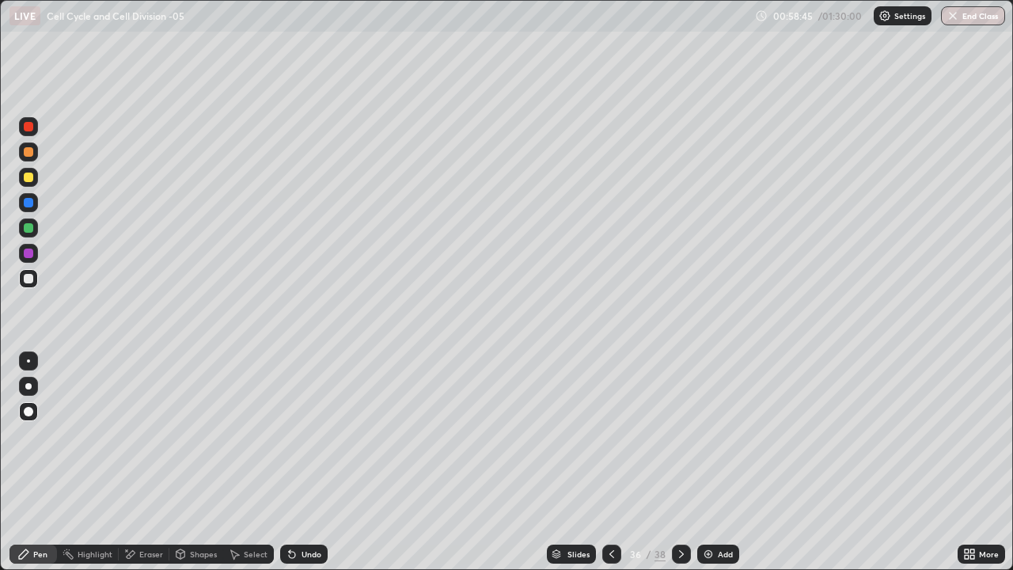
click at [610, 462] on icon at bounding box center [611, 553] width 13 height 13
click at [679, 462] on icon at bounding box center [681, 553] width 13 height 13
click at [150, 462] on div "Eraser" at bounding box center [144, 553] width 51 height 19
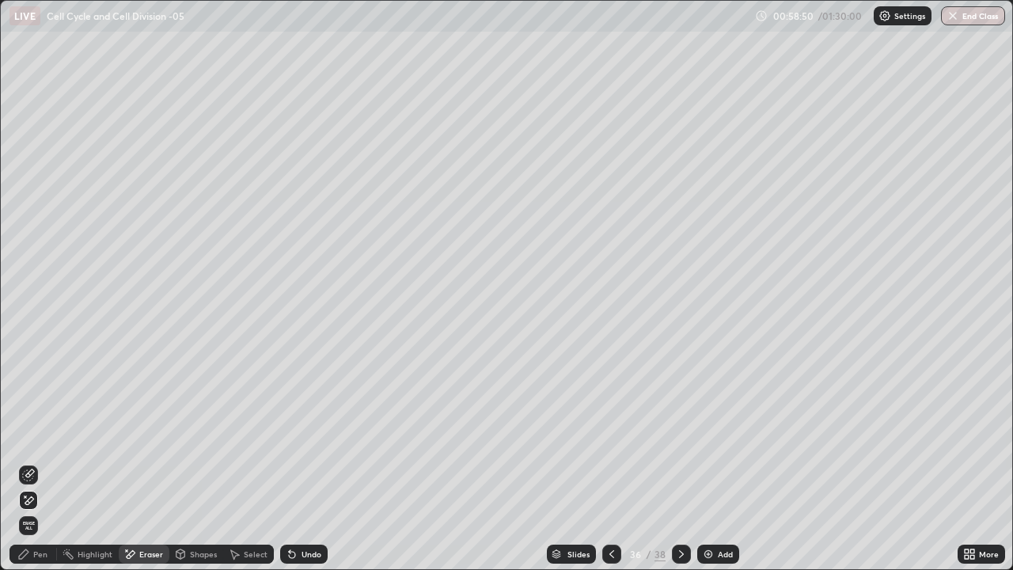
click at [195, 462] on div "Shapes" at bounding box center [203, 554] width 27 height 8
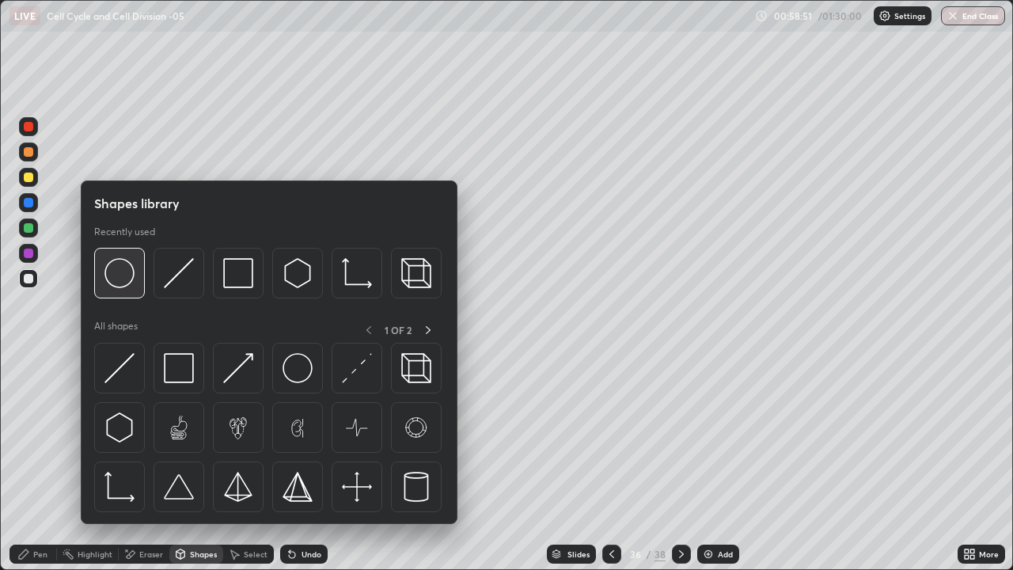
click at [126, 278] on img at bounding box center [119, 273] width 30 height 30
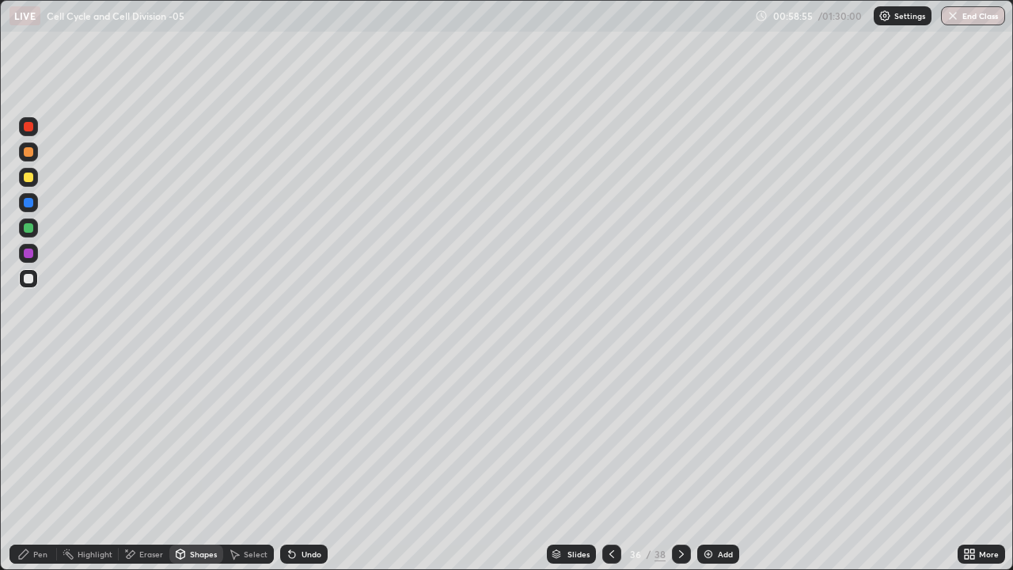
click at [28, 180] on div at bounding box center [28, 176] width 9 height 9
click at [44, 462] on div "Pen" at bounding box center [40, 554] width 14 height 8
click at [29, 228] on div at bounding box center [28, 227] width 9 height 9
click at [32, 407] on div at bounding box center [28, 411] width 19 height 19
click at [28, 279] on div at bounding box center [28, 278] width 9 height 9
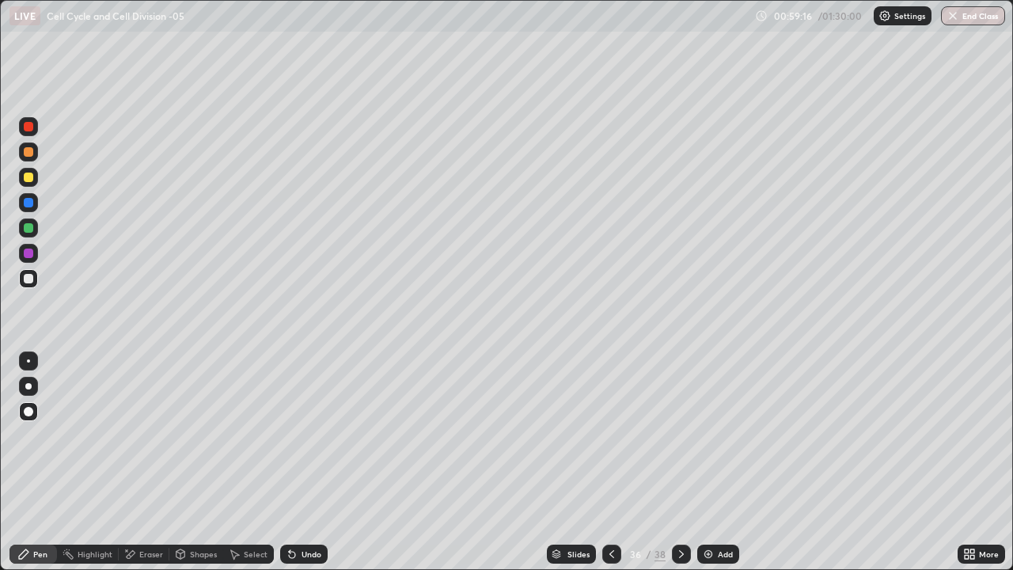
click at [28, 361] on div at bounding box center [28, 360] width 3 height 3
click at [29, 205] on div at bounding box center [28, 202] width 9 height 9
click at [32, 411] on div at bounding box center [28, 411] width 9 height 9
click at [36, 251] on div at bounding box center [28, 253] width 19 height 19
click at [32, 204] on div at bounding box center [28, 202] width 9 height 9
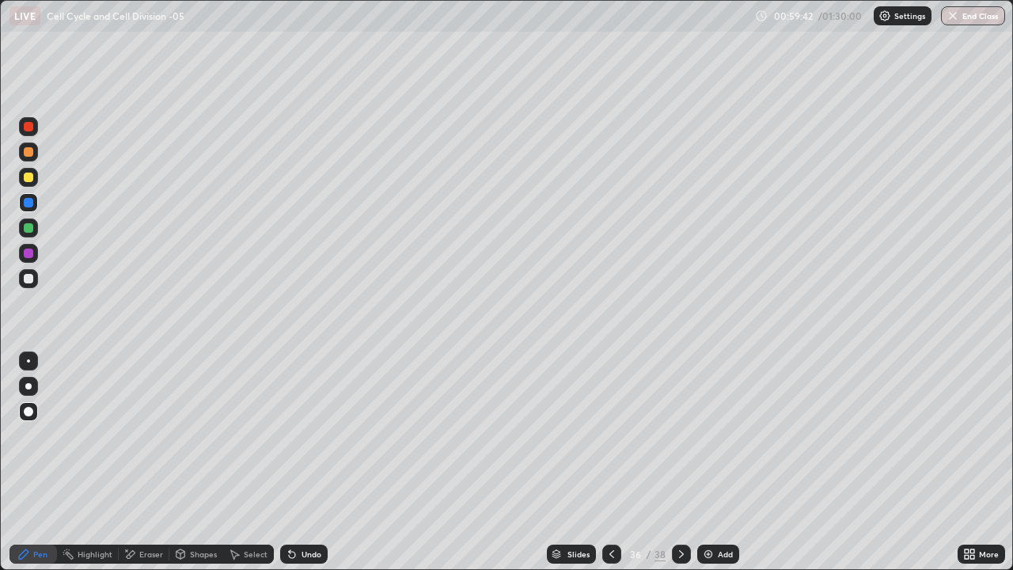
click at [32, 255] on div at bounding box center [28, 252] width 9 height 9
click at [29, 177] on div at bounding box center [28, 176] width 9 height 9
click at [29, 228] on div at bounding box center [28, 227] width 9 height 9
click at [36, 358] on div at bounding box center [28, 360] width 19 height 19
click at [29, 278] on div at bounding box center [28, 278] width 9 height 9
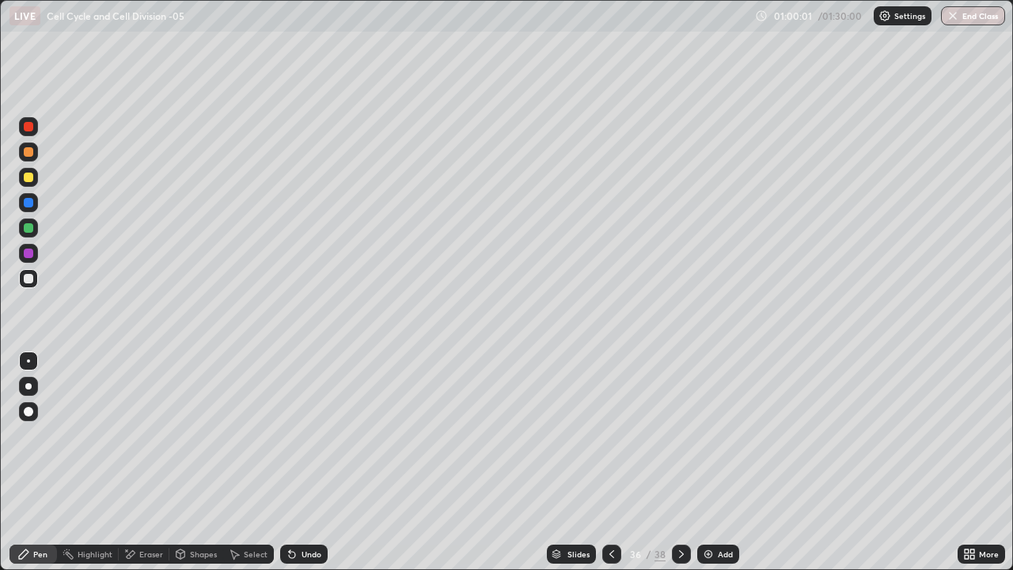
click at [32, 409] on div at bounding box center [28, 411] width 9 height 9
click at [34, 280] on div at bounding box center [28, 278] width 19 height 19
click at [311, 462] on div "Undo" at bounding box center [311, 554] width 20 height 8
click at [303, 462] on div "Undo" at bounding box center [303, 553] width 47 height 19
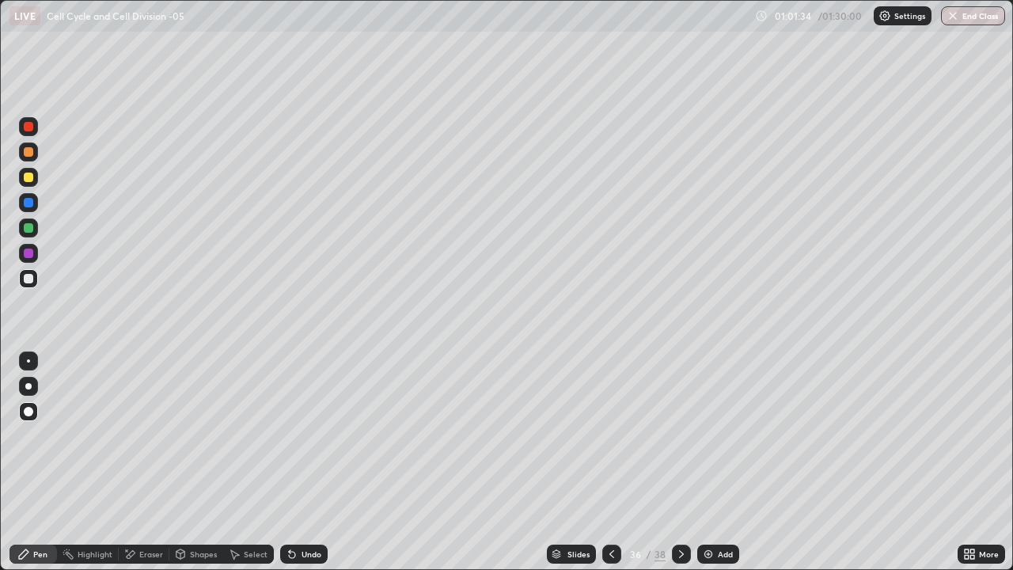
click at [31, 278] on div at bounding box center [28, 278] width 9 height 9
click at [26, 176] on div at bounding box center [28, 176] width 9 height 9
click at [677, 462] on icon at bounding box center [681, 553] width 13 height 13
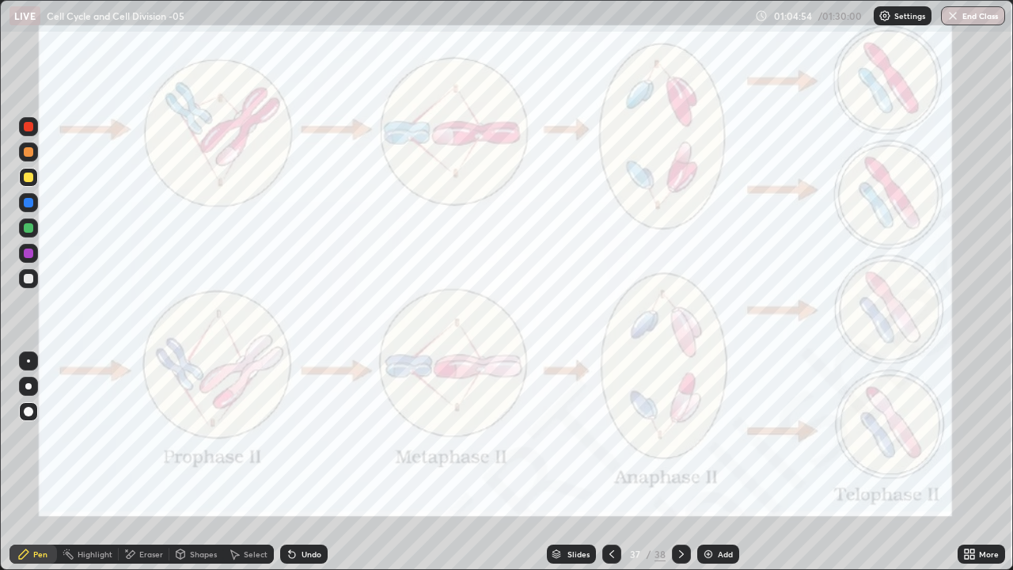
click at [610, 462] on icon at bounding box center [611, 553] width 13 height 13
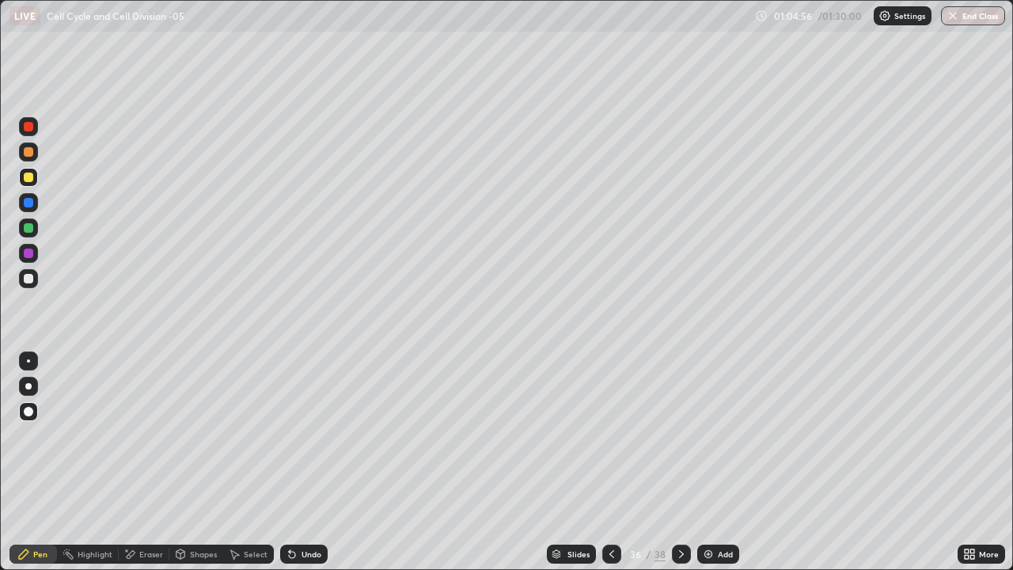
click at [722, 462] on div "Add" at bounding box center [725, 554] width 15 height 8
click at [36, 181] on div at bounding box center [28, 177] width 19 height 19
click at [190, 462] on div "Shapes" at bounding box center [203, 554] width 27 height 8
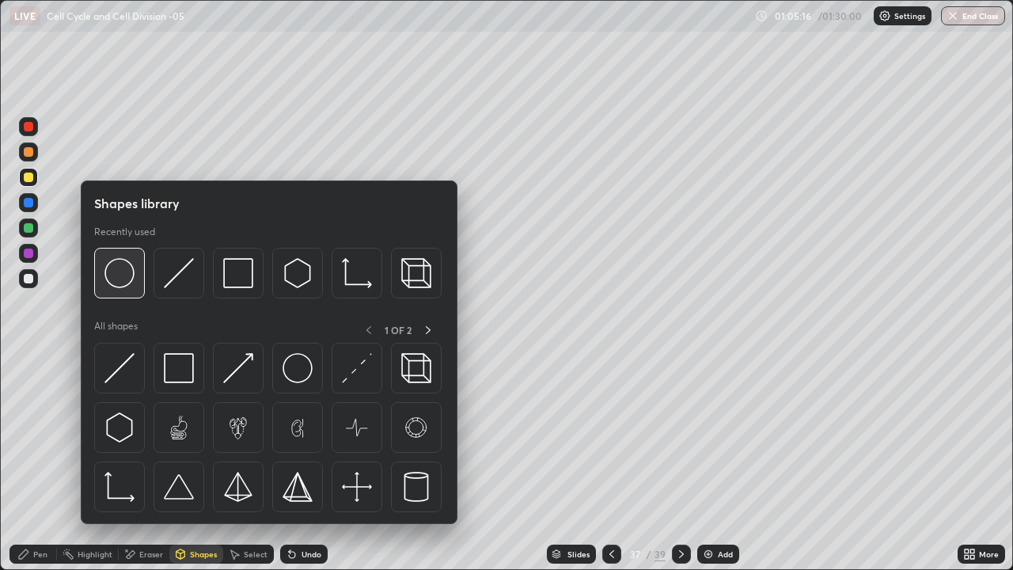
click at [128, 286] on img at bounding box center [119, 273] width 30 height 30
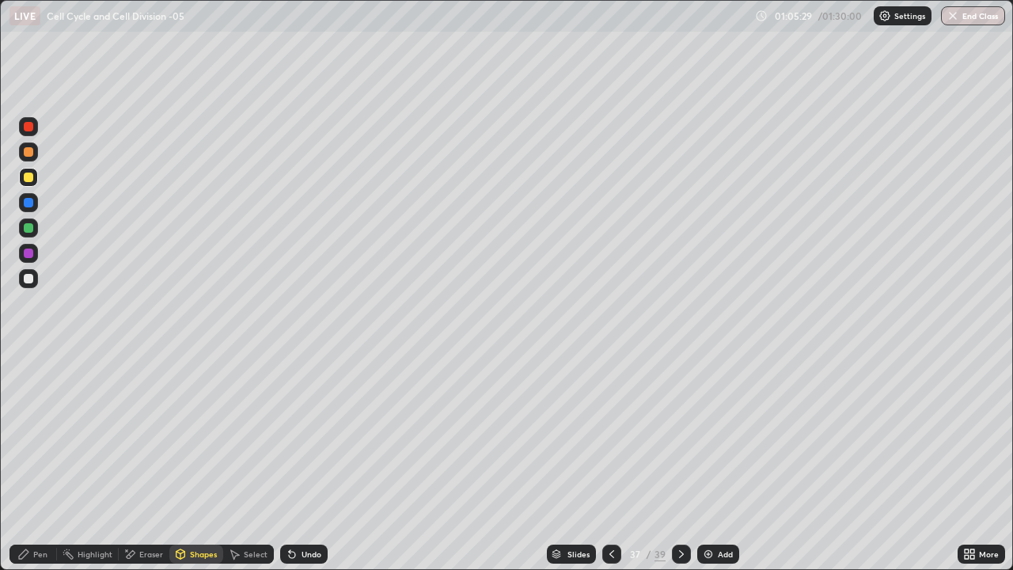
click at [34, 462] on div "Pen" at bounding box center [40, 554] width 14 height 8
click at [239, 462] on icon at bounding box center [234, 553] width 13 height 13
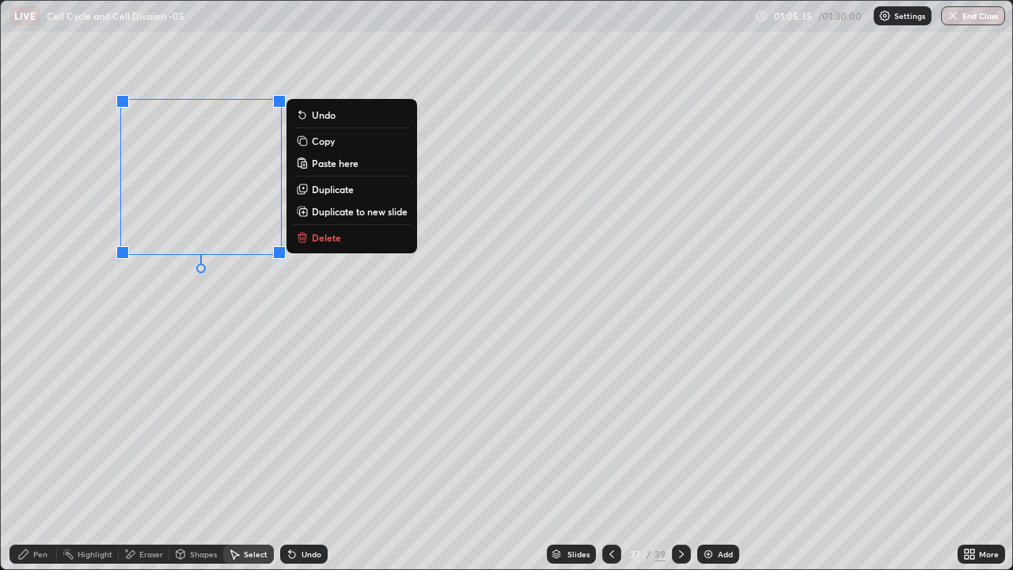
click at [320, 142] on p "Copy" at bounding box center [323, 140] width 23 height 13
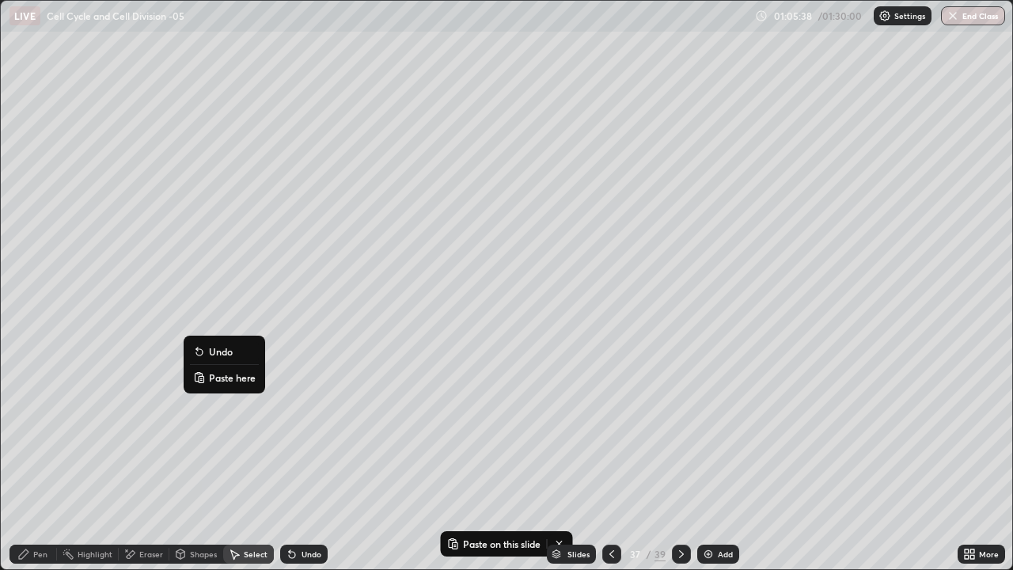
click at [222, 380] on p "Paste here" at bounding box center [232, 377] width 47 height 13
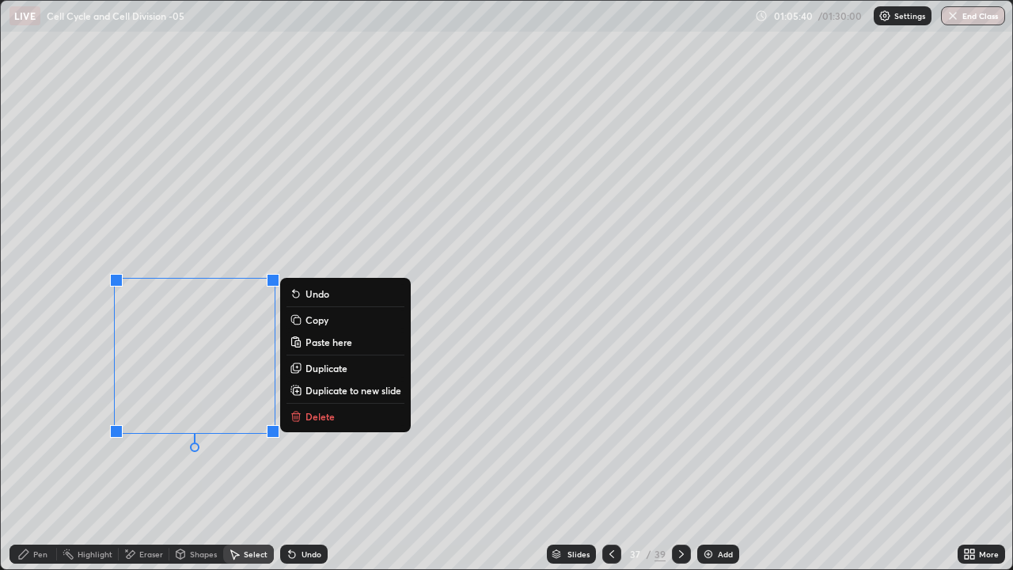
click at [167, 462] on div "0 ° Undo Copy Paste here Duplicate Duplicate to new slide Delete" at bounding box center [506, 285] width 1011 height 568
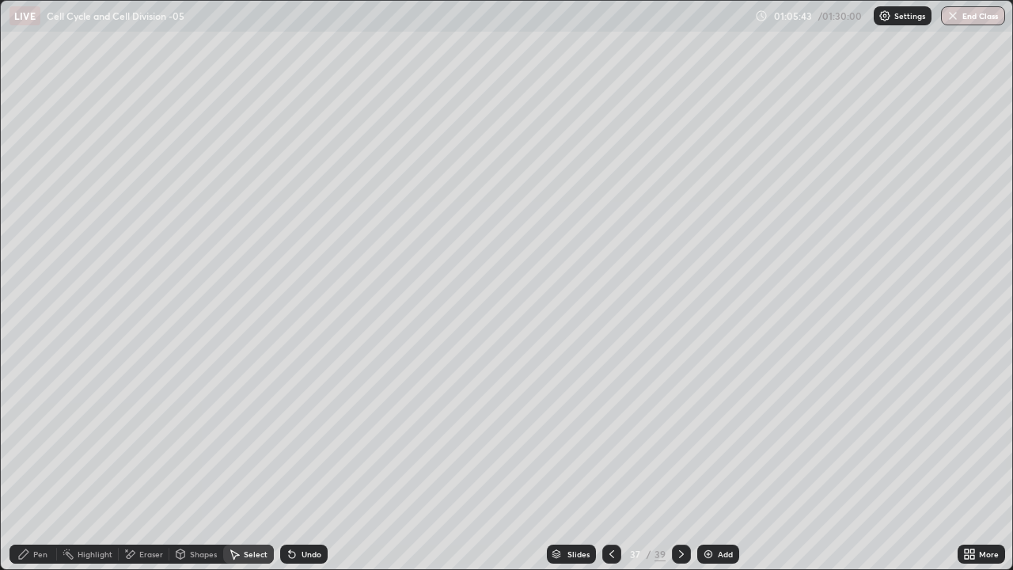
click at [40, 462] on div "Pen" at bounding box center [40, 554] width 14 height 8
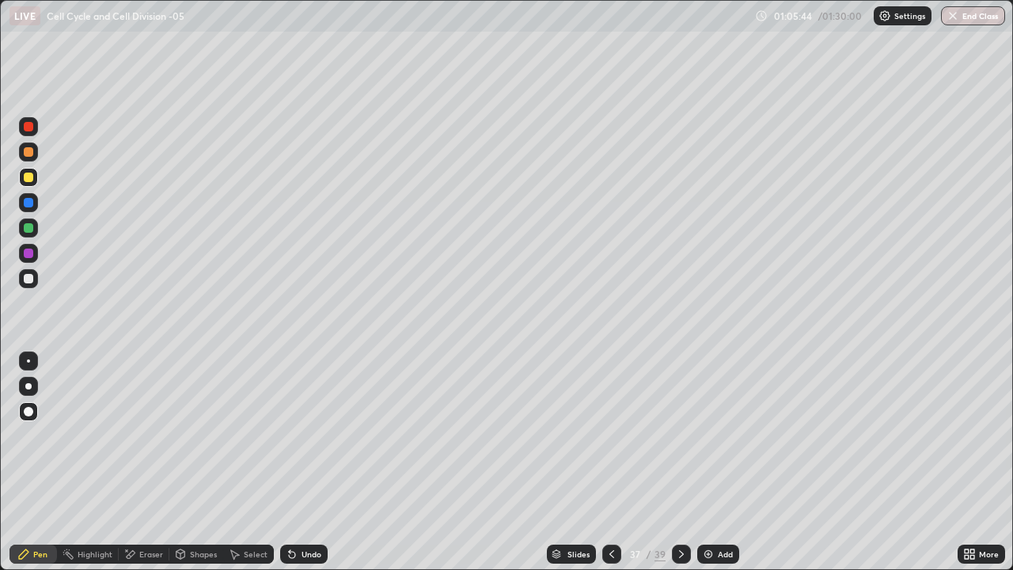
click at [31, 409] on div at bounding box center [28, 411] width 9 height 9
click at [29, 180] on div at bounding box center [28, 176] width 9 height 9
click at [29, 206] on div at bounding box center [28, 202] width 9 height 9
click at [34, 229] on div at bounding box center [28, 227] width 19 height 19
click at [29, 252] on div at bounding box center [28, 252] width 9 height 9
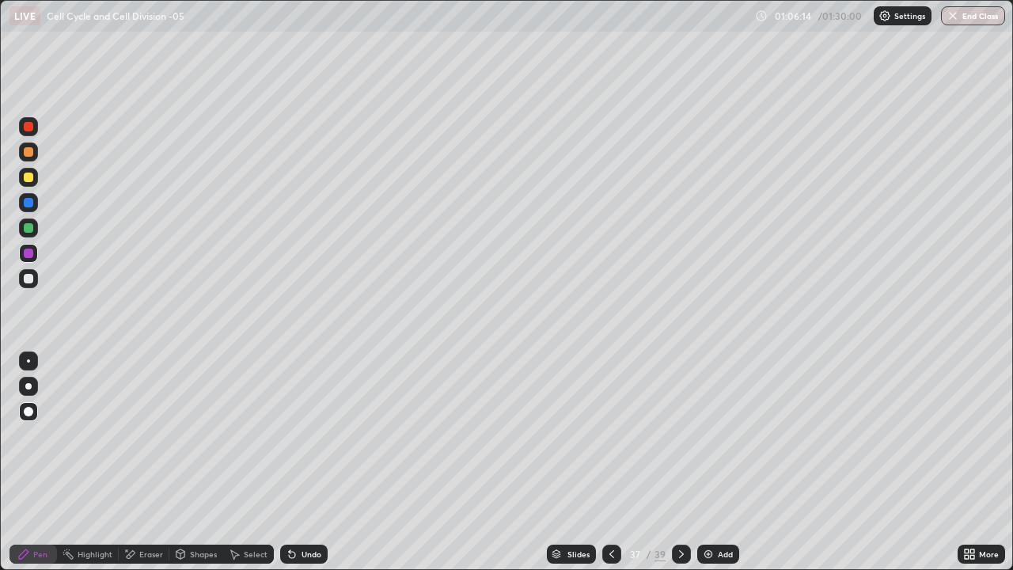
click at [28, 203] on div at bounding box center [28, 202] width 9 height 9
click at [32, 255] on div at bounding box center [28, 252] width 9 height 9
click at [244, 462] on div "Select" at bounding box center [256, 554] width 24 height 8
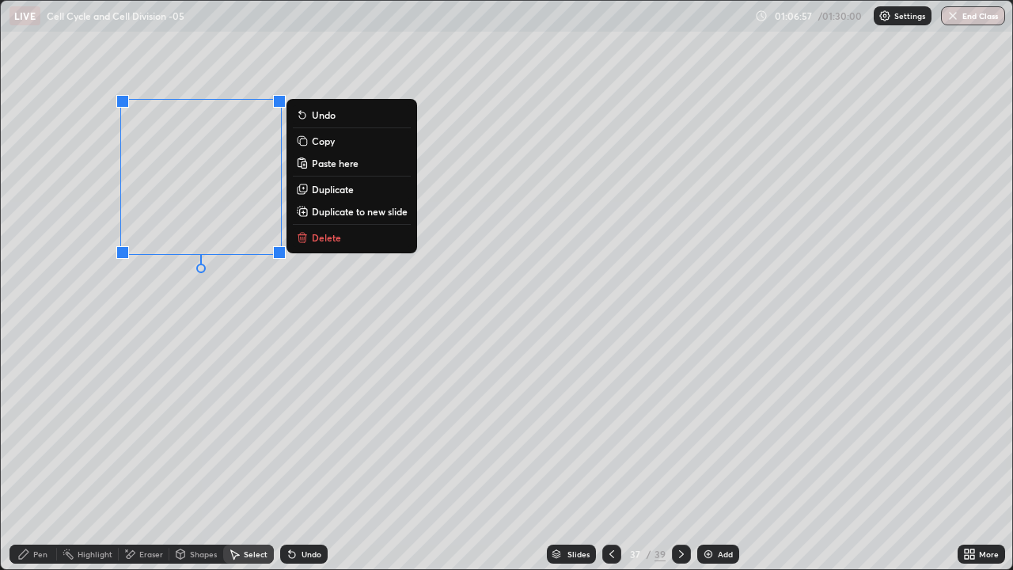
click at [324, 142] on p "Copy" at bounding box center [323, 140] width 23 height 13
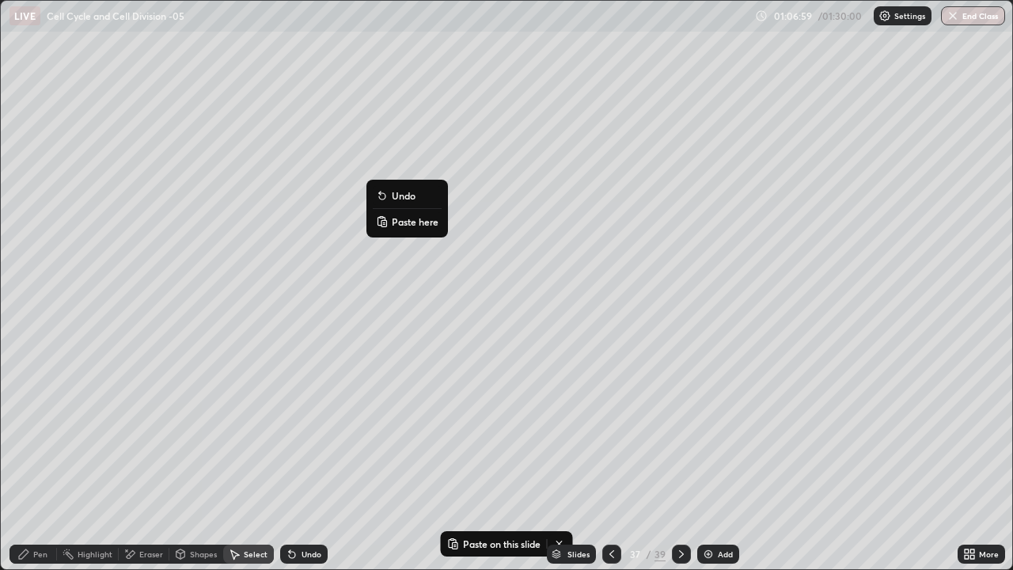
click at [408, 221] on p "Paste here" at bounding box center [415, 221] width 47 height 13
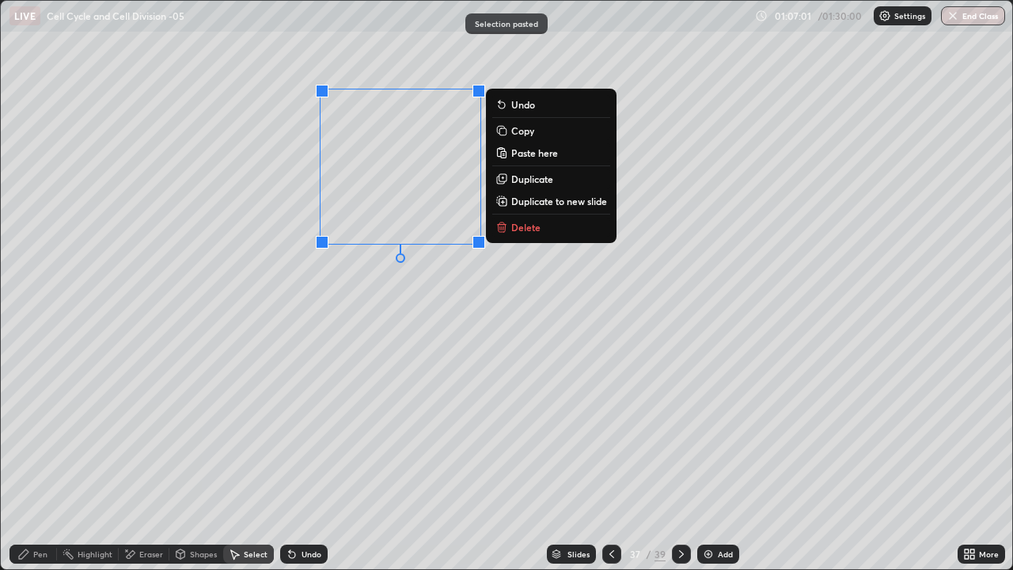
click at [441, 320] on div "0 ° Undo Copy Paste here Duplicate Duplicate to new slide Delete" at bounding box center [506, 285] width 1011 height 568
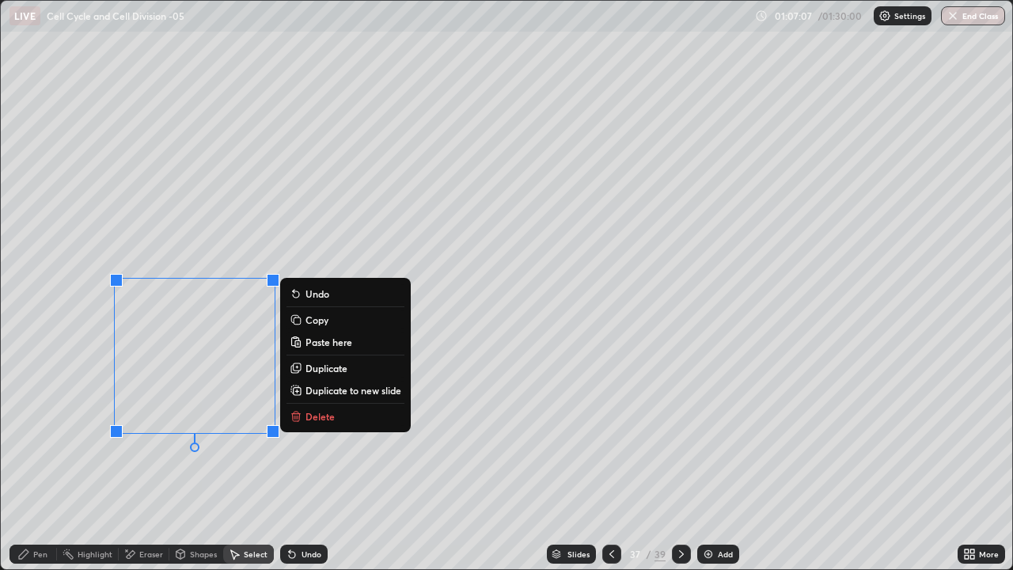
click at [315, 322] on p "Copy" at bounding box center [316, 319] width 23 height 13
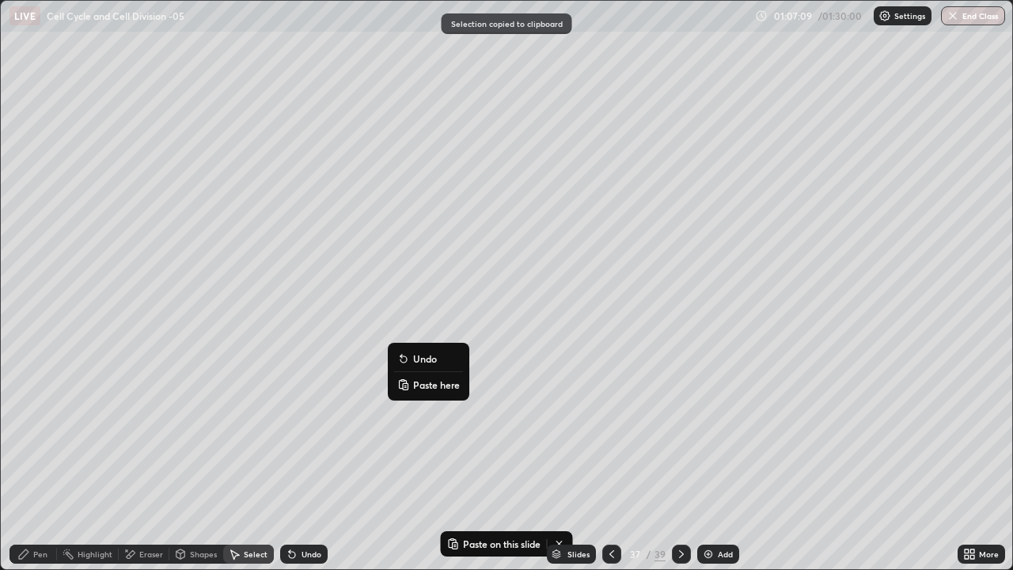
click at [425, 385] on p "Paste here" at bounding box center [436, 384] width 47 height 13
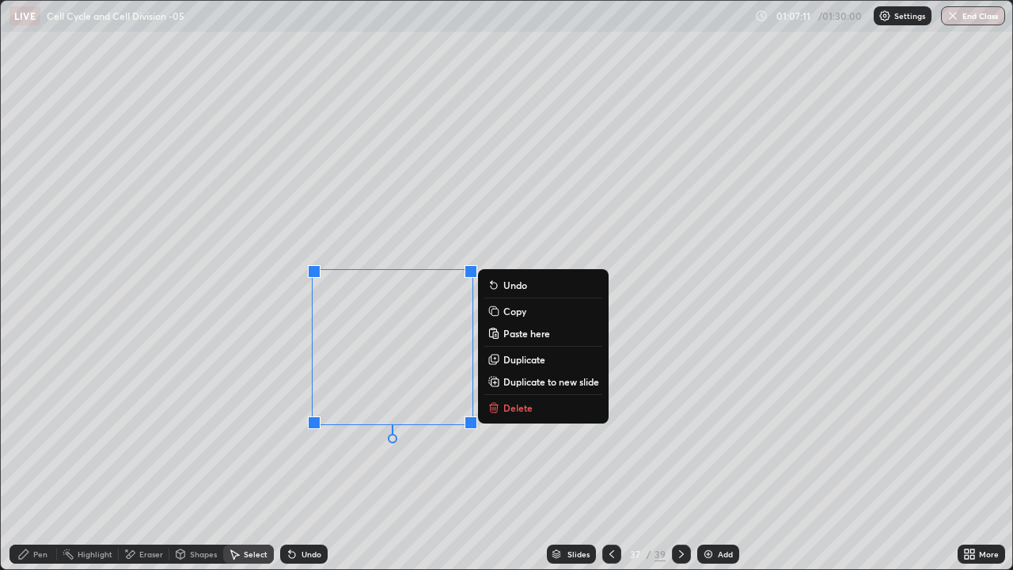
click at [309, 462] on div "0 ° Undo Copy Paste here Duplicate Duplicate to new slide Delete" at bounding box center [506, 285] width 1011 height 568
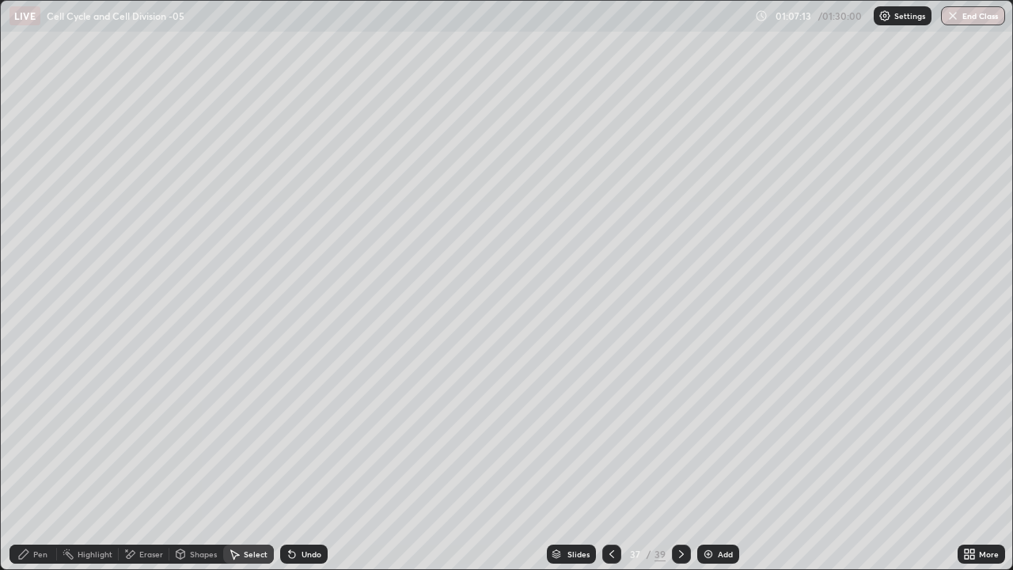
click at [41, 462] on div "Pen" at bounding box center [32, 553] width 47 height 19
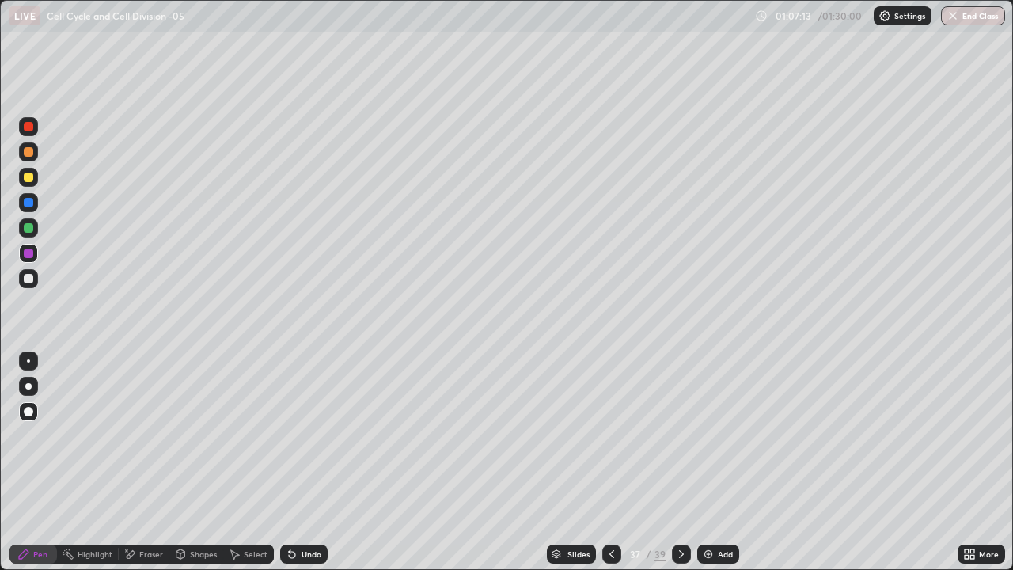
click at [29, 385] on div at bounding box center [28, 386] width 6 height 6
click at [29, 177] on div at bounding box center [28, 176] width 9 height 9
click at [29, 228] on div at bounding box center [28, 227] width 9 height 9
click at [30, 180] on div at bounding box center [28, 176] width 9 height 9
click at [28, 229] on div at bounding box center [28, 227] width 9 height 9
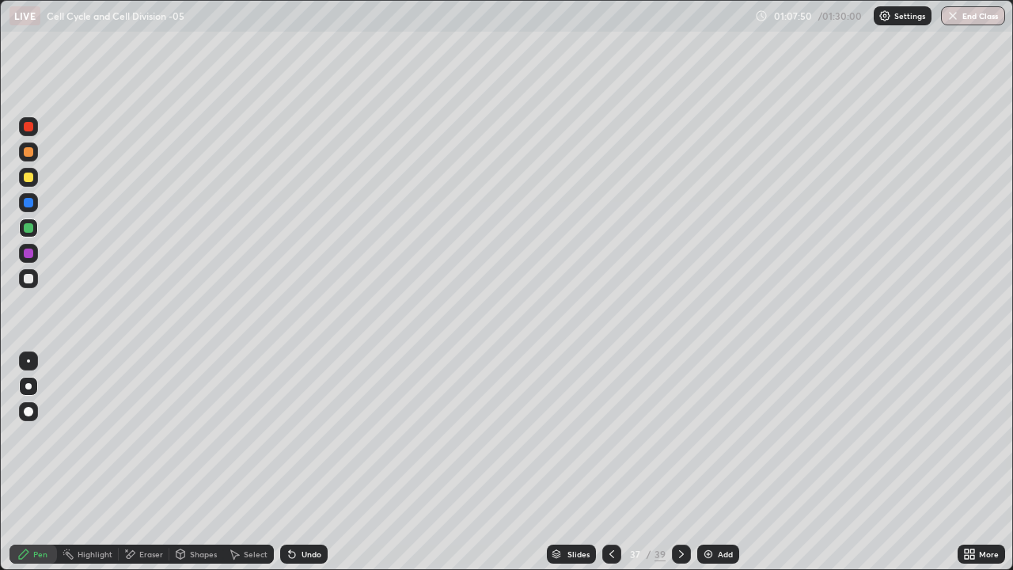
click at [29, 278] on div at bounding box center [28, 278] width 9 height 9
click at [32, 279] on div at bounding box center [28, 278] width 9 height 9
click at [301, 462] on div "Undo" at bounding box center [311, 554] width 20 height 8
click at [718, 462] on div "Add" at bounding box center [725, 554] width 15 height 8
click at [197, 462] on div "Shapes" at bounding box center [203, 554] width 27 height 8
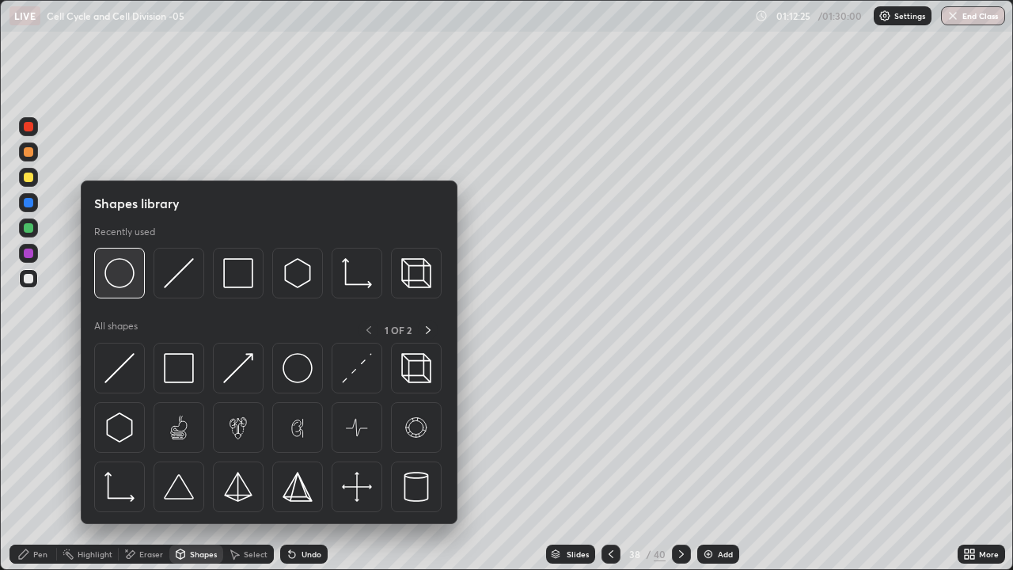
click at [123, 269] on img at bounding box center [119, 273] width 30 height 30
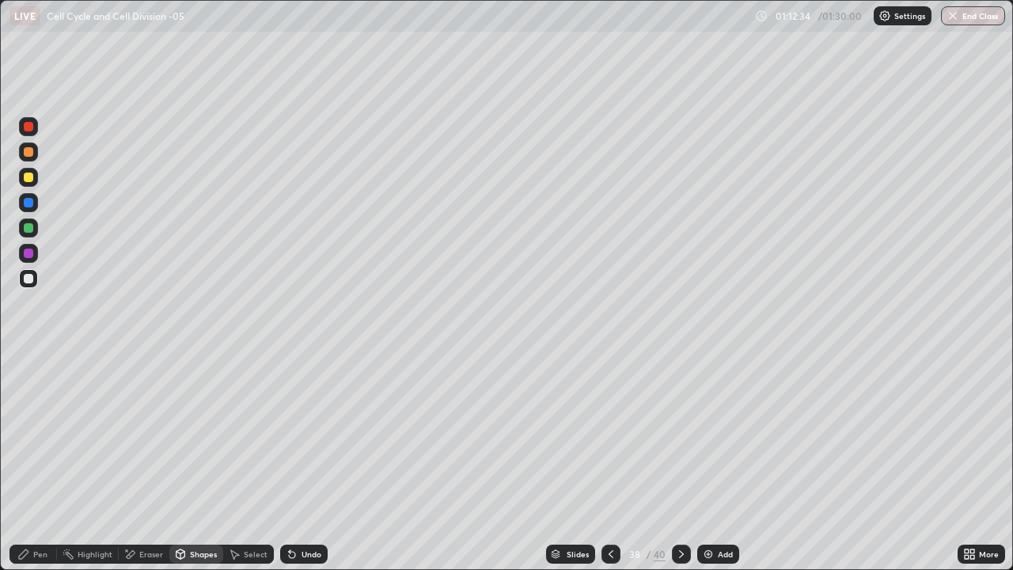
click at [32, 279] on div at bounding box center [28, 278] width 9 height 9
click at [29, 177] on div at bounding box center [28, 176] width 9 height 9
click at [35, 462] on div "Pen" at bounding box center [40, 554] width 14 height 8
click at [156, 462] on div "Eraser" at bounding box center [151, 554] width 24 height 8
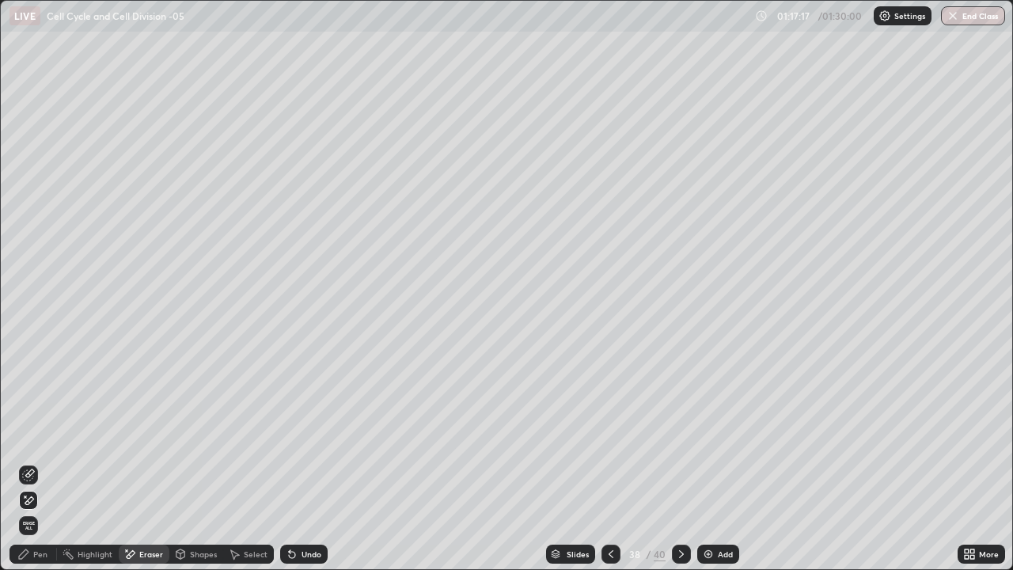
click at [36, 462] on div at bounding box center [28, 500] width 19 height 19
click at [47, 462] on div "Pen" at bounding box center [32, 553] width 47 height 19
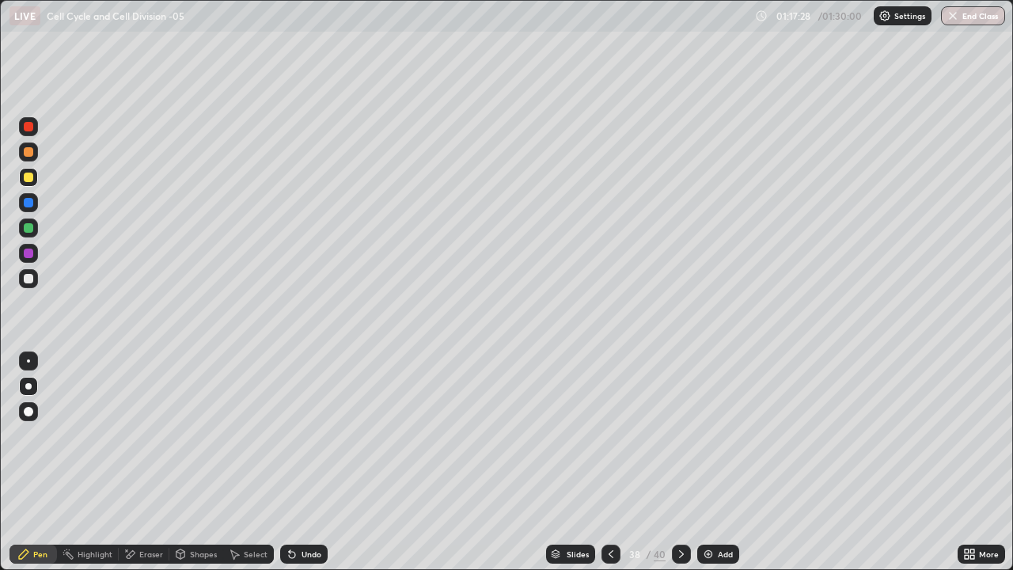
click at [189, 462] on div "Shapes" at bounding box center [196, 553] width 54 height 19
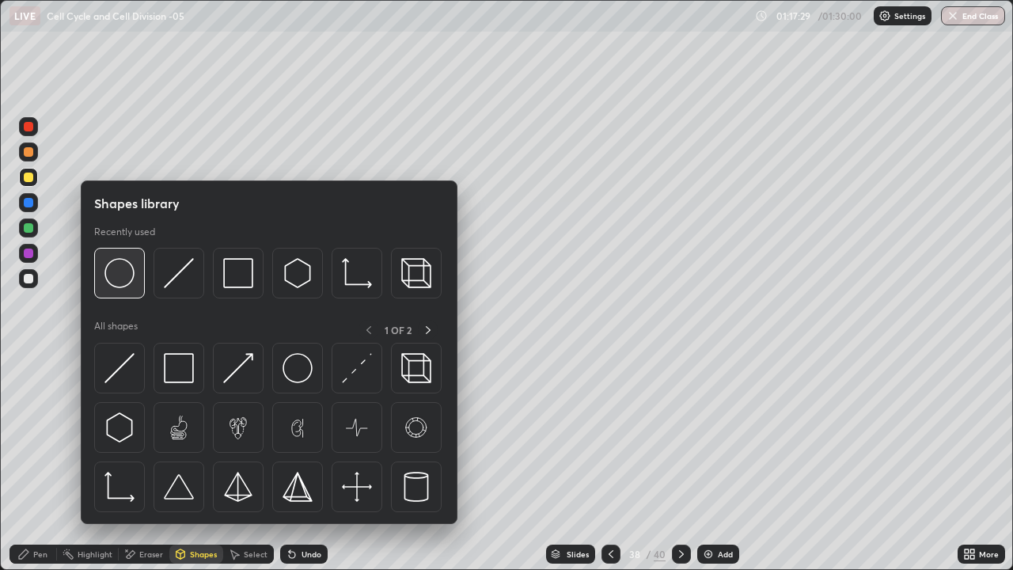
click at [116, 269] on img at bounding box center [119, 273] width 30 height 30
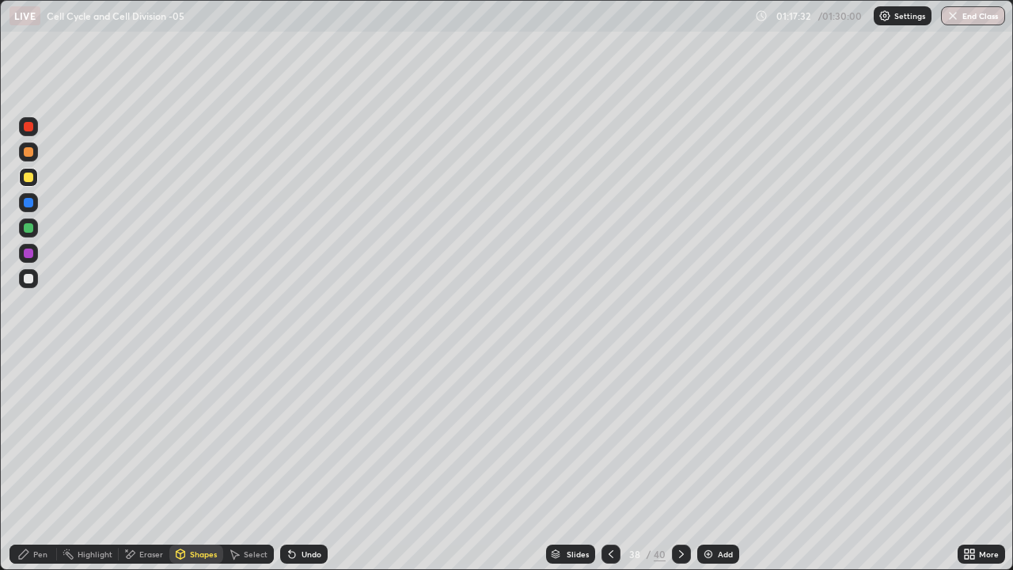
click at [43, 462] on div "Pen" at bounding box center [40, 554] width 14 height 8
click at [29, 412] on div at bounding box center [28, 411] width 9 height 9
click at [32, 377] on div at bounding box center [28, 386] width 19 height 19
click at [680, 462] on icon at bounding box center [681, 553] width 13 height 13
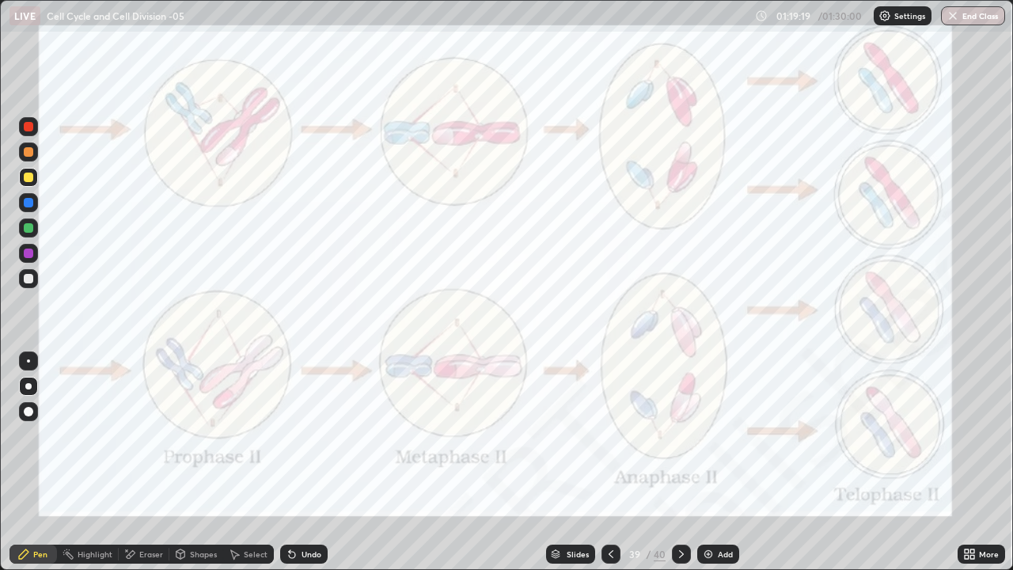
click at [680, 462] on icon at bounding box center [681, 553] width 13 height 13
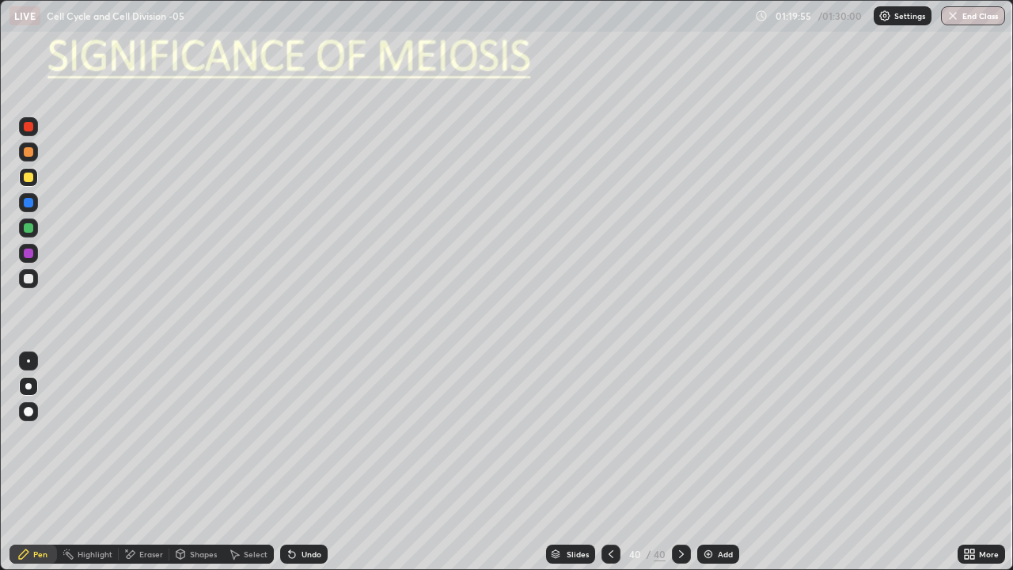
click at [28, 203] on div at bounding box center [28, 202] width 9 height 9
click at [314, 462] on div "Undo" at bounding box center [303, 553] width 47 height 19
click at [317, 462] on div "Undo" at bounding box center [311, 554] width 20 height 8
click at [306, 462] on div "Undo" at bounding box center [311, 554] width 20 height 8
click at [313, 462] on div "Undo" at bounding box center [311, 554] width 20 height 8
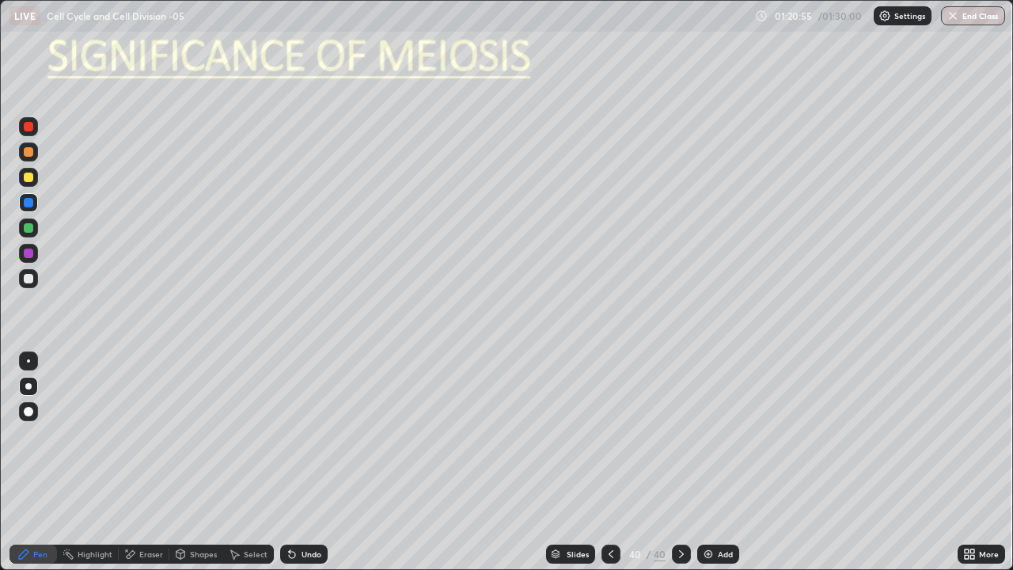
click at [28, 184] on div at bounding box center [28, 177] width 19 height 19
click at [28, 412] on div at bounding box center [28, 411] width 9 height 9
click at [28, 386] on div at bounding box center [28, 386] width 6 height 6
click at [32, 279] on div at bounding box center [28, 278] width 9 height 9
click at [32, 181] on div at bounding box center [28, 176] width 9 height 9
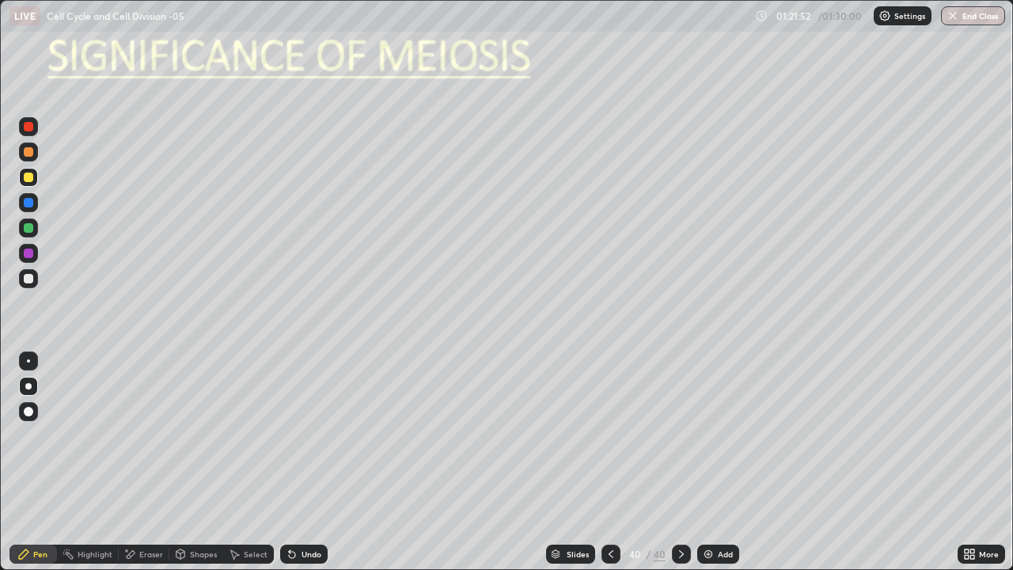
click at [318, 462] on div "Undo" at bounding box center [311, 554] width 20 height 8
click at [322, 462] on div "Undo" at bounding box center [303, 553] width 47 height 19
click at [307, 462] on div "Undo" at bounding box center [303, 553] width 47 height 19
click at [321, 462] on div "Undo" at bounding box center [303, 553] width 47 height 19
click at [707, 462] on img at bounding box center [708, 553] width 13 height 13
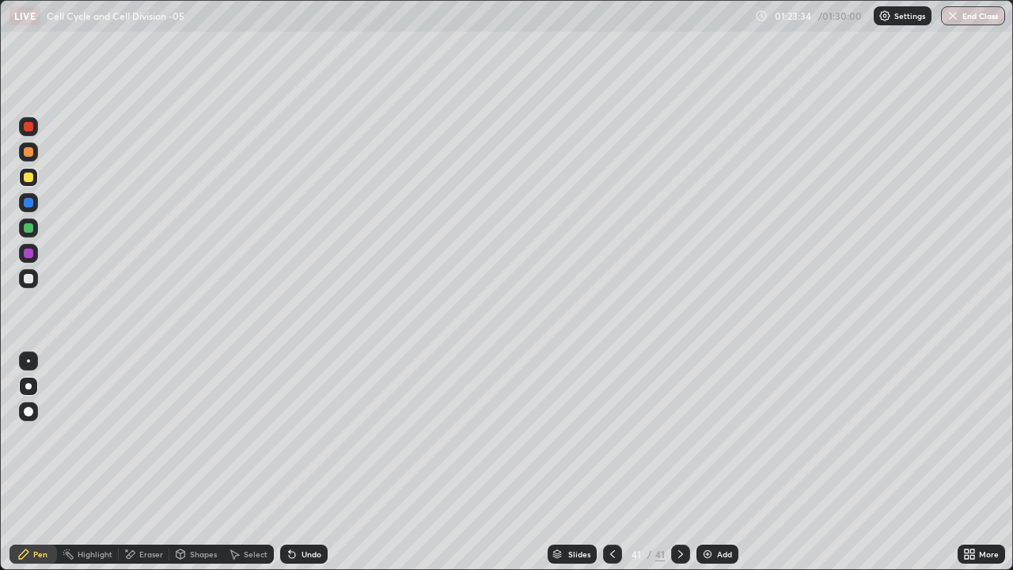
click at [608, 462] on icon at bounding box center [612, 553] width 13 height 13
click at [679, 462] on icon at bounding box center [680, 554] width 5 height 8
click at [34, 282] on div at bounding box center [28, 278] width 19 height 19
click at [962, 17] on button "End Class" at bounding box center [973, 15] width 63 height 19
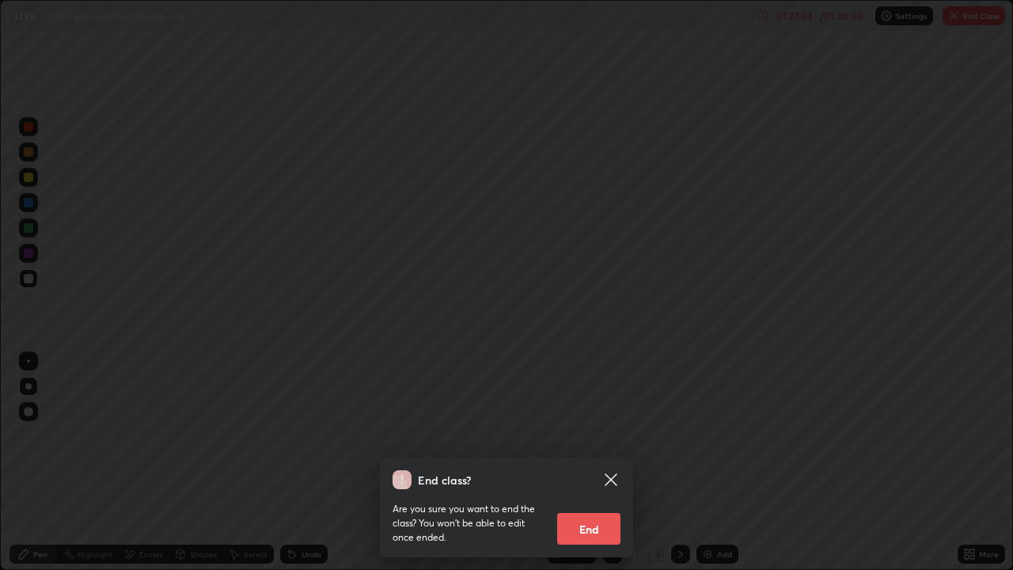
click at [595, 462] on button "End" at bounding box center [588, 529] width 63 height 32
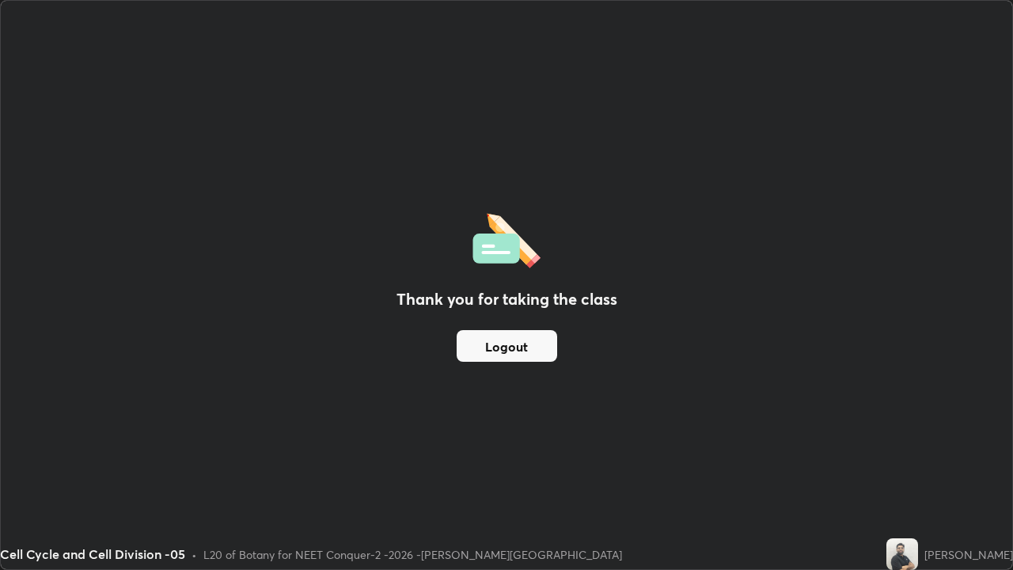
click at [525, 349] on button "Logout" at bounding box center [506, 346] width 100 height 32
